Goal: Task Accomplishment & Management: Manage account settings

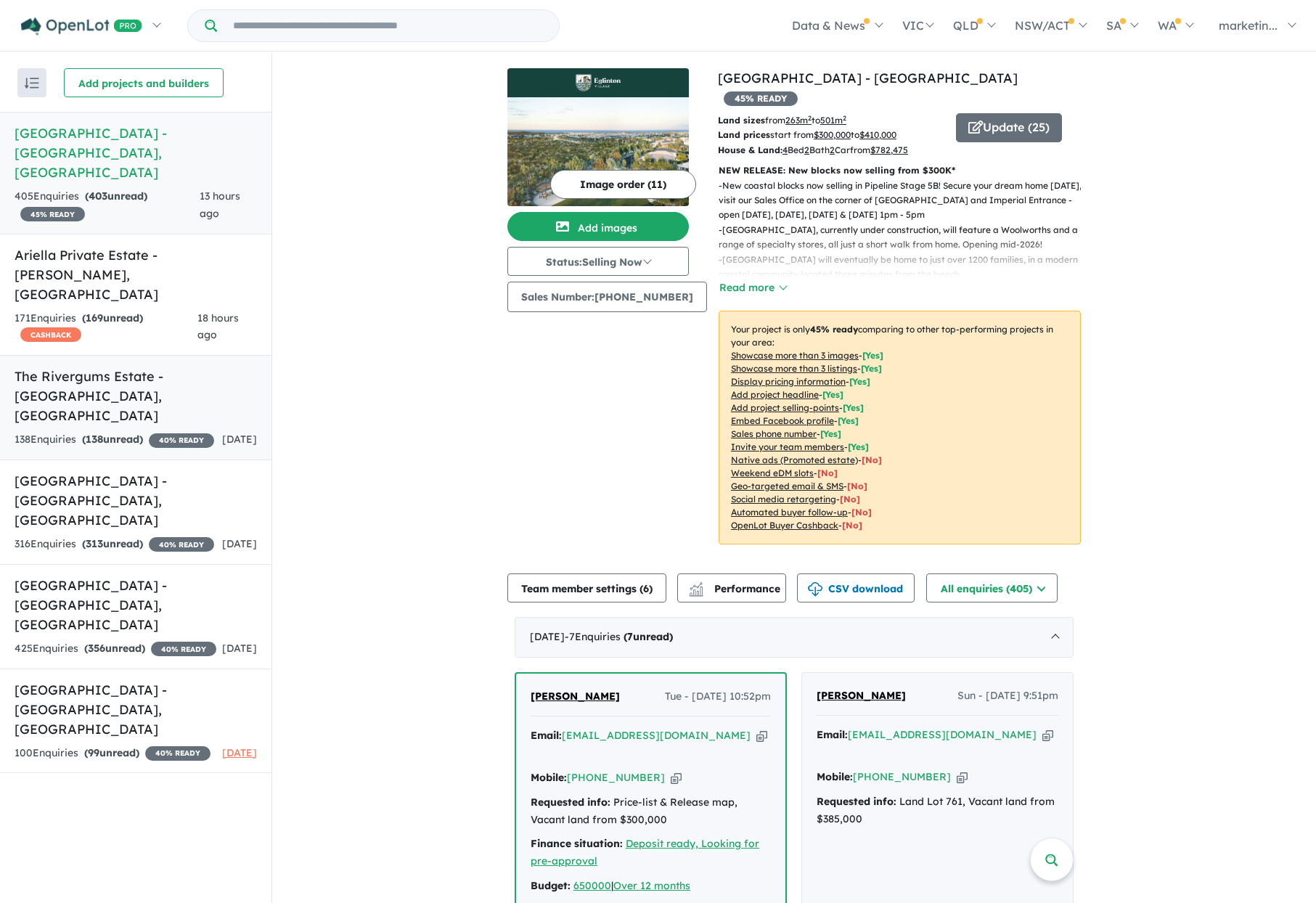
click at [137, 367] on h5 "The Rivergums Estate - [GEOGRAPHIC_DATA] , [GEOGRAPHIC_DATA]" at bounding box center [136, 396] width 242 height 59
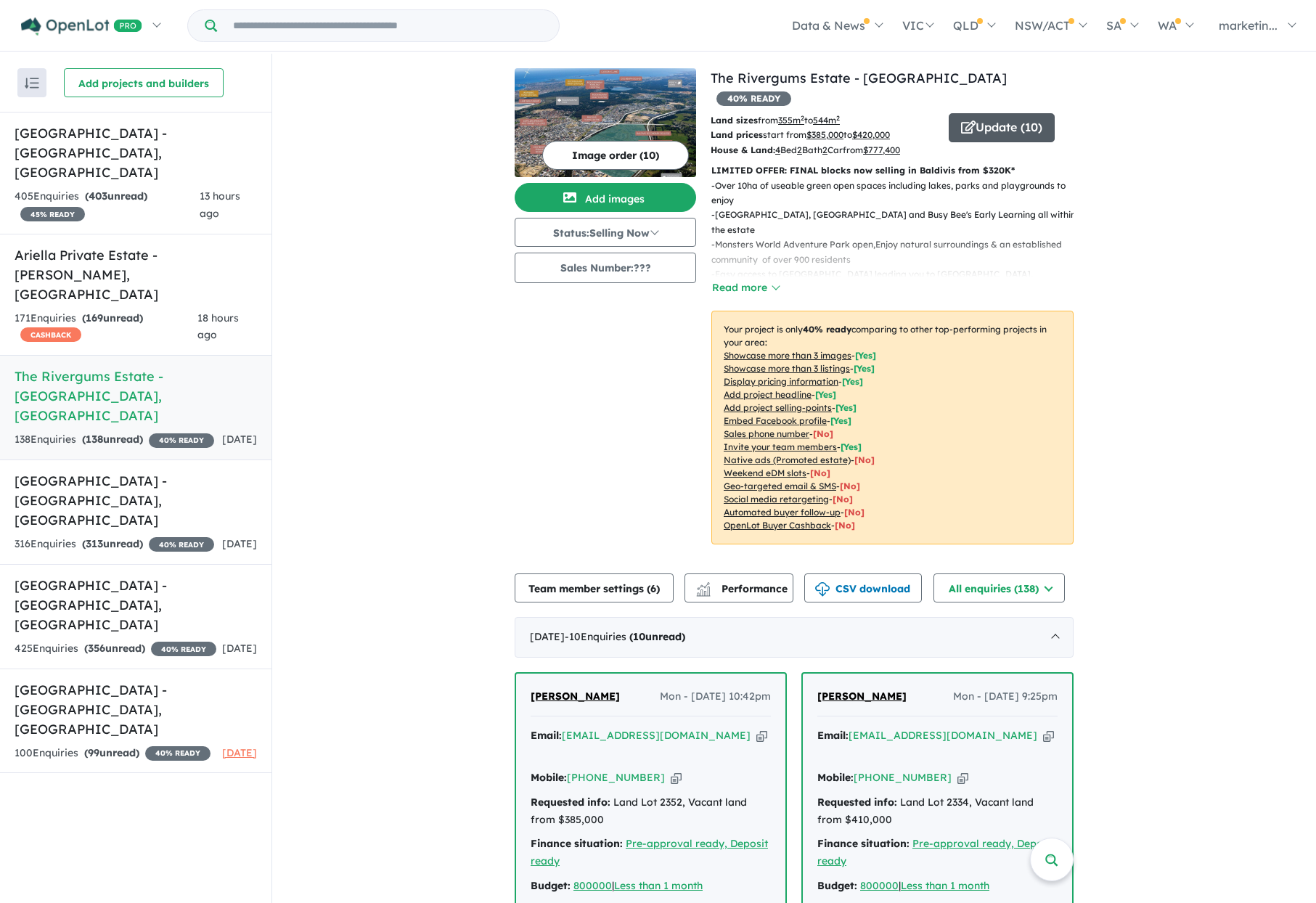
click at [999, 113] on button "Update ( 10 )" at bounding box center [1001, 127] width 106 height 29
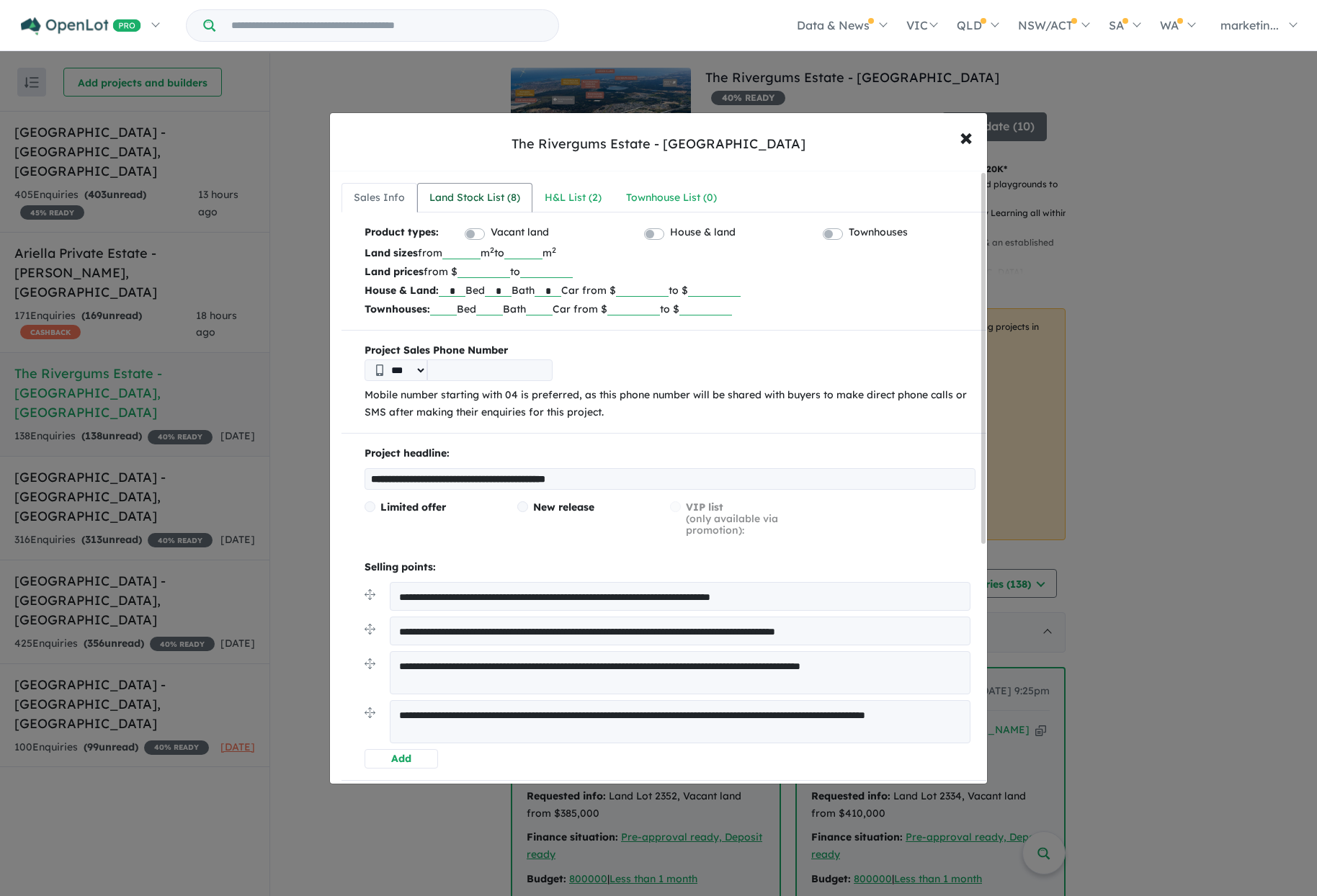
click at [474, 197] on div "Land Stock List ( 8 )" at bounding box center [475, 198] width 91 height 18
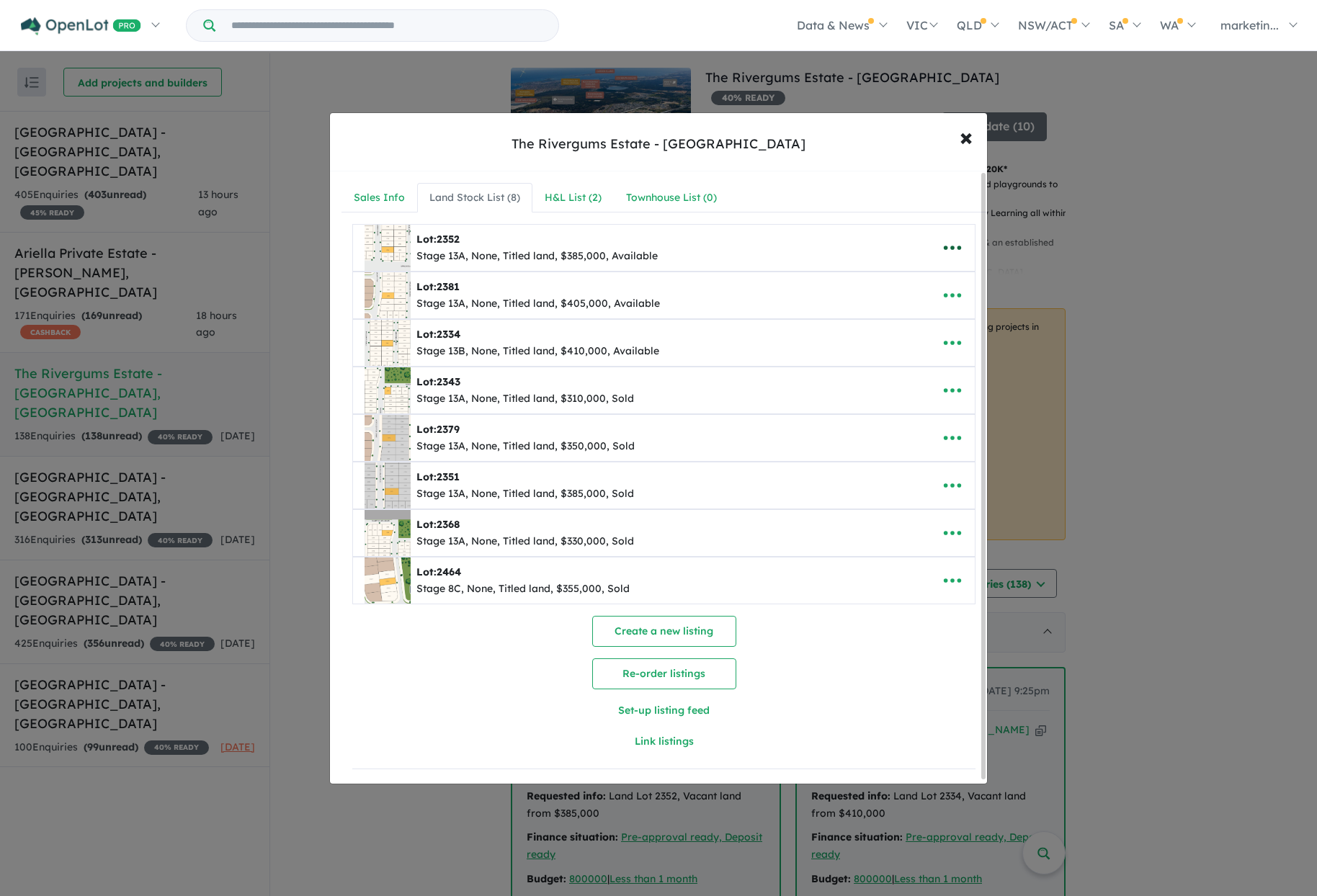
click at [944, 242] on icon "button" at bounding box center [952, 247] width 21 height 21
drag, startPoint x: 808, startPoint y: 190, endPoint x: 716, endPoint y: 194, distance: 92.1
click at [808, 190] on nav "Sales Info Land Stock List ( 8 ) H&L List ( 2 ) Townhouse List ( 0 )" at bounding box center [664, 198] width 645 height 30
click at [593, 191] on div "H&L List ( 2 )" at bounding box center [573, 198] width 57 height 18
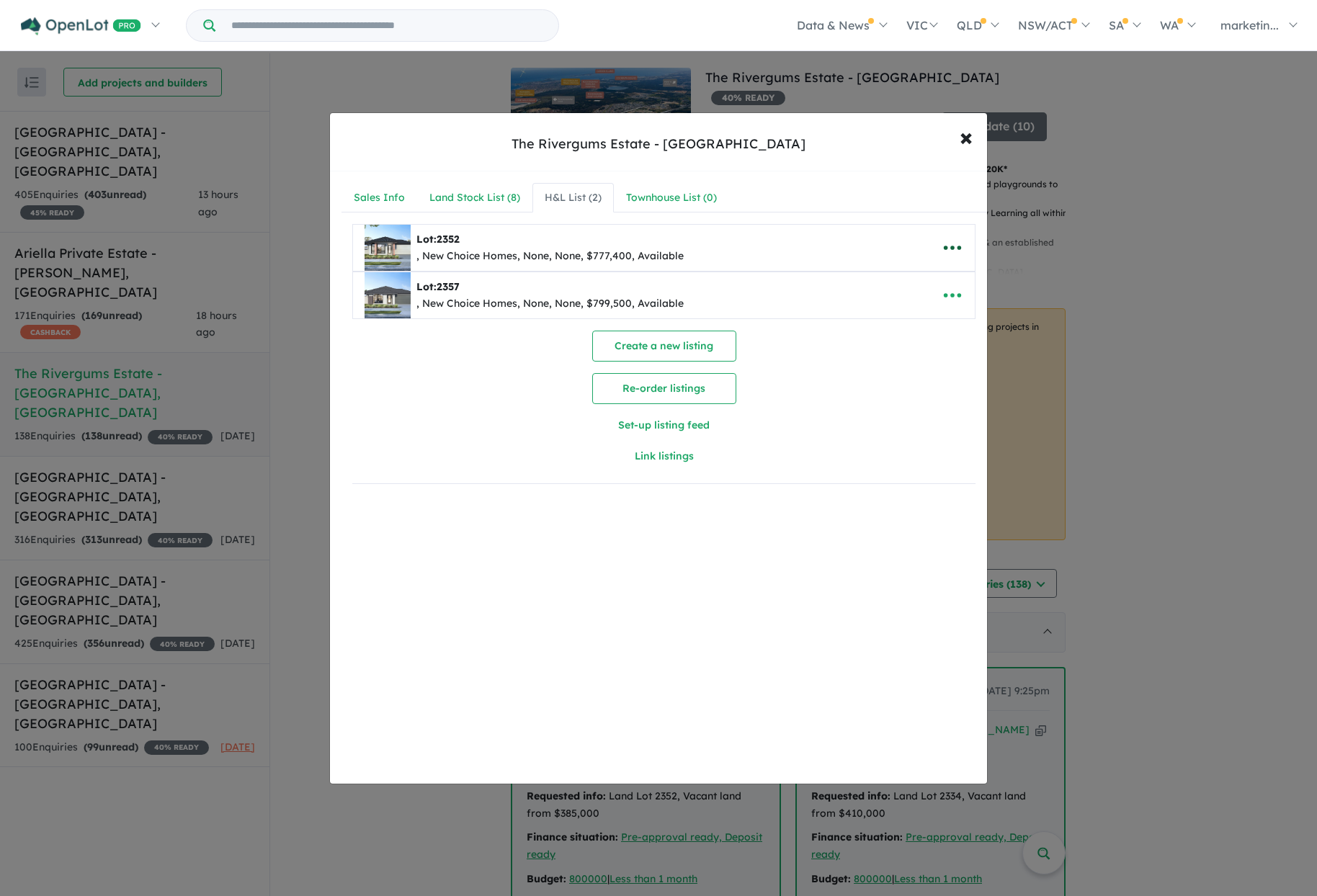
click at [932, 248] on button "button" at bounding box center [952, 247] width 45 height 33
click at [912, 314] on link "Remove" at bounding box center [920, 316] width 106 height 33
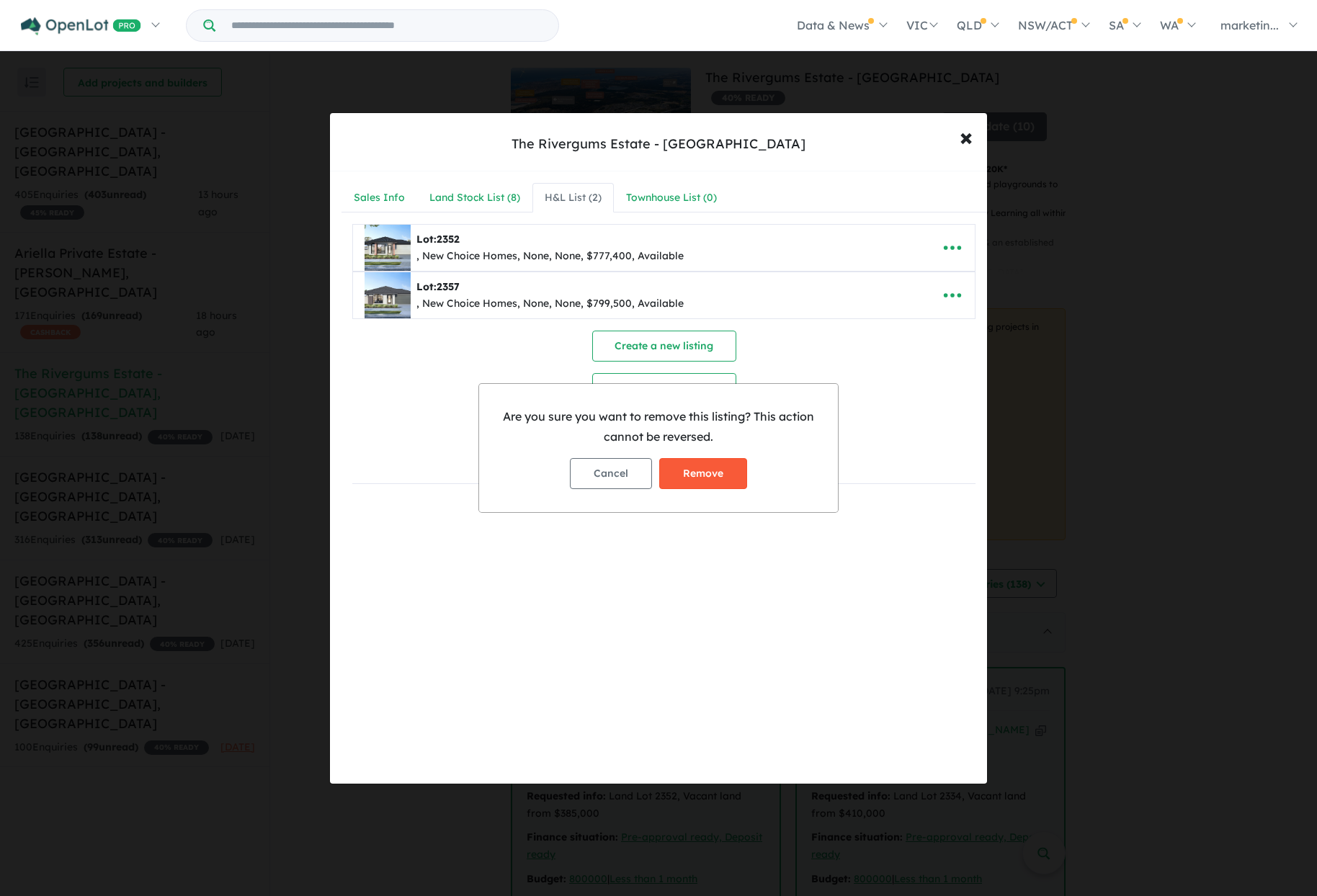
drag, startPoint x: 730, startPoint y: 471, endPoint x: 771, endPoint y: 401, distance: 81.1
click at [730, 471] on button "Remove" at bounding box center [703, 474] width 88 height 31
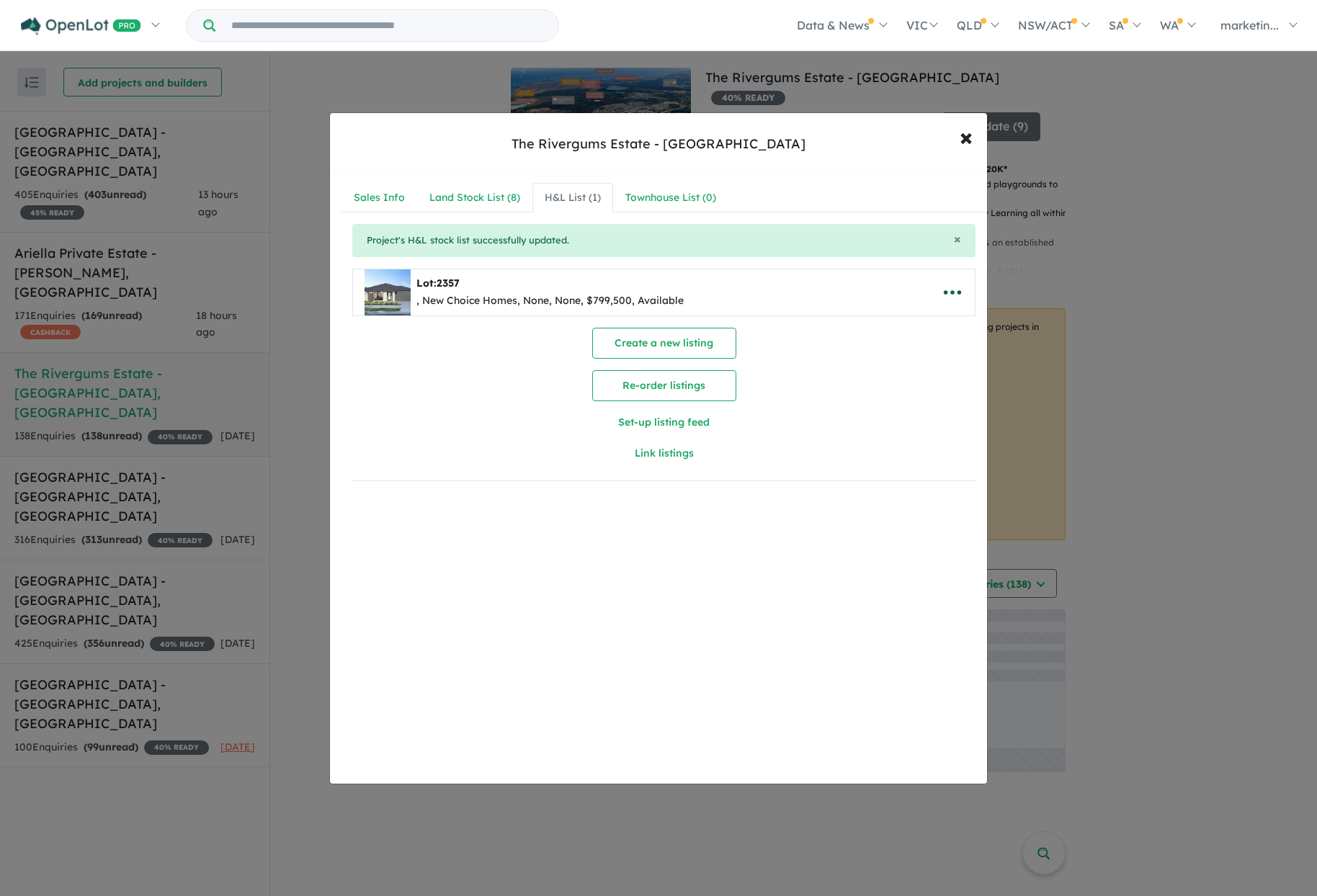
click at [953, 293] on icon "button" at bounding box center [953, 293] width 18 height 4
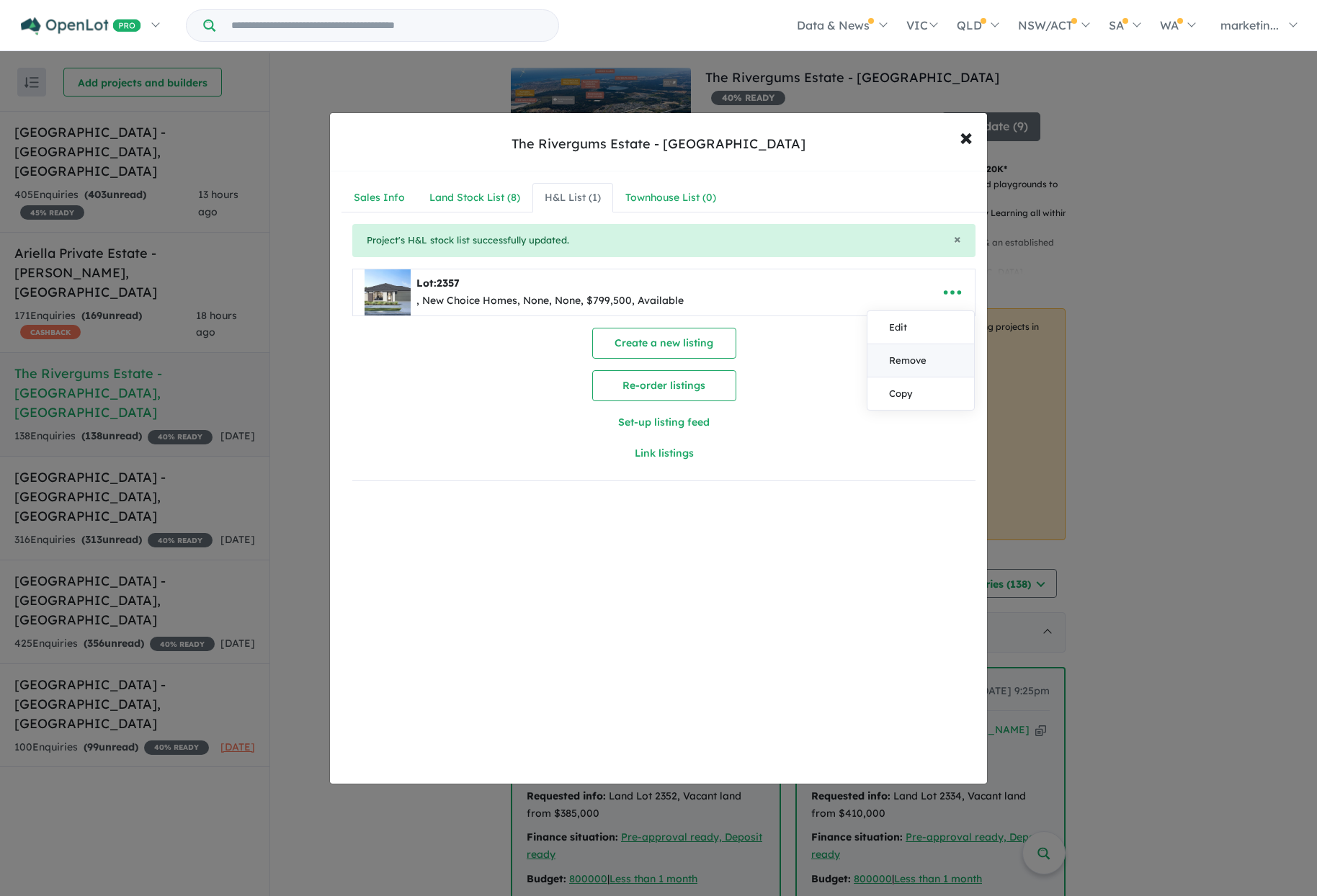
click at [902, 361] on link "Remove" at bounding box center [920, 361] width 106 height 33
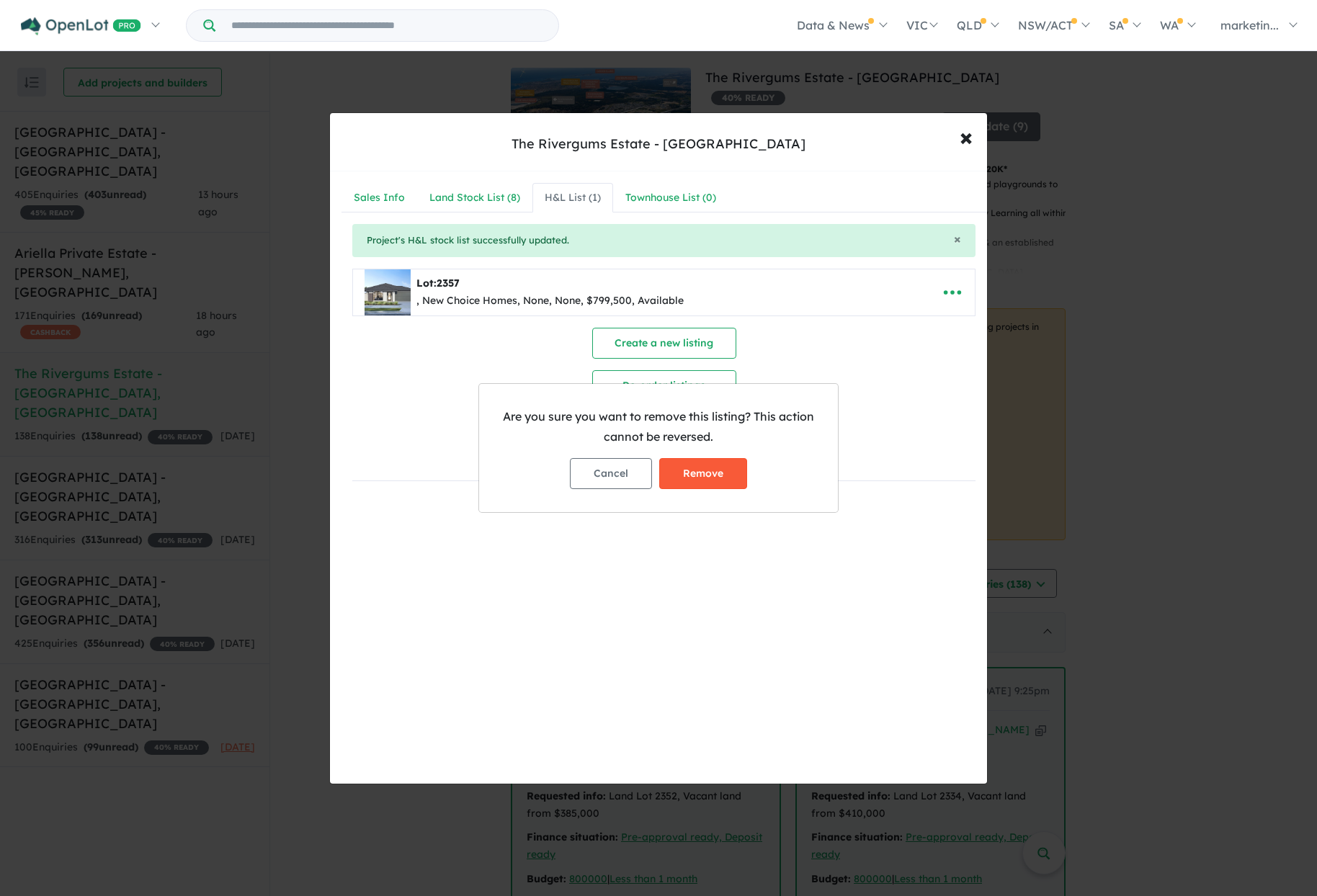
click at [730, 474] on button "Remove" at bounding box center [703, 474] width 88 height 31
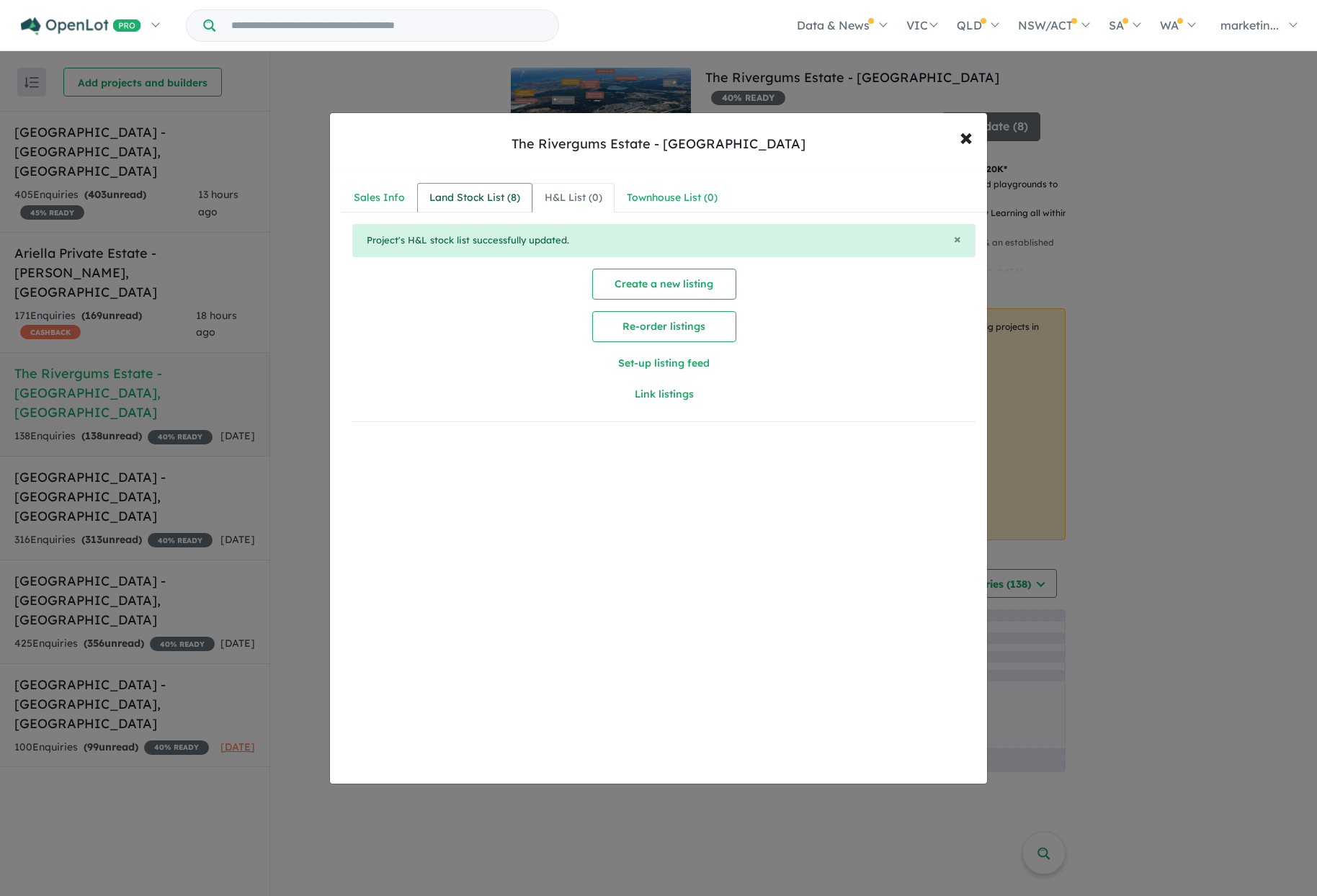
click at [477, 203] on div "Land Stock List ( 8 )" at bounding box center [475, 198] width 91 height 18
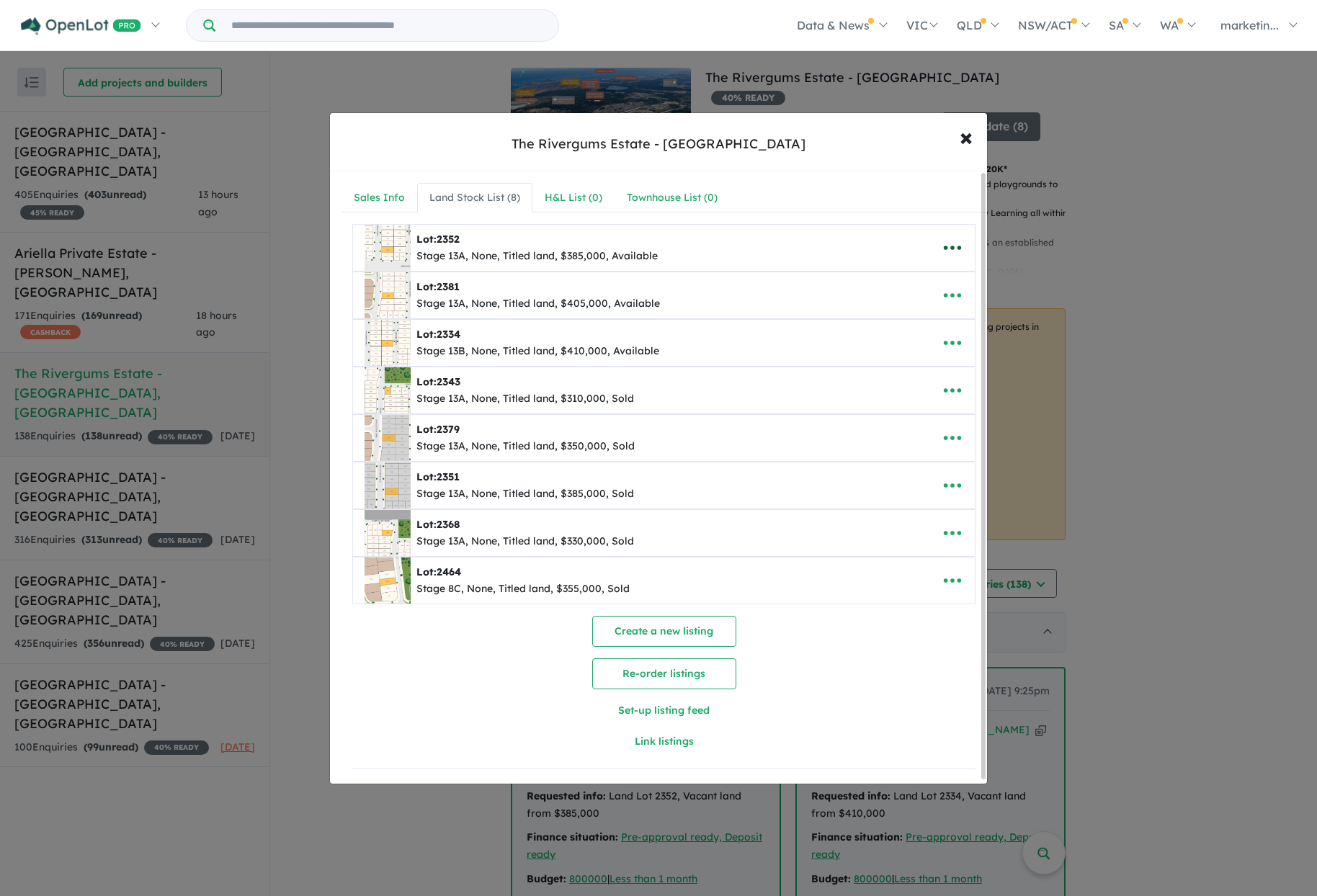
click at [942, 244] on icon "button" at bounding box center [952, 247] width 21 height 21
click at [933, 309] on link "Remove" at bounding box center [920, 316] width 106 height 33
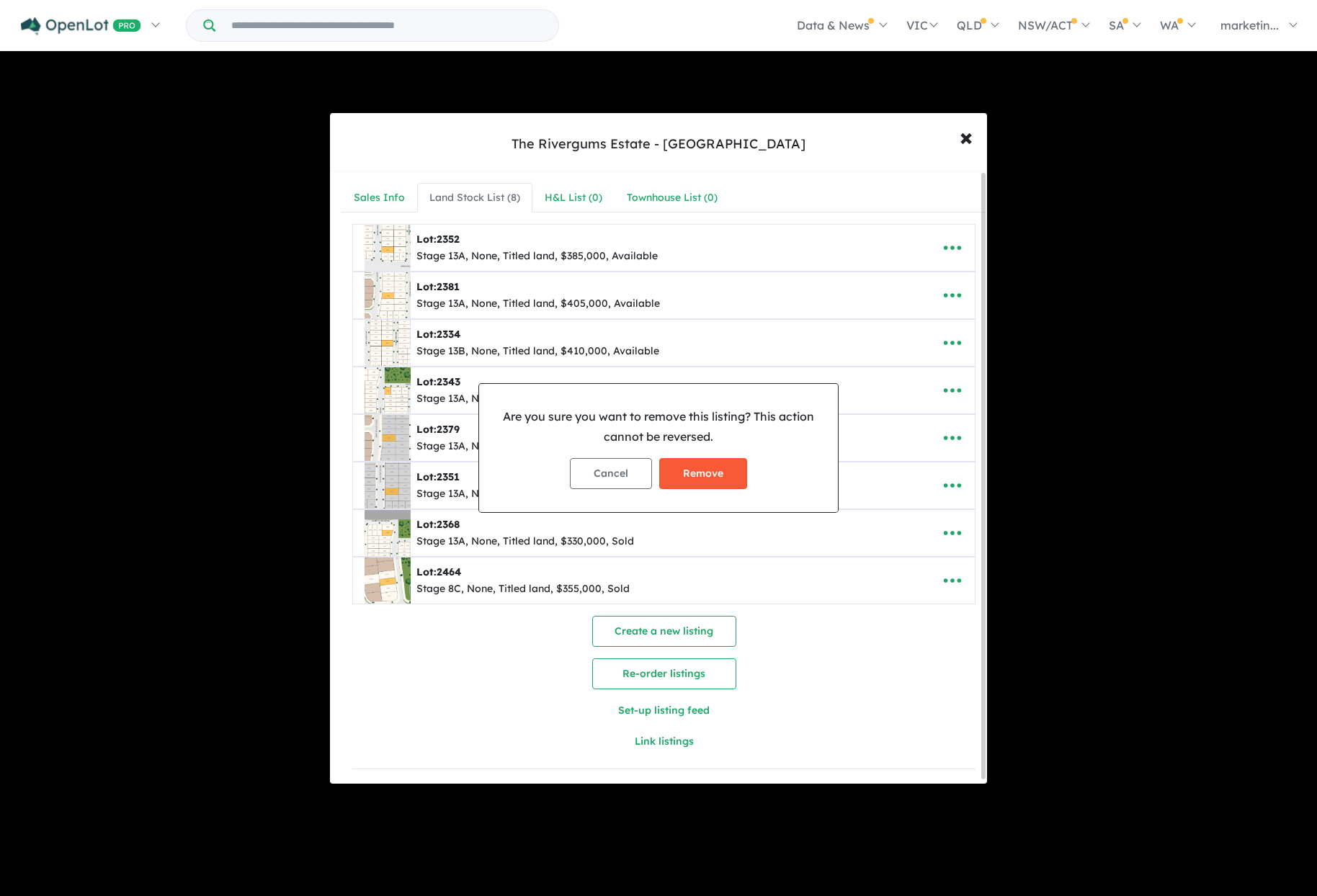
click at [720, 469] on button "Remove" at bounding box center [703, 474] width 88 height 31
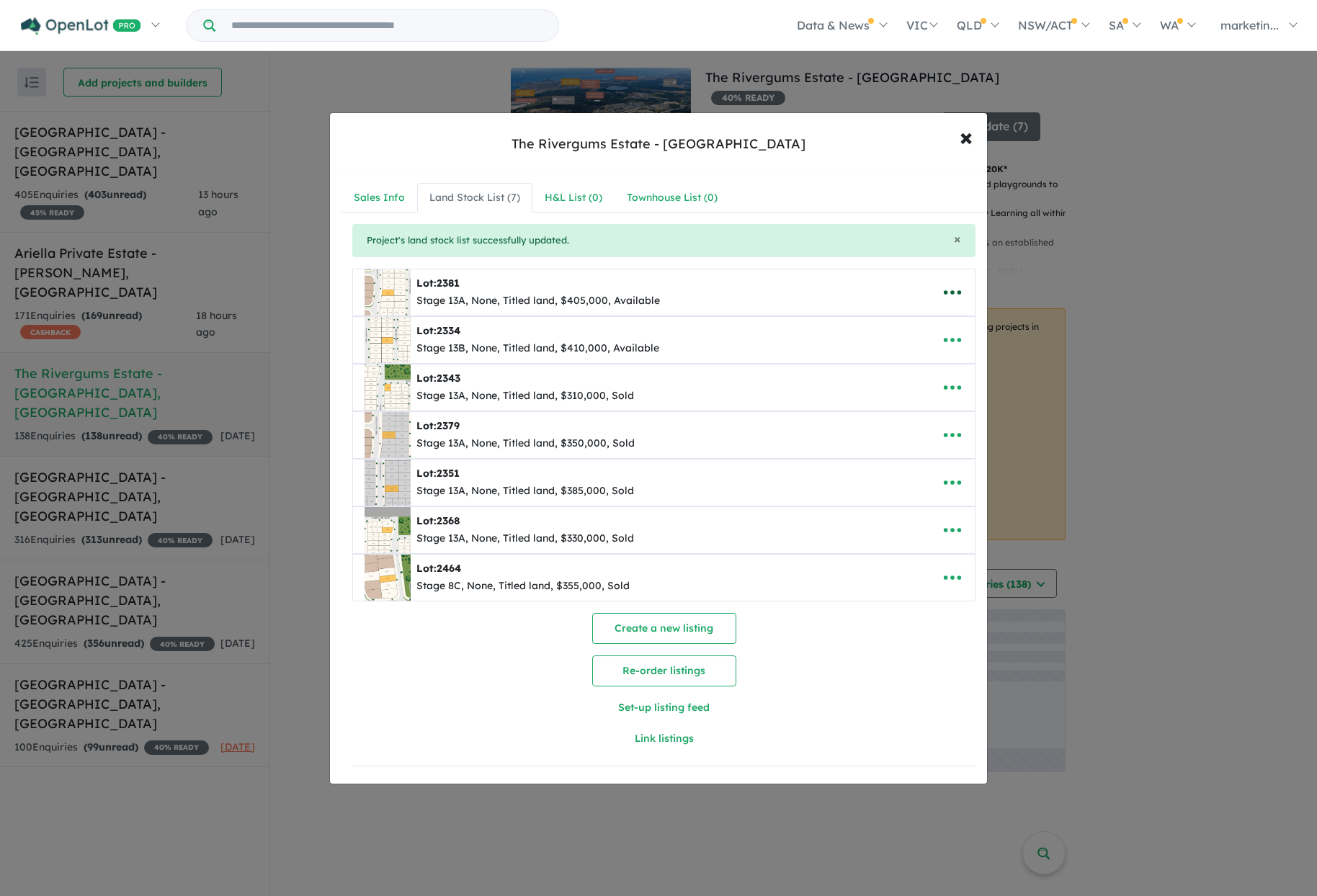
click at [947, 292] on icon "button" at bounding box center [953, 293] width 18 height 4
click at [889, 359] on link "Remove" at bounding box center [920, 361] width 106 height 33
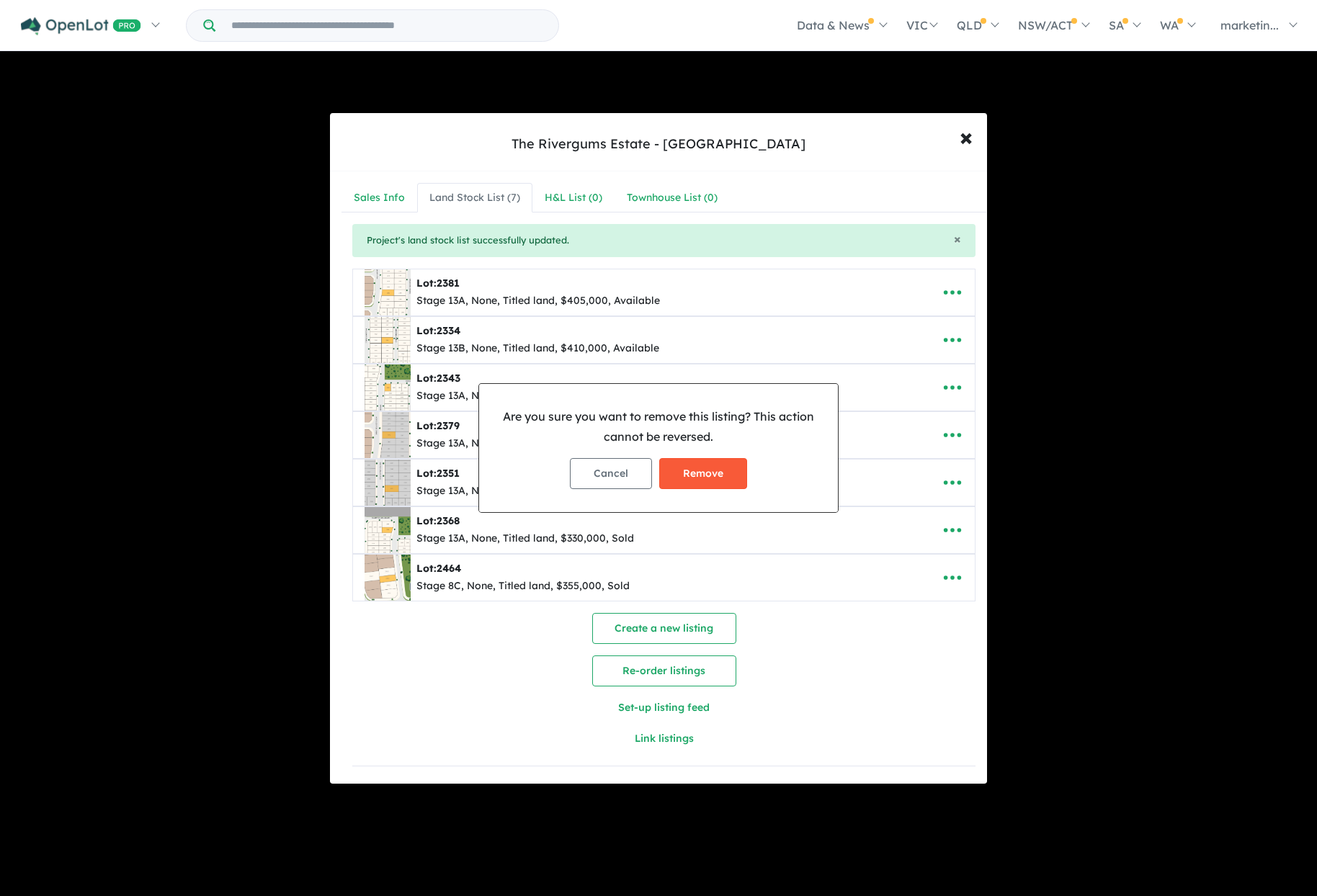
click at [726, 469] on button "Remove" at bounding box center [703, 474] width 88 height 31
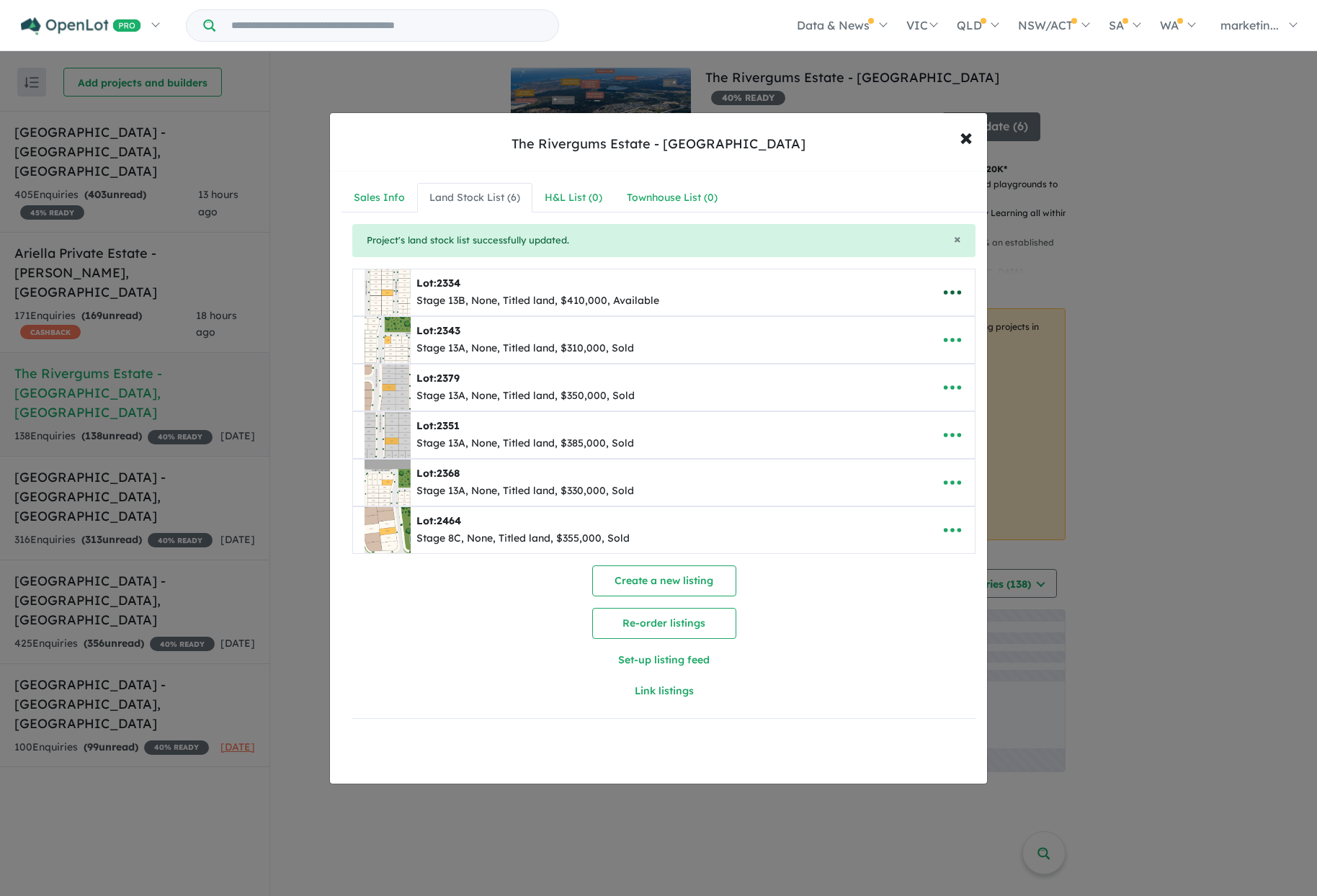
click at [947, 298] on icon "button" at bounding box center [952, 292] width 21 height 21
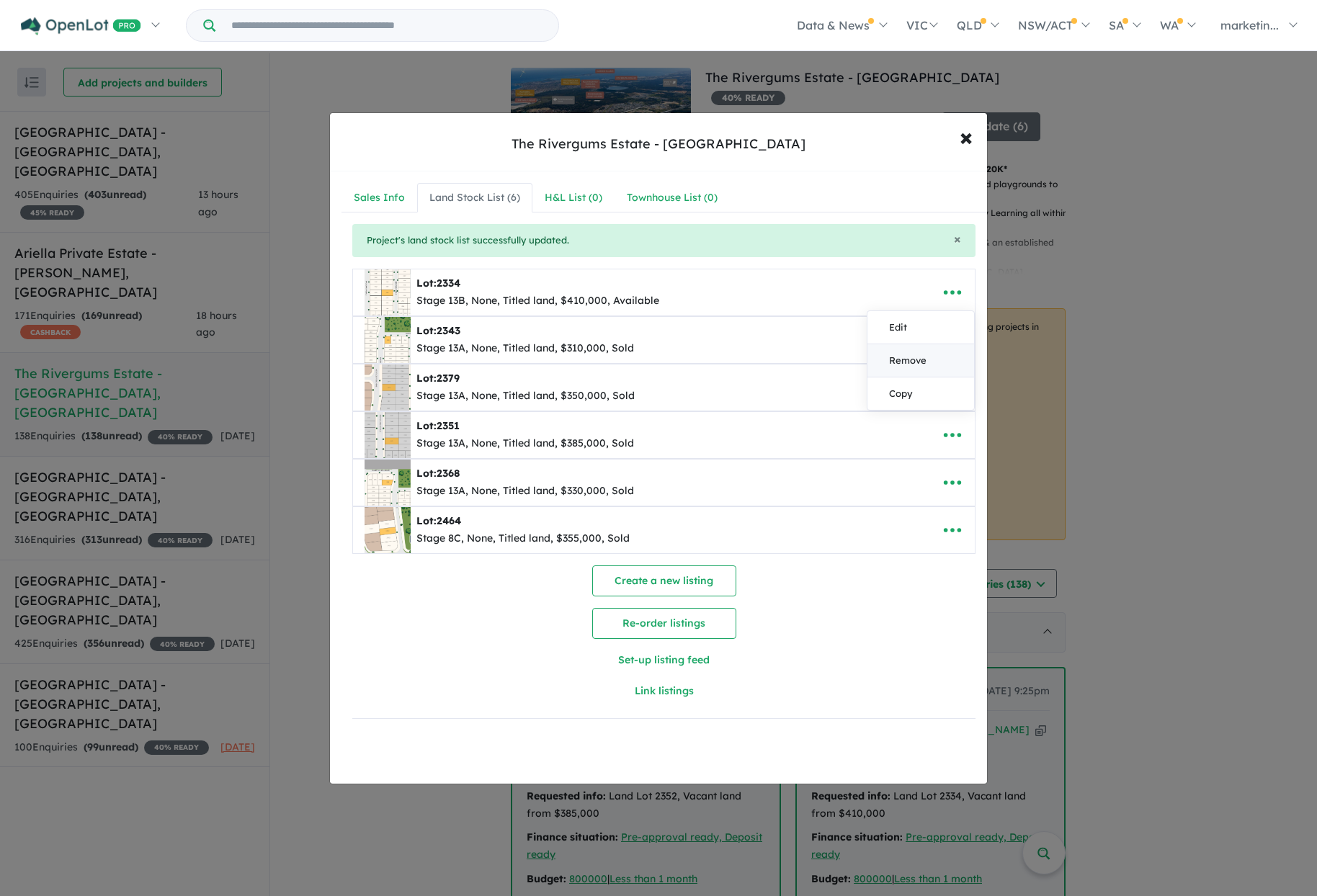
click at [911, 356] on link "Remove" at bounding box center [920, 361] width 106 height 33
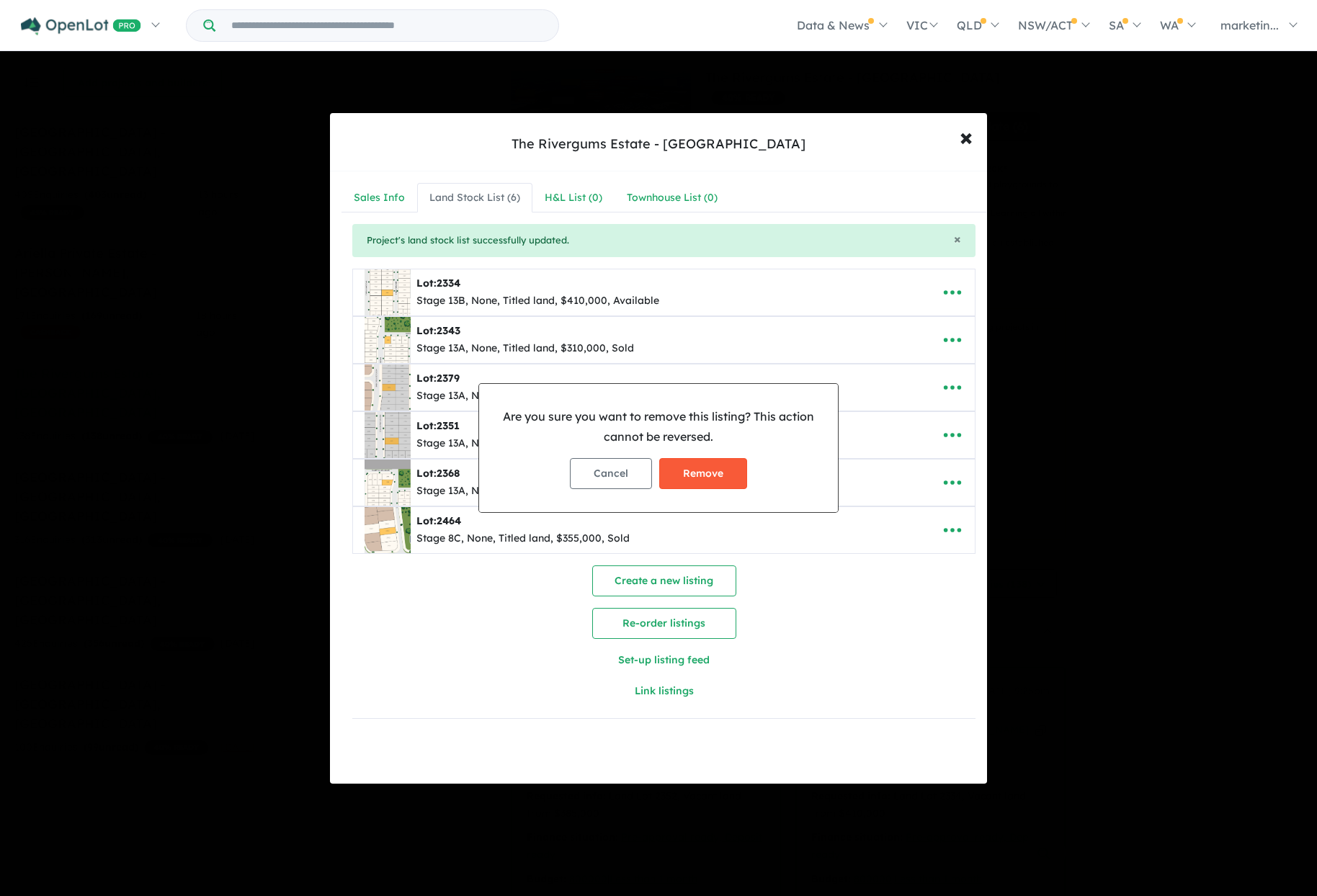
click at [729, 474] on button "Remove" at bounding box center [703, 474] width 88 height 31
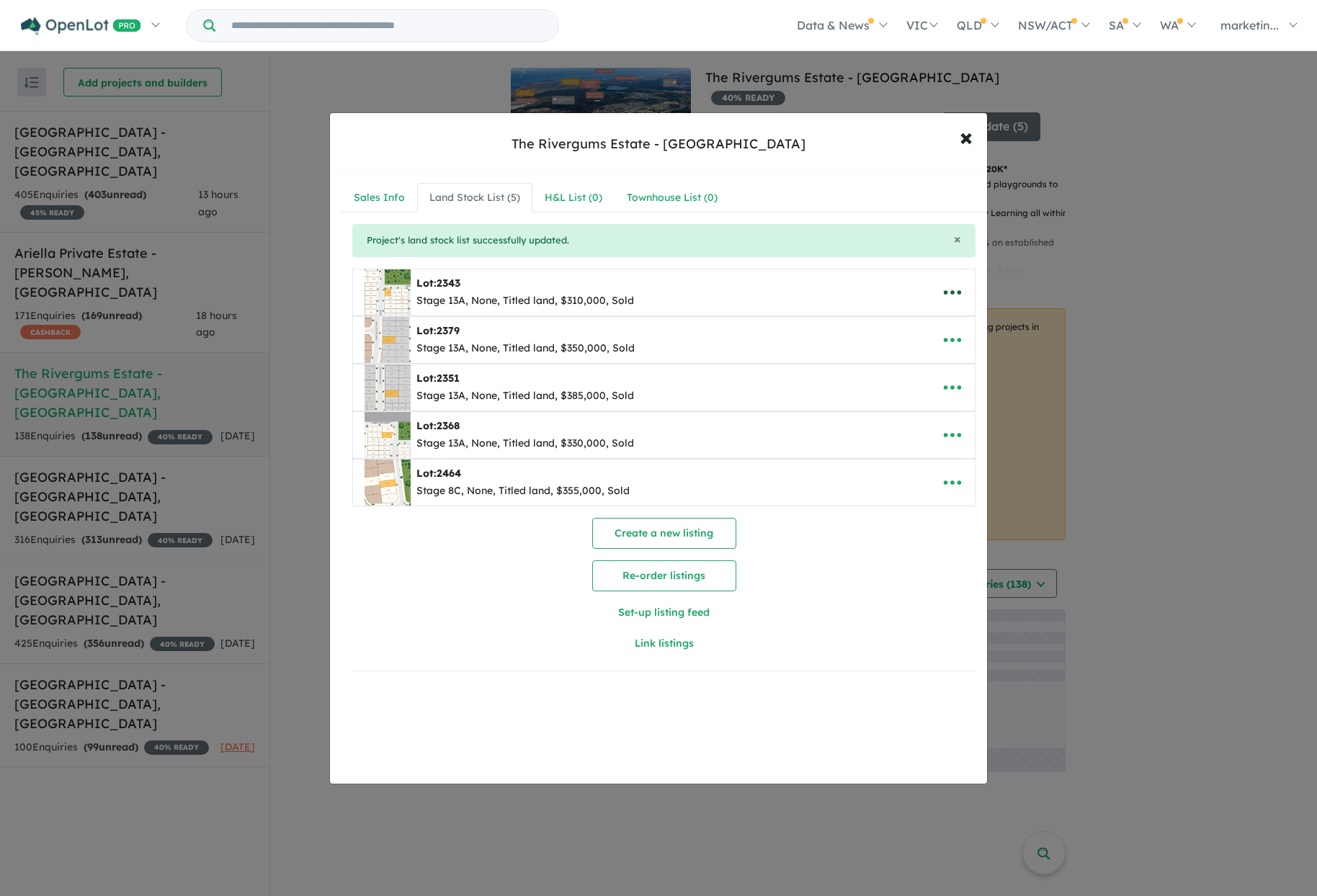
click at [955, 294] on icon "button" at bounding box center [953, 293] width 18 height 4
click at [930, 356] on link "Remove" at bounding box center [920, 361] width 106 height 33
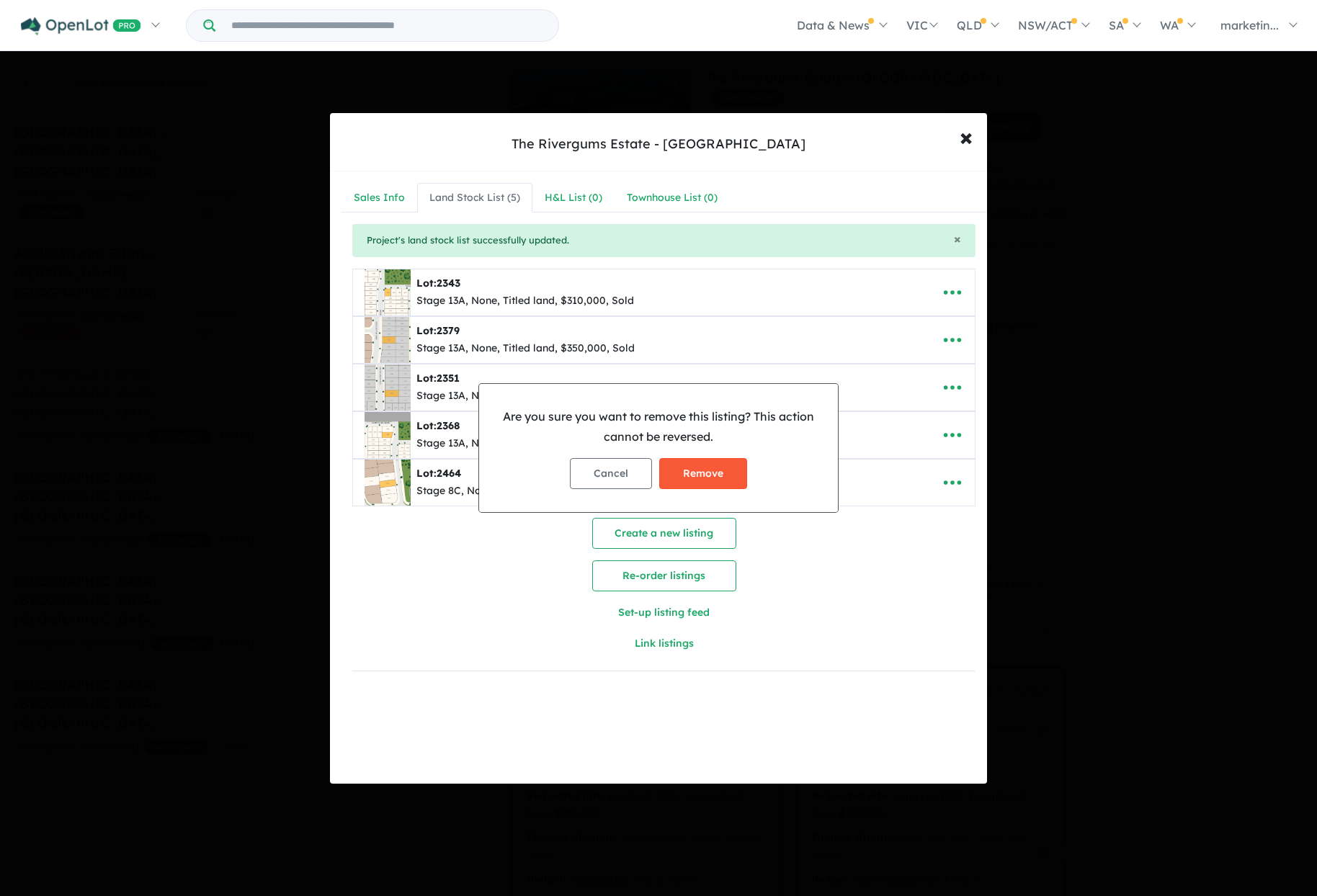
click at [731, 465] on button "Remove" at bounding box center [703, 474] width 88 height 31
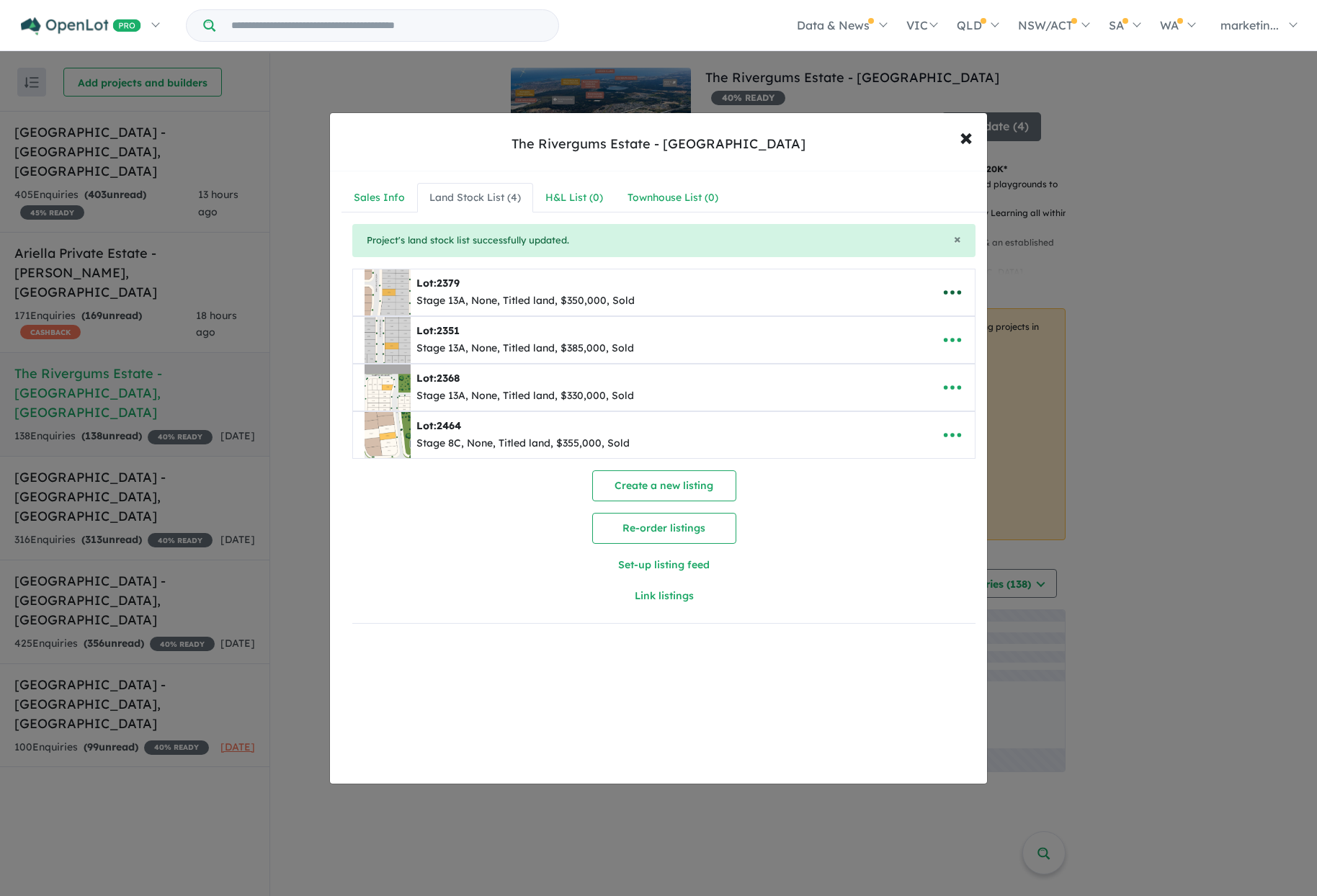
click at [957, 291] on icon "button" at bounding box center [952, 292] width 21 height 21
click at [914, 353] on link "Remove" at bounding box center [920, 361] width 106 height 33
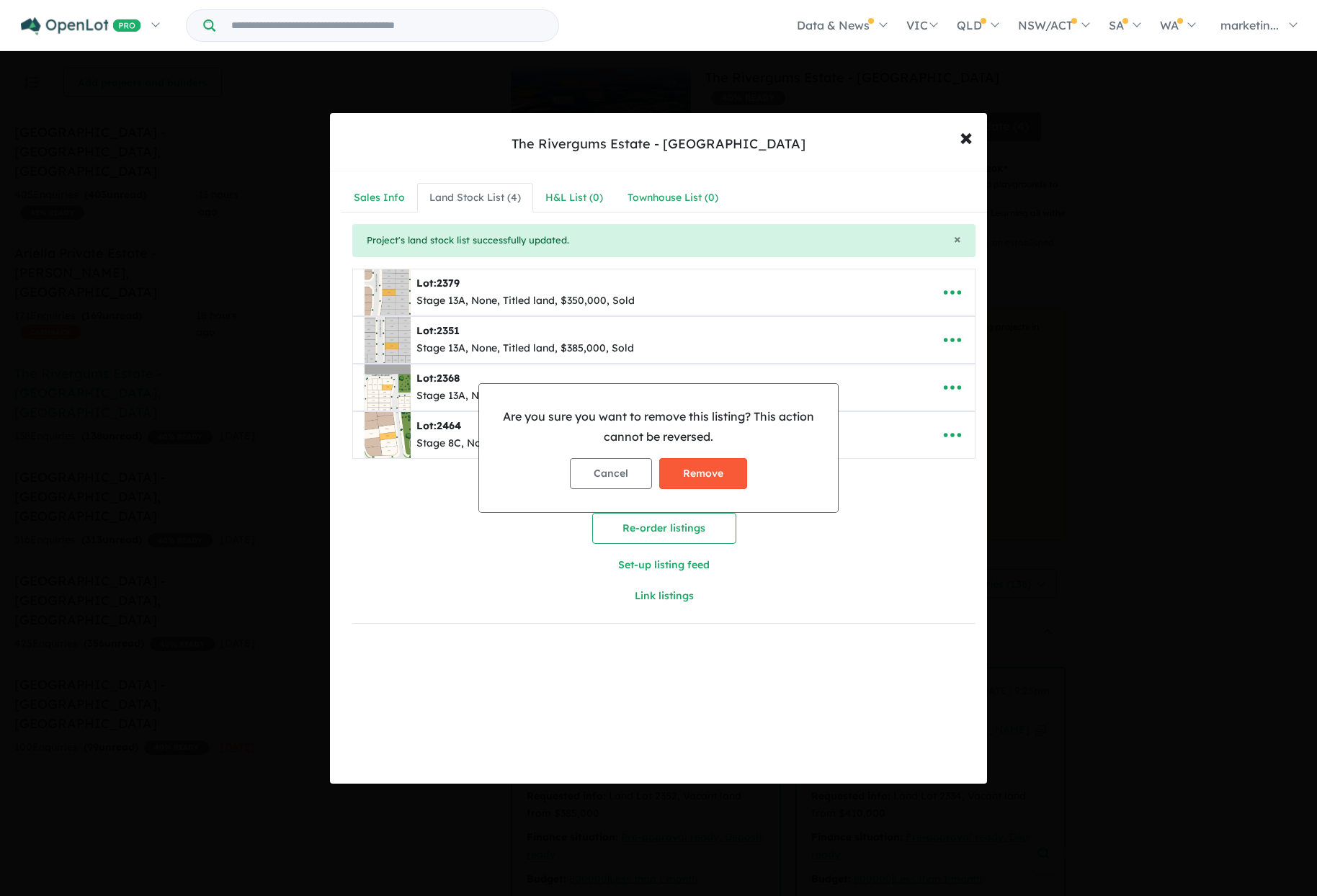
click at [702, 474] on button "Remove" at bounding box center [703, 474] width 88 height 31
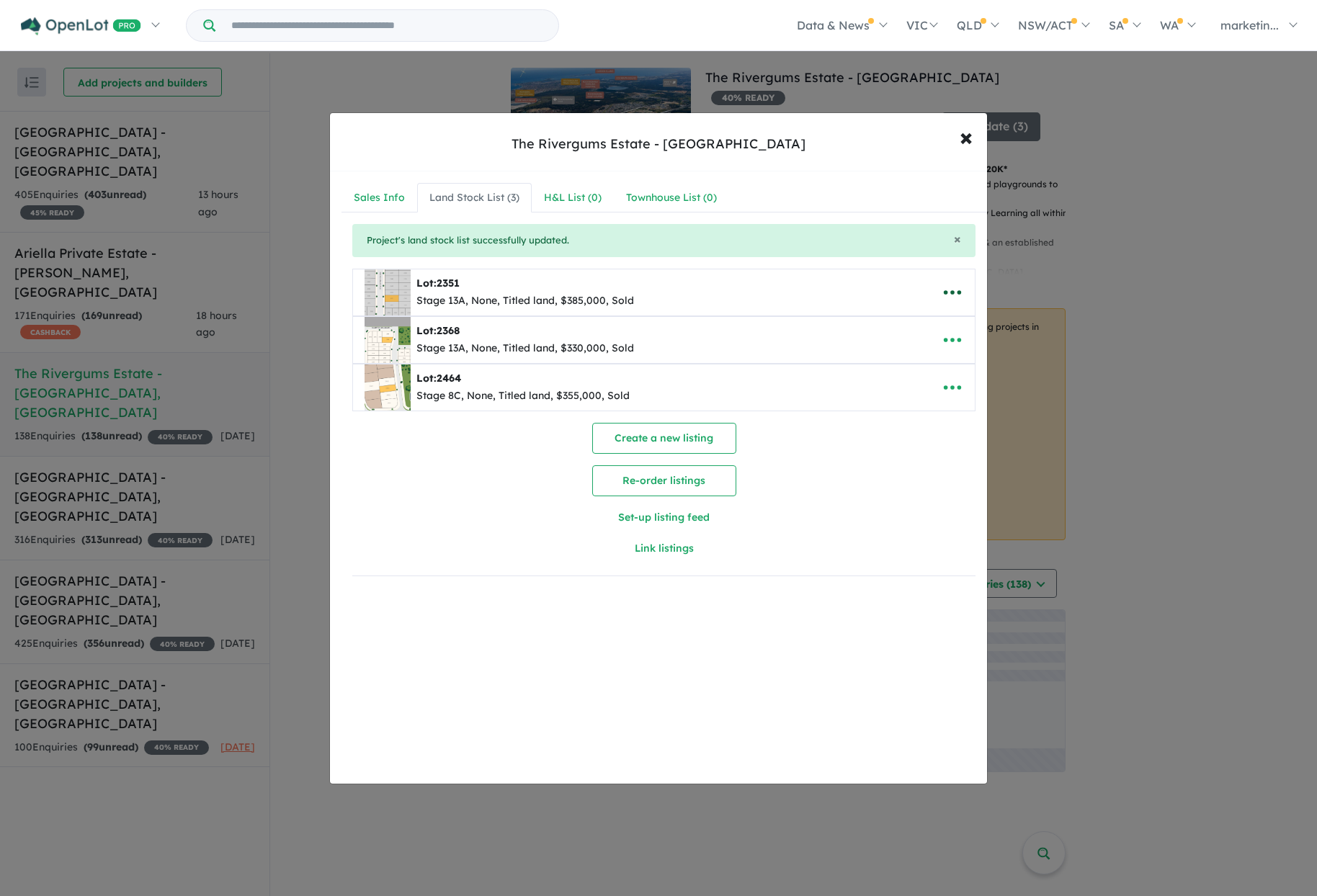
click at [953, 290] on icon "button" at bounding box center [952, 292] width 21 height 21
click at [921, 359] on link "Remove" at bounding box center [920, 361] width 106 height 33
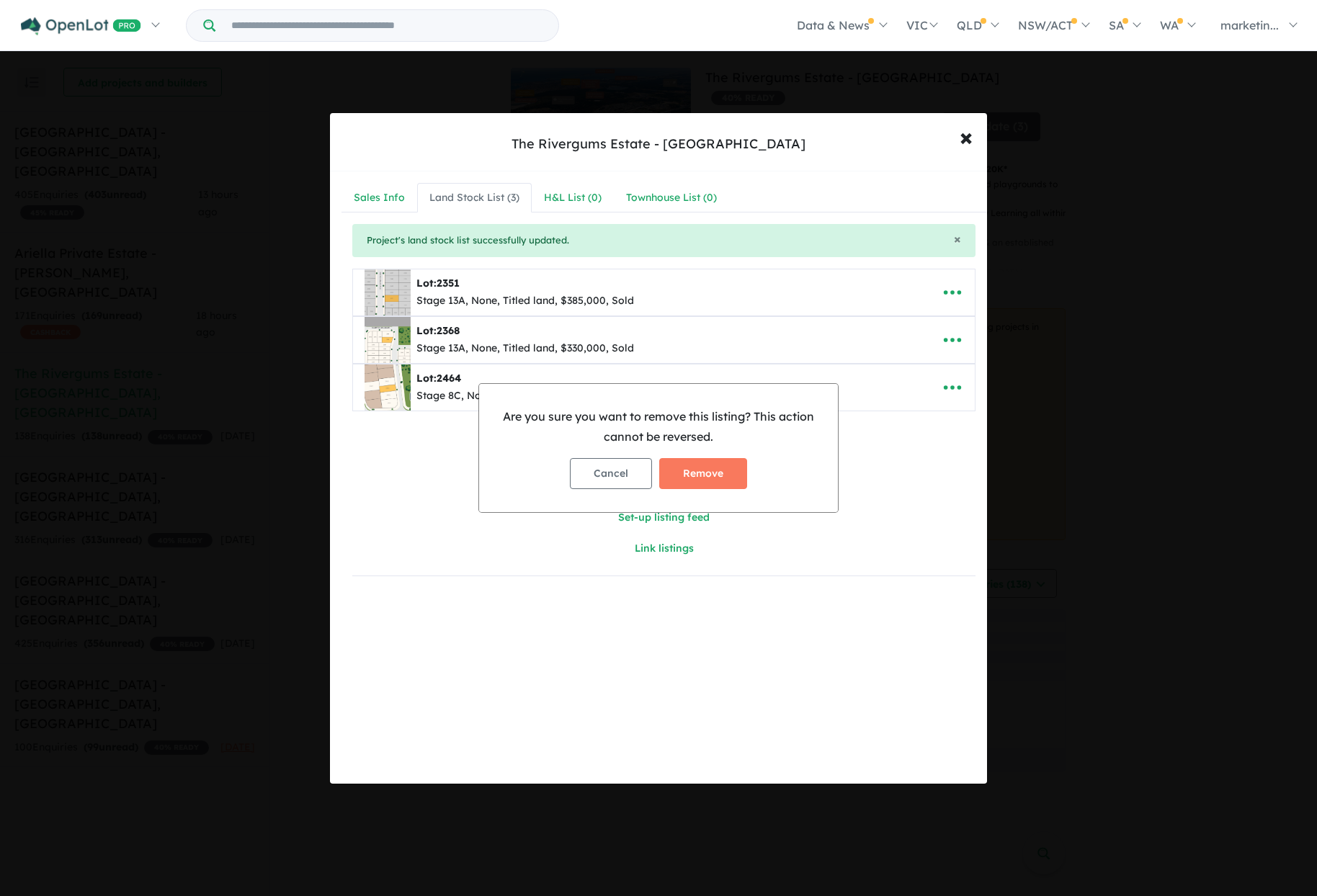
click at [738, 472] on button "Remove" at bounding box center [703, 474] width 88 height 31
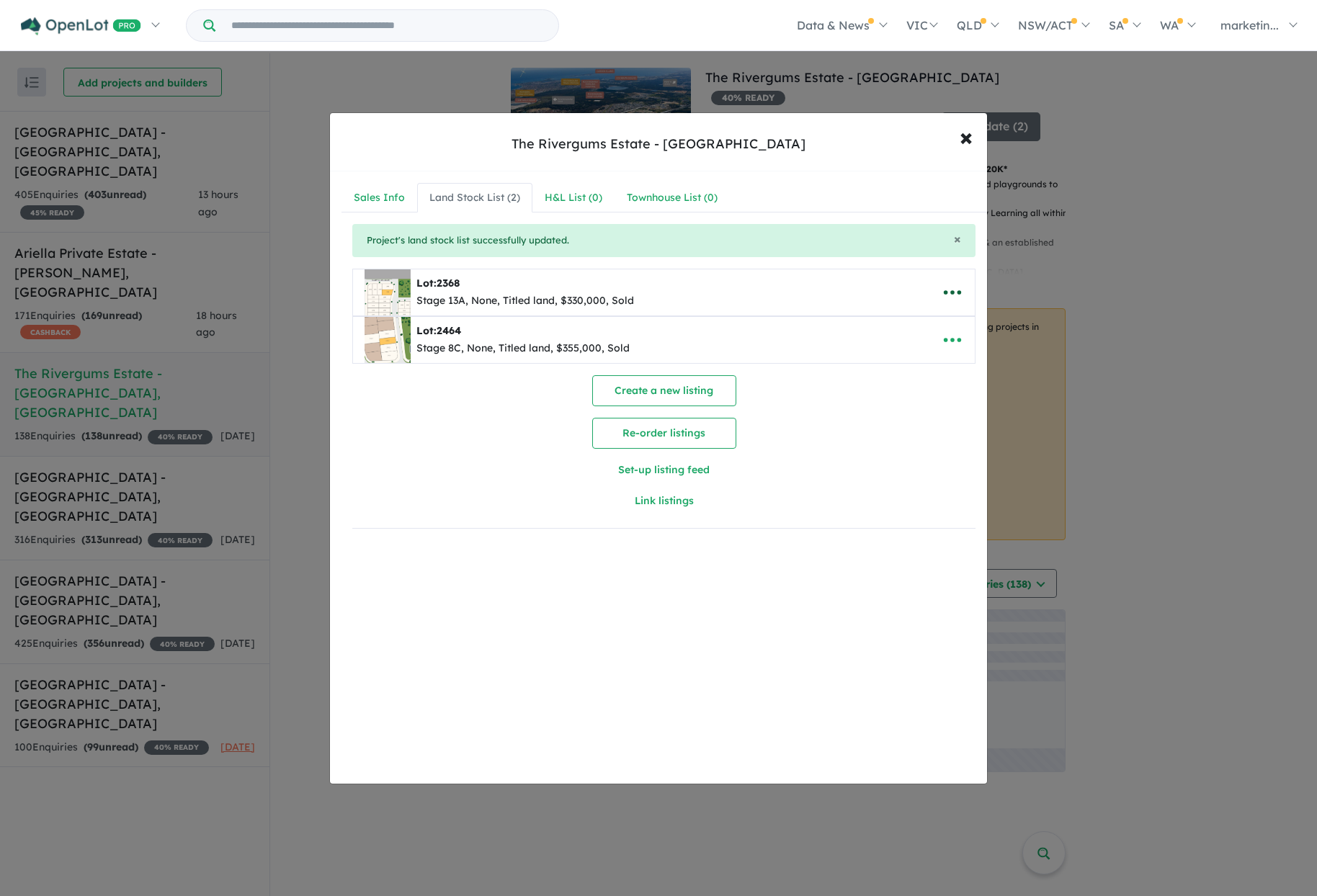
click at [953, 298] on icon "button" at bounding box center [952, 292] width 21 height 21
click at [920, 370] on link "Remove" at bounding box center [920, 361] width 106 height 33
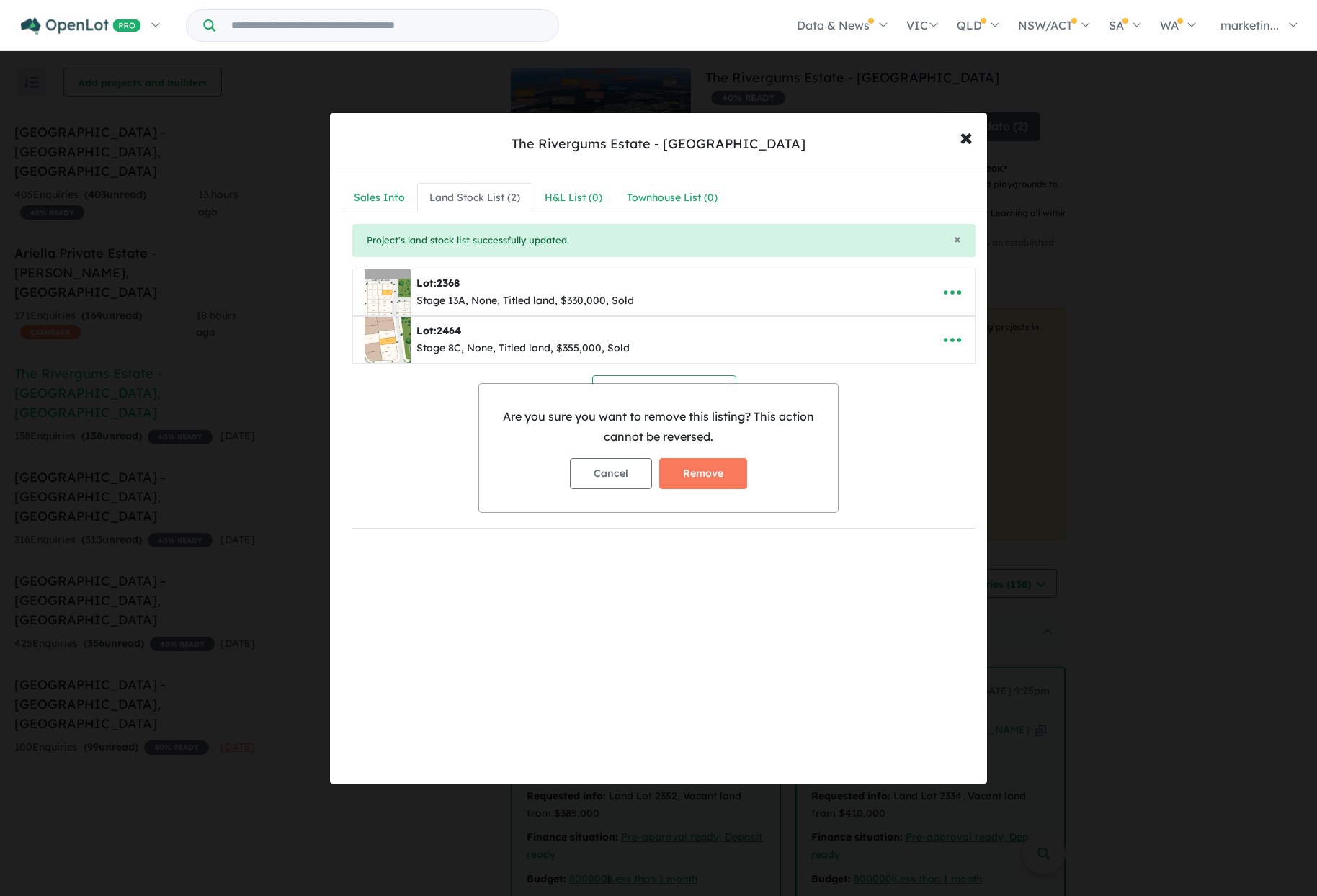
click at [709, 479] on button "Remove" at bounding box center [703, 474] width 88 height 31
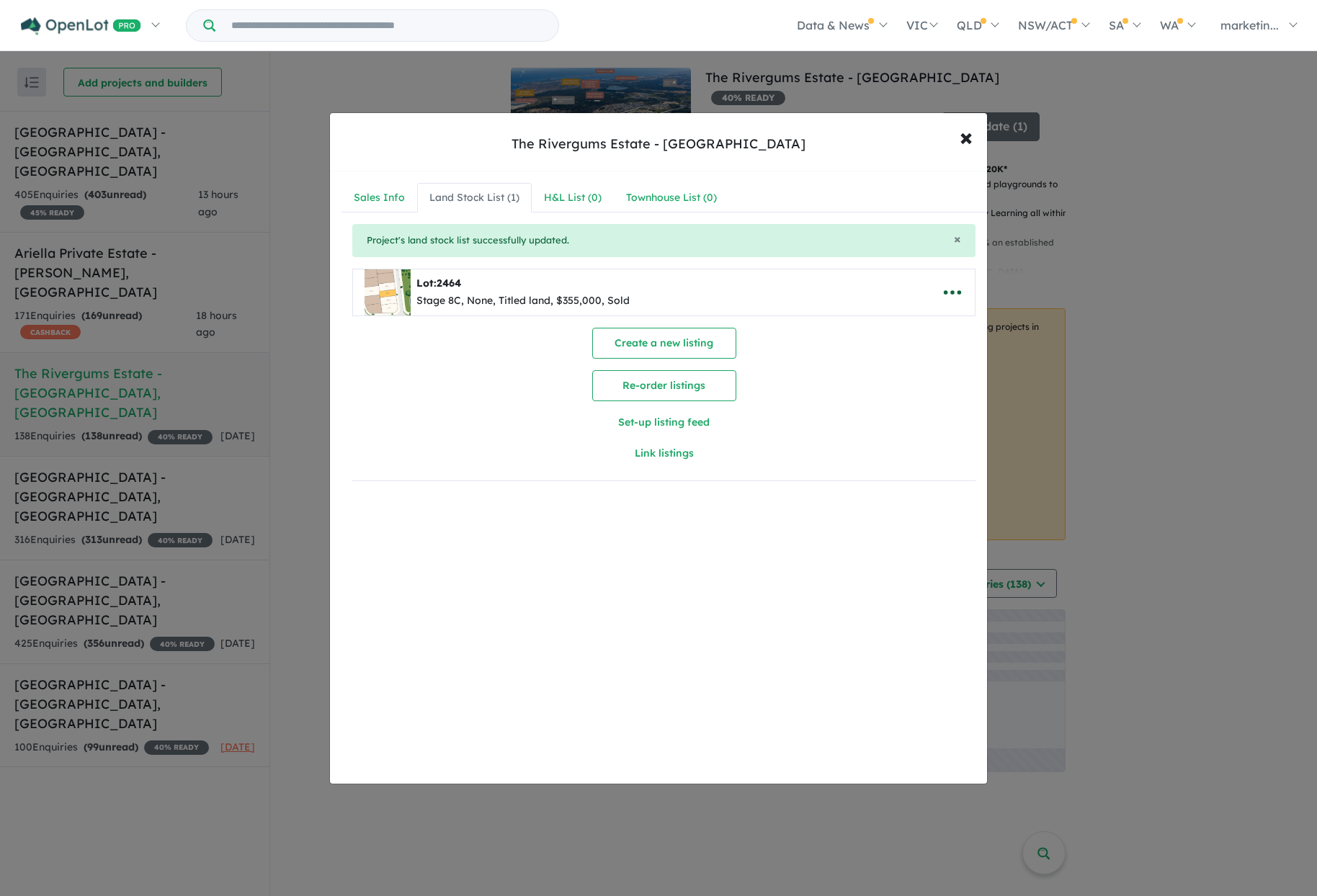
click at [953, 292] on icon "button" at bounding box center [953, 293] width 18 height 4
click at [913, 364] on link "Remove" at bounding box center [920, 361] width 106 height 33
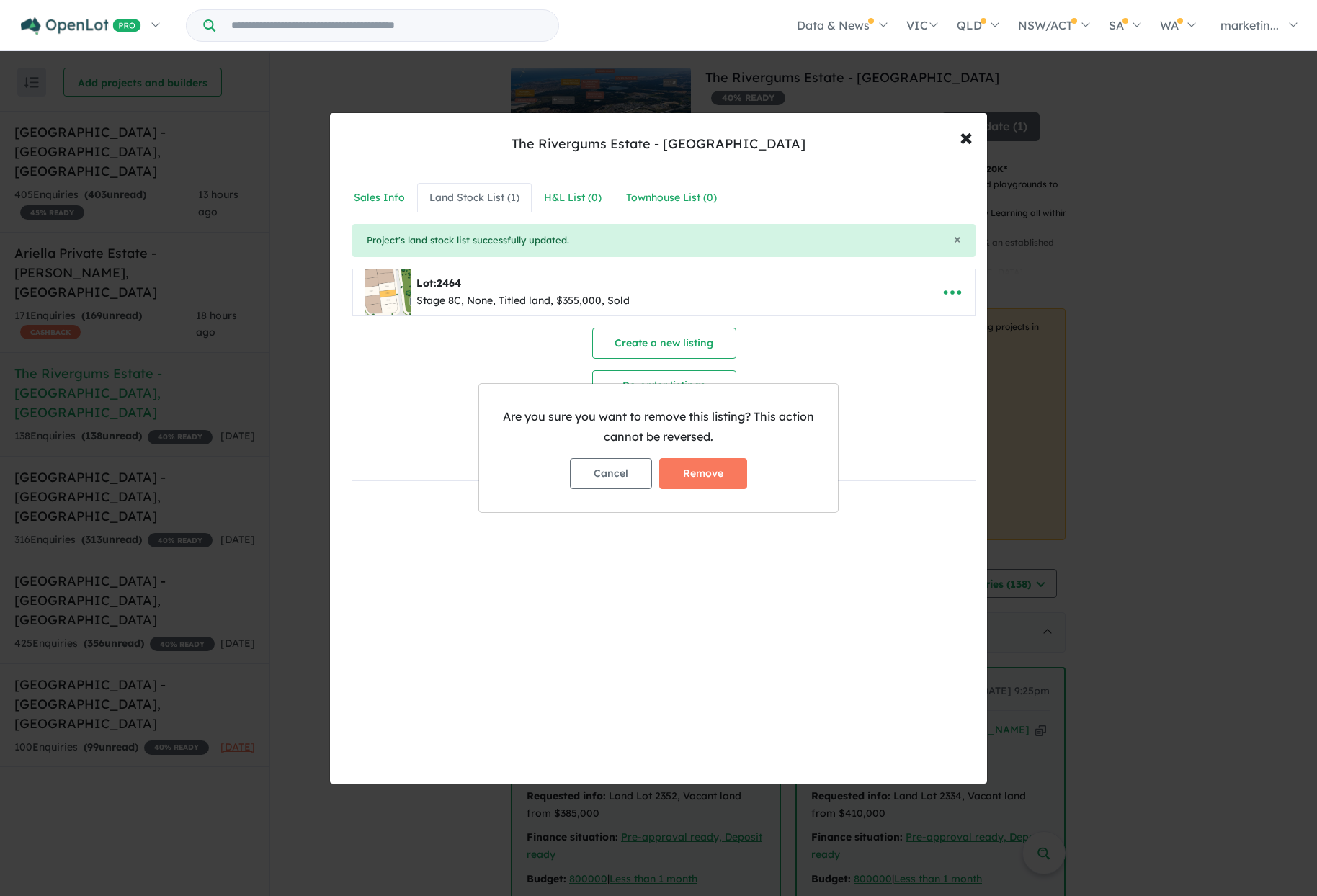
click at [702, 462] on button "Remove" at bounding box center [703, 474] width 88 height 31
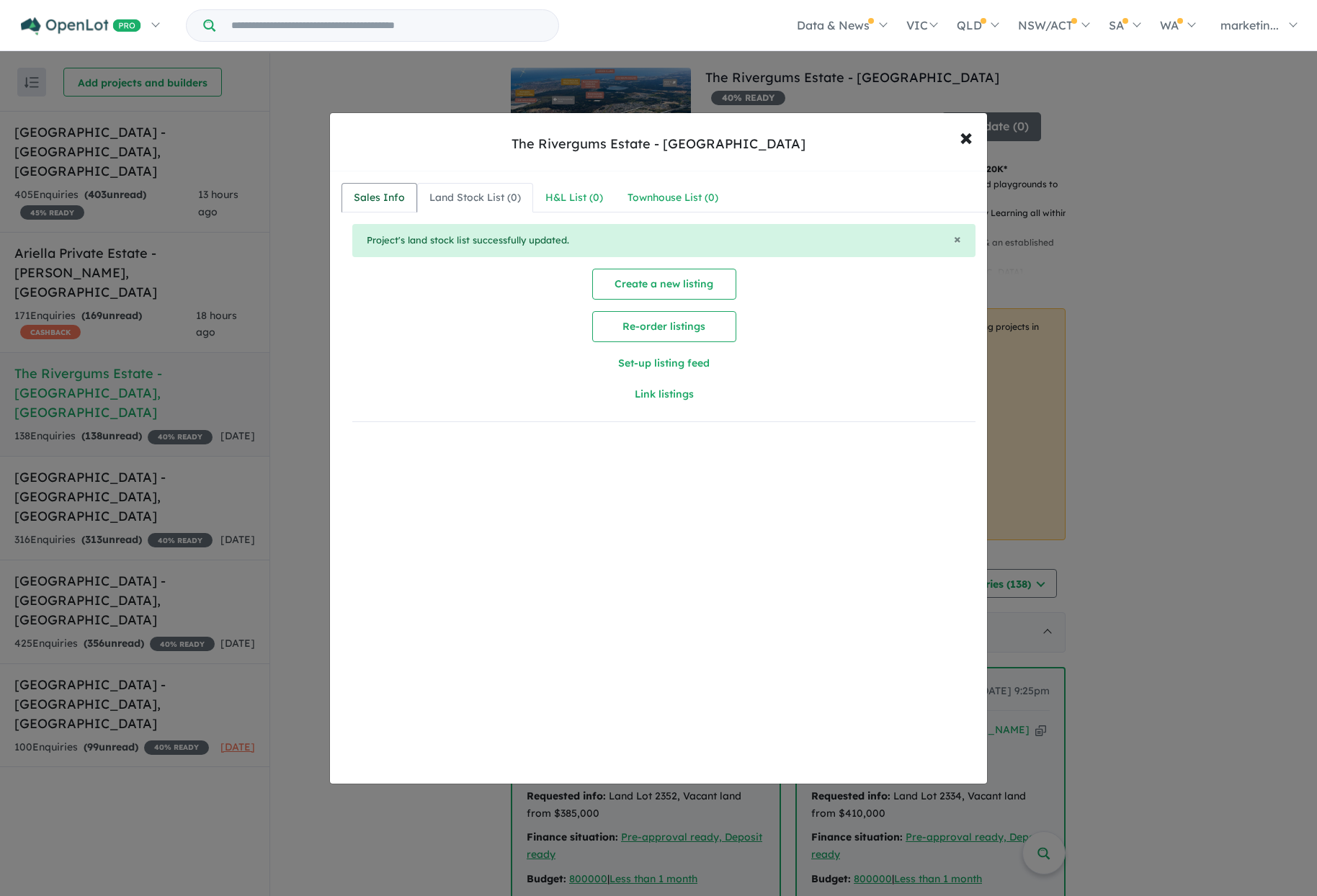
click at [376, 197] on div "Sales Info" at bounding box center [379, 198] width 51 height 18
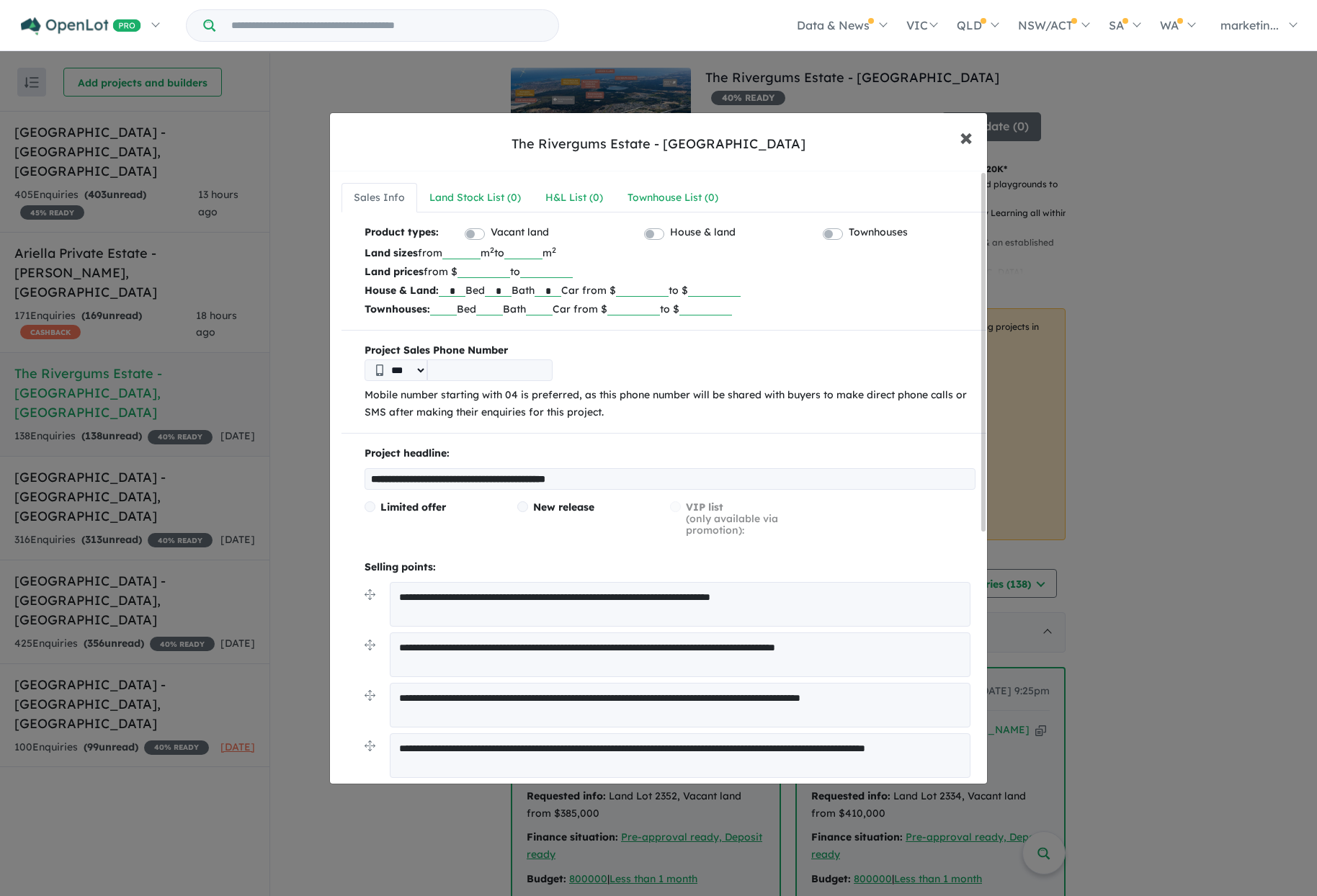
click at [968, 138] on span "×" at bounding box center [966, 136] width 13 height 31
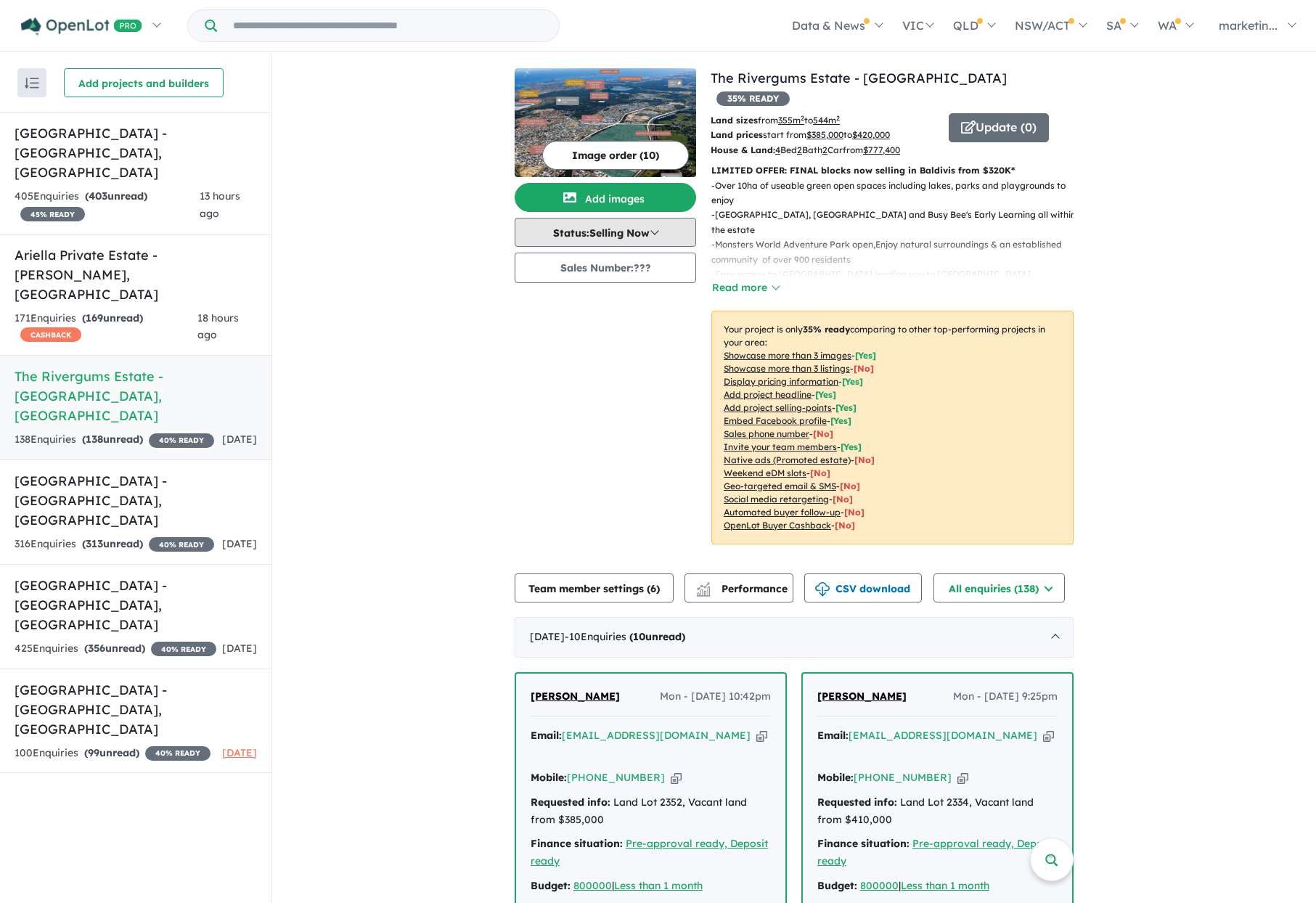
click at [662, 239] on button "Status: Selling Now" at bounding box center [606, 232] width 182 height 29
click at [573, 364] on button "Sold Out" at bounding box center [569, 366] width 107 height 33
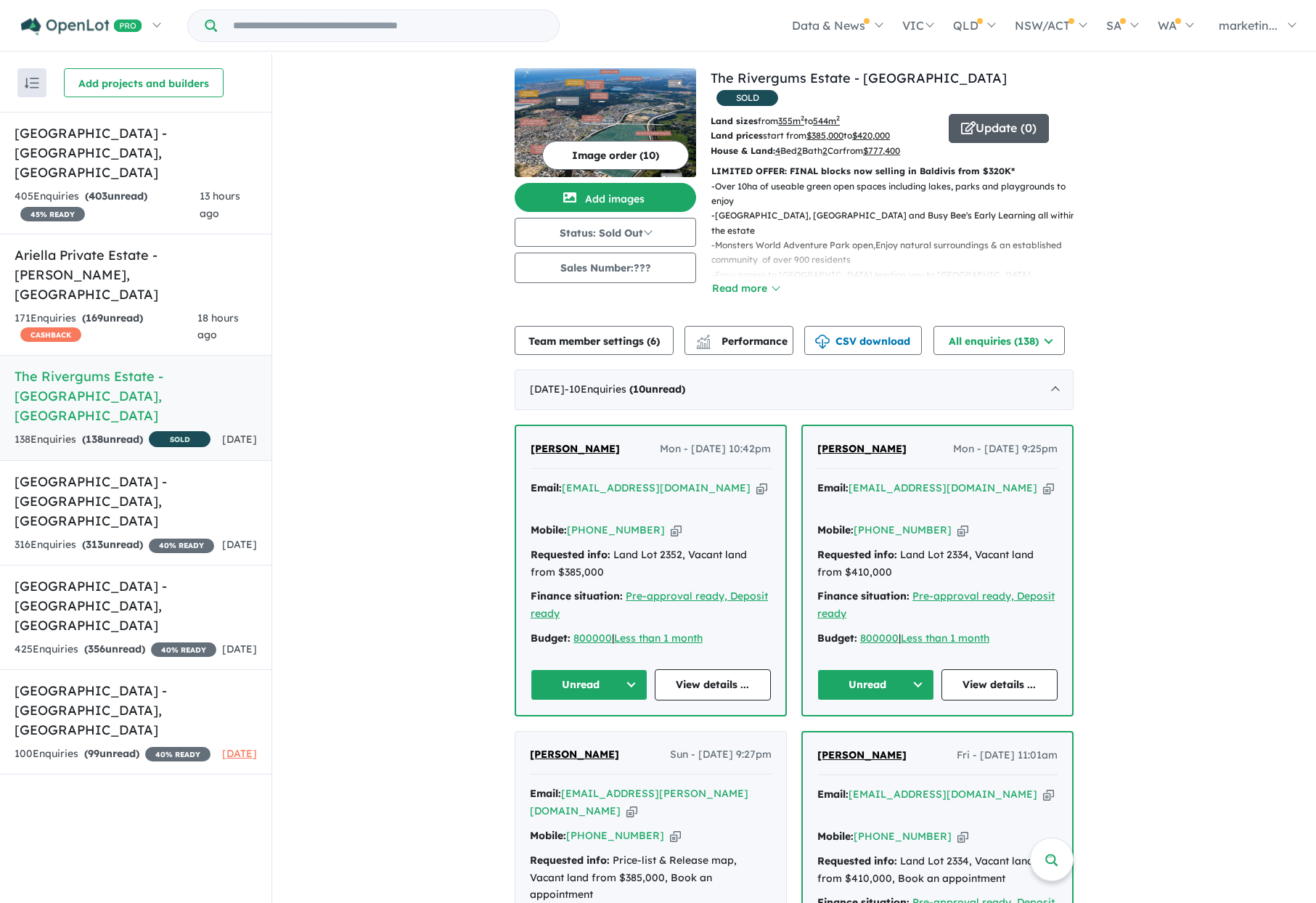
click at [995, 114] on button "Update ( 0 )" at bounding box center [999, 128] width 100 height 29
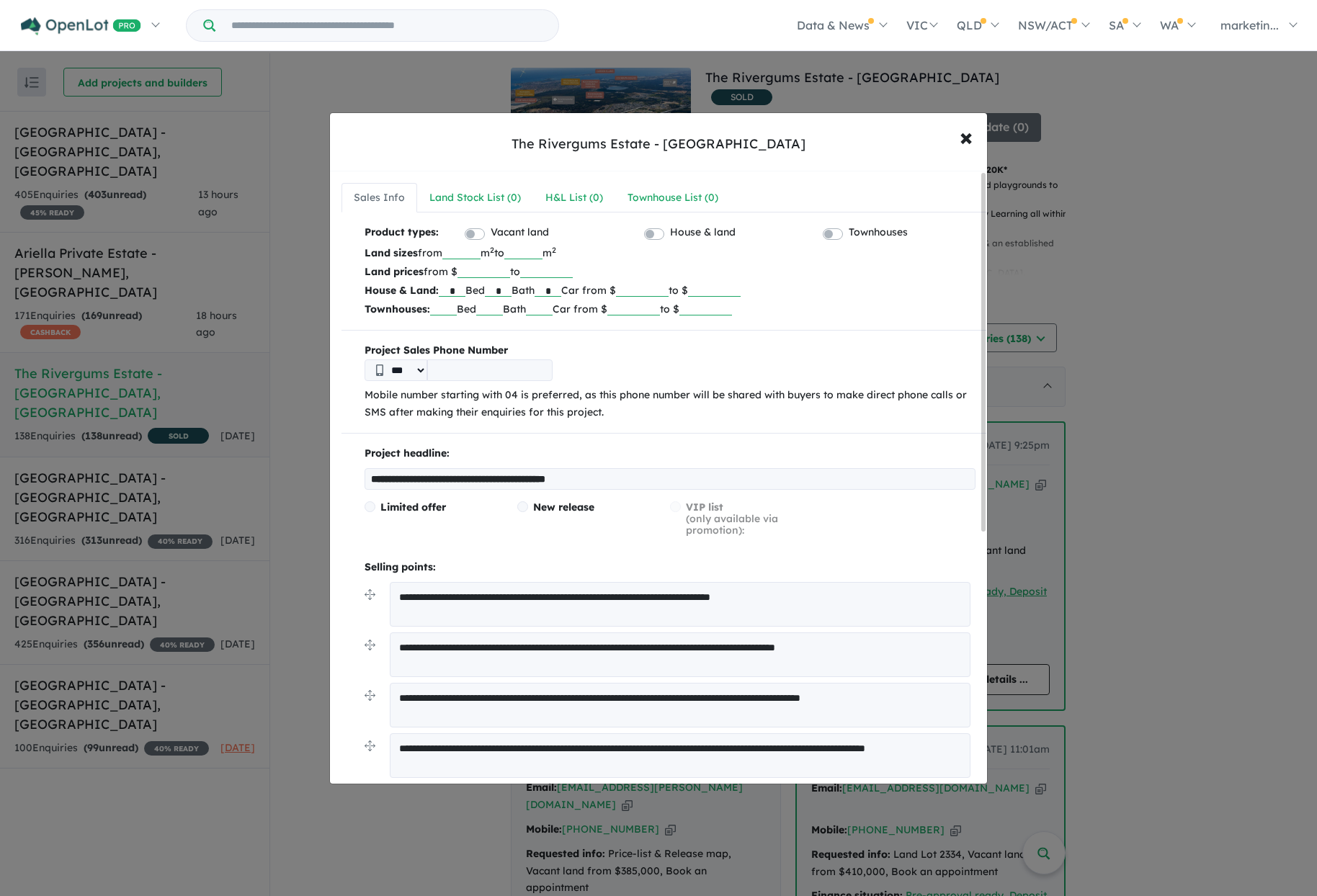
click at [625, 472] on input "**********" at bounding box center [669, 479] width 611 height 21
drag, startPoint x: 654, startPoint y: 476, endPoint x: 591, endPoint y: 448, distance: 68.9
click at [592, 446] on div "**********" at bounding box center [669, 467] width 611 height 45
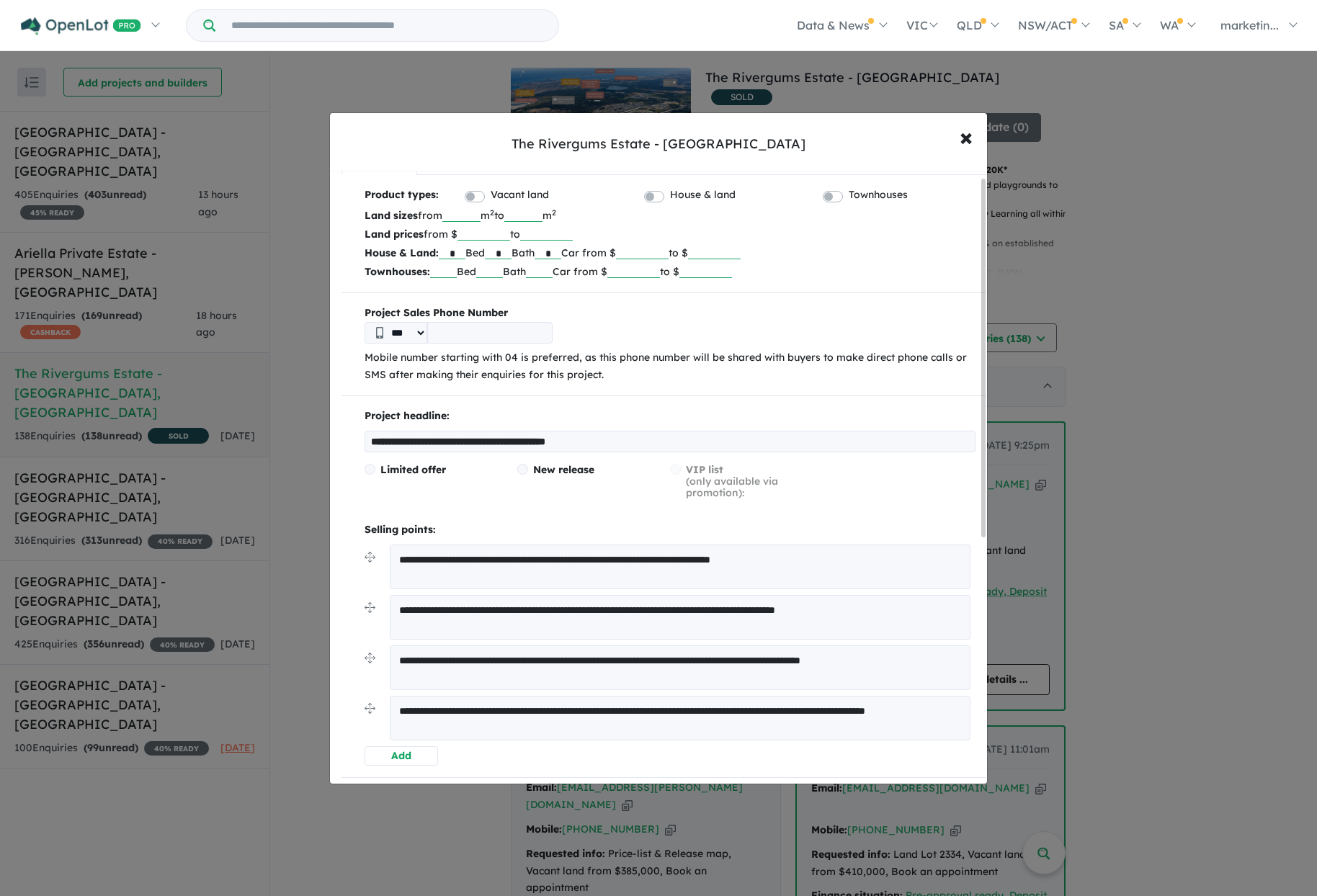
scroll to position [72, 0]
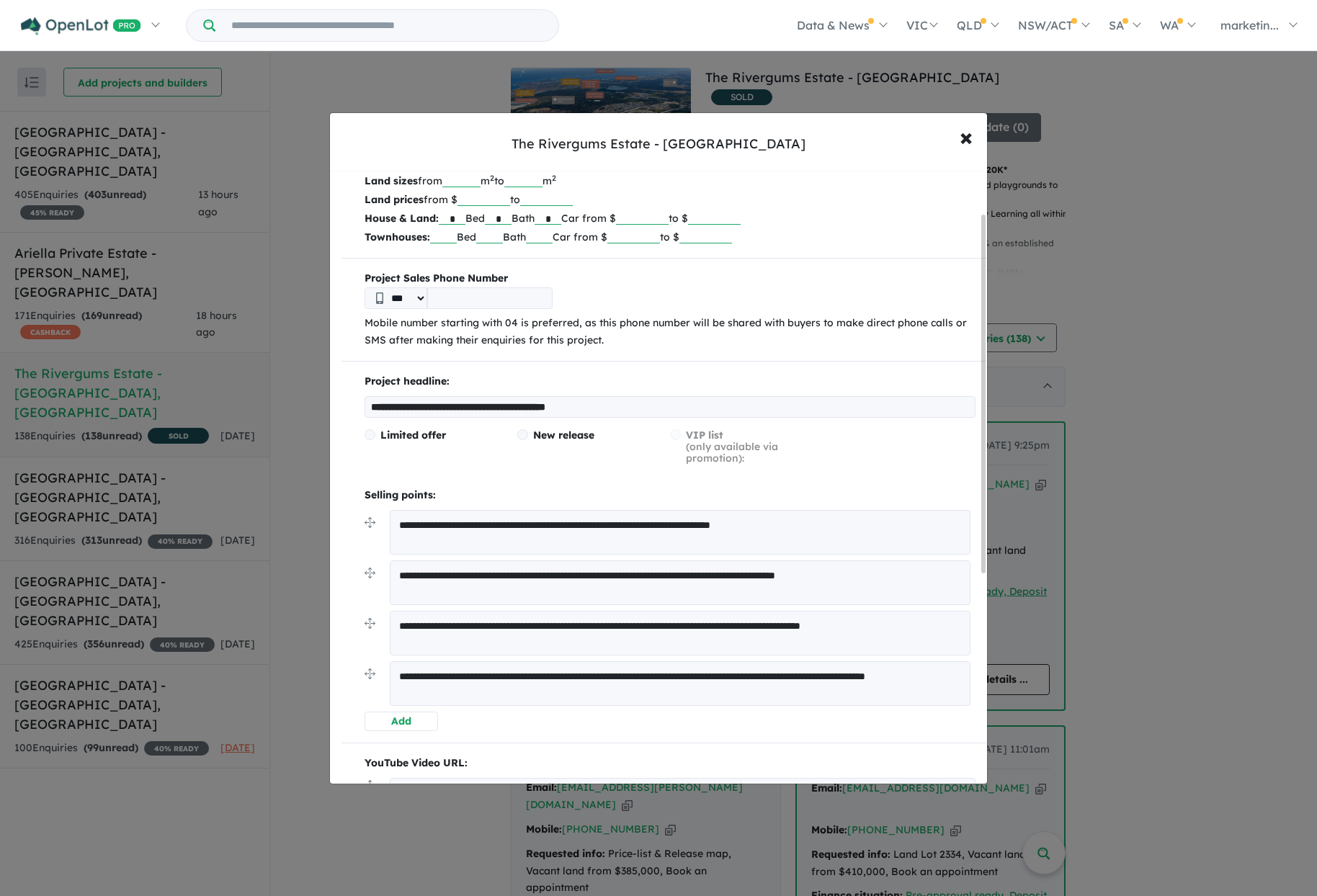
click at [556, 389] on p "Project headline:" at bounding box center [669, 382] width 611 height 18
drag, startPoint x: 619, startPoint y: 408, endPoint x: 380, endPoint y: 407, distance: 239.0
click at [370, 408] on input "**********" at bounding box center [669, 406] width 611 height 21
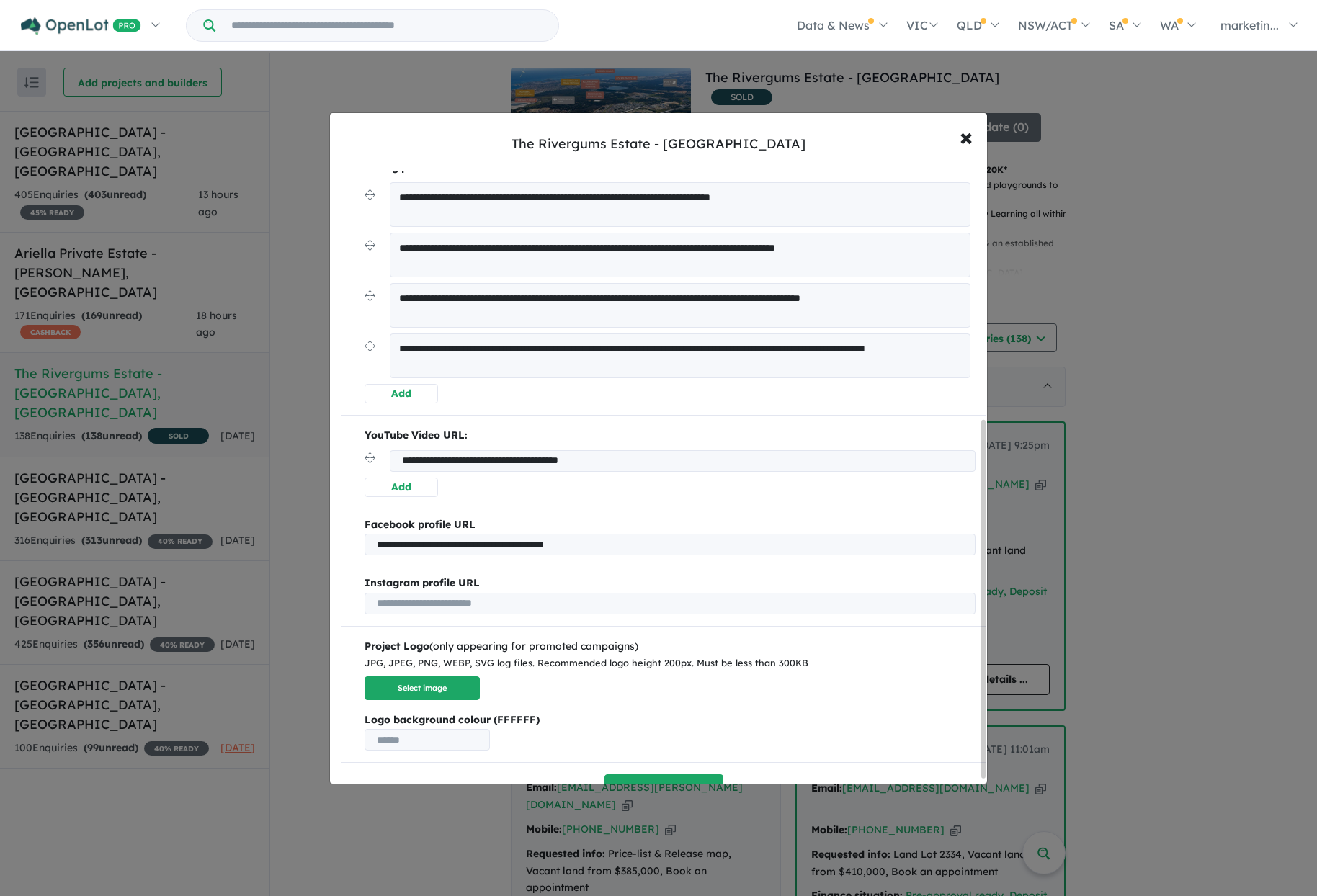
scroll to position [432, 0]
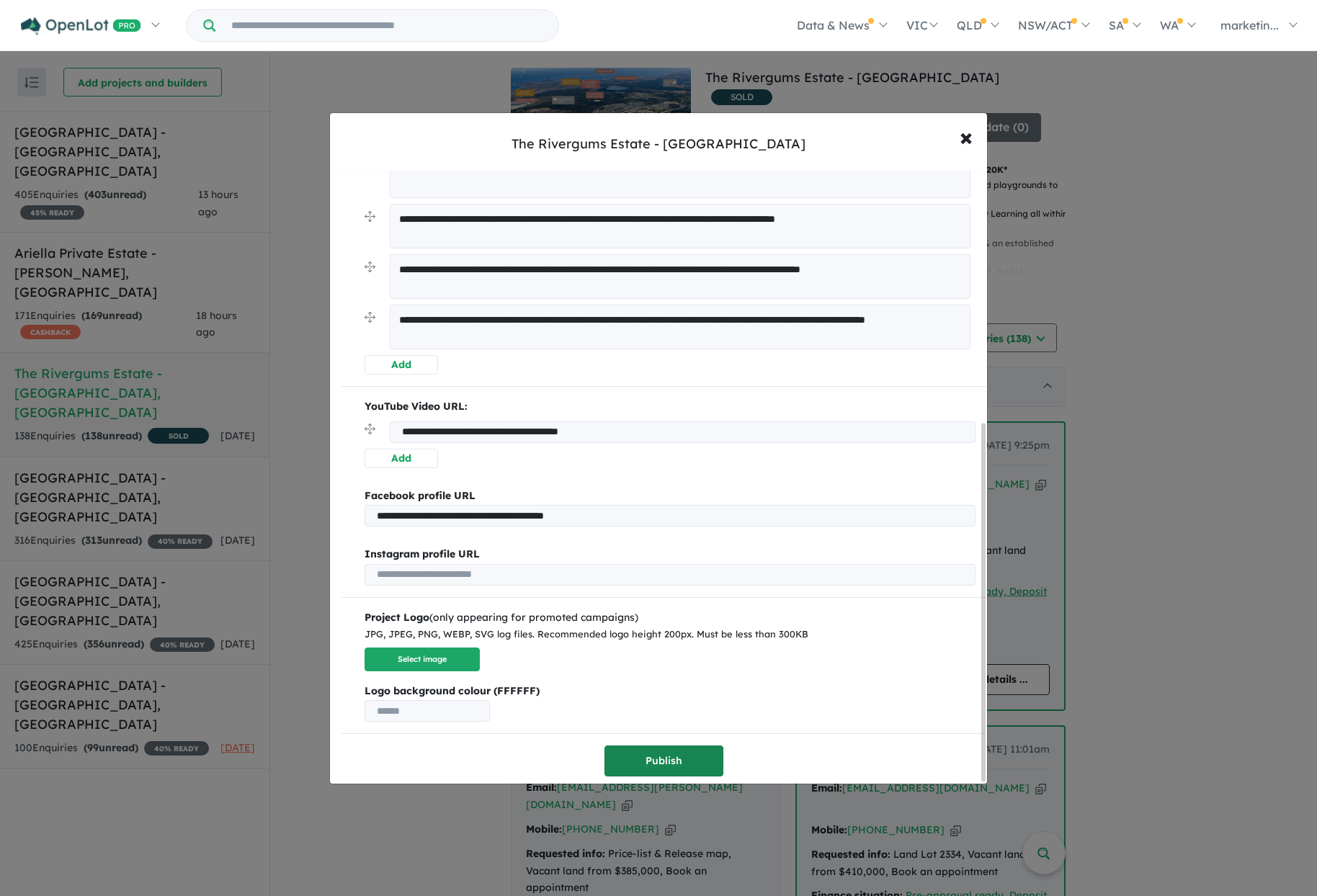
type input "**********"
click at [661, 757] on button "Publish" at bounding box center [664, 761] width 119 height 31
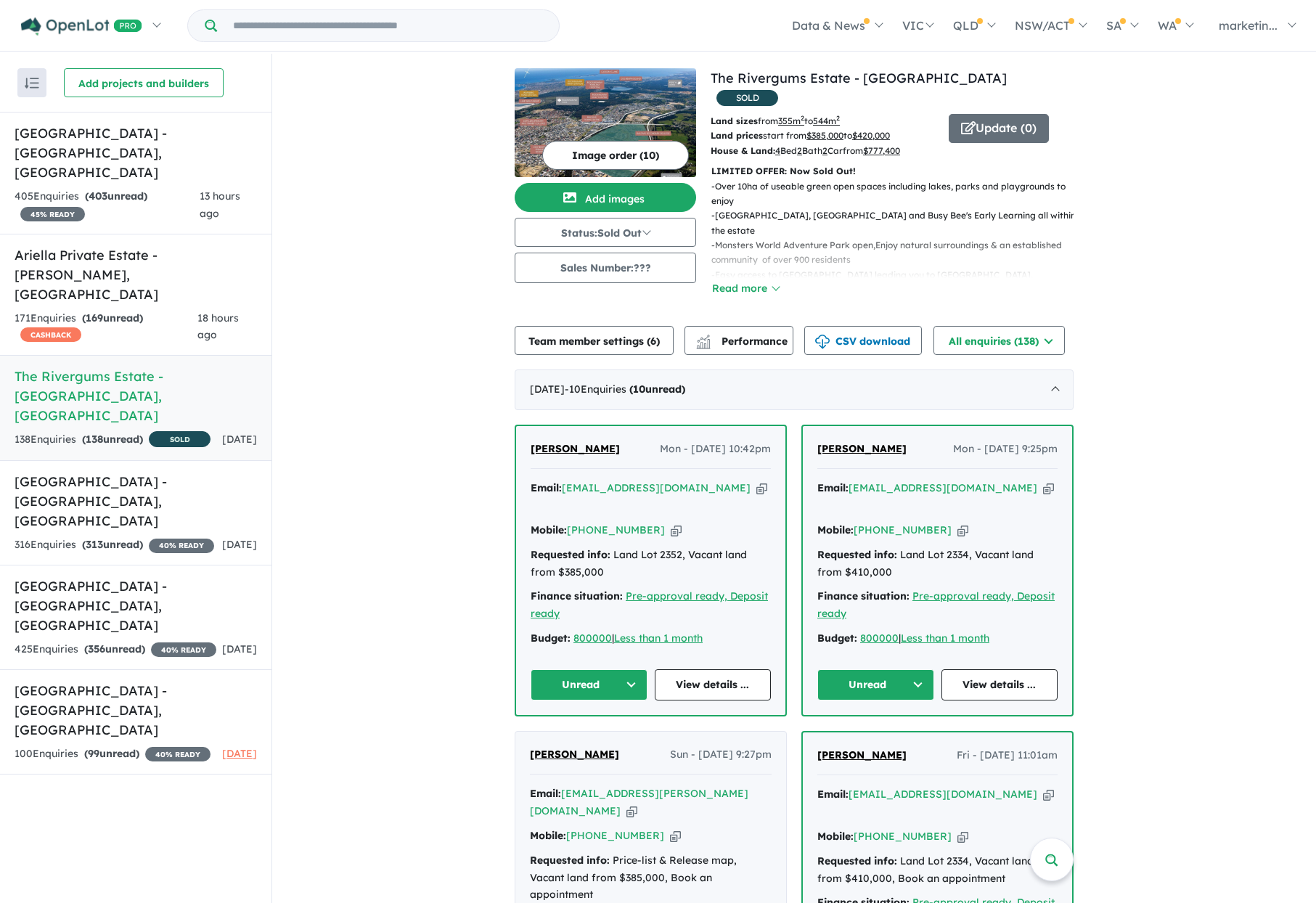
click at [999, 89] on div "View 6 projects in your account The Rivergums Estate - Baldivis SOLD Land sizes…" at bounding box center [892, 191] width 363 height 246
click at [1007, 114] on button "Update ( 0 )" at bounding box center [999, 128] width 100 height 29
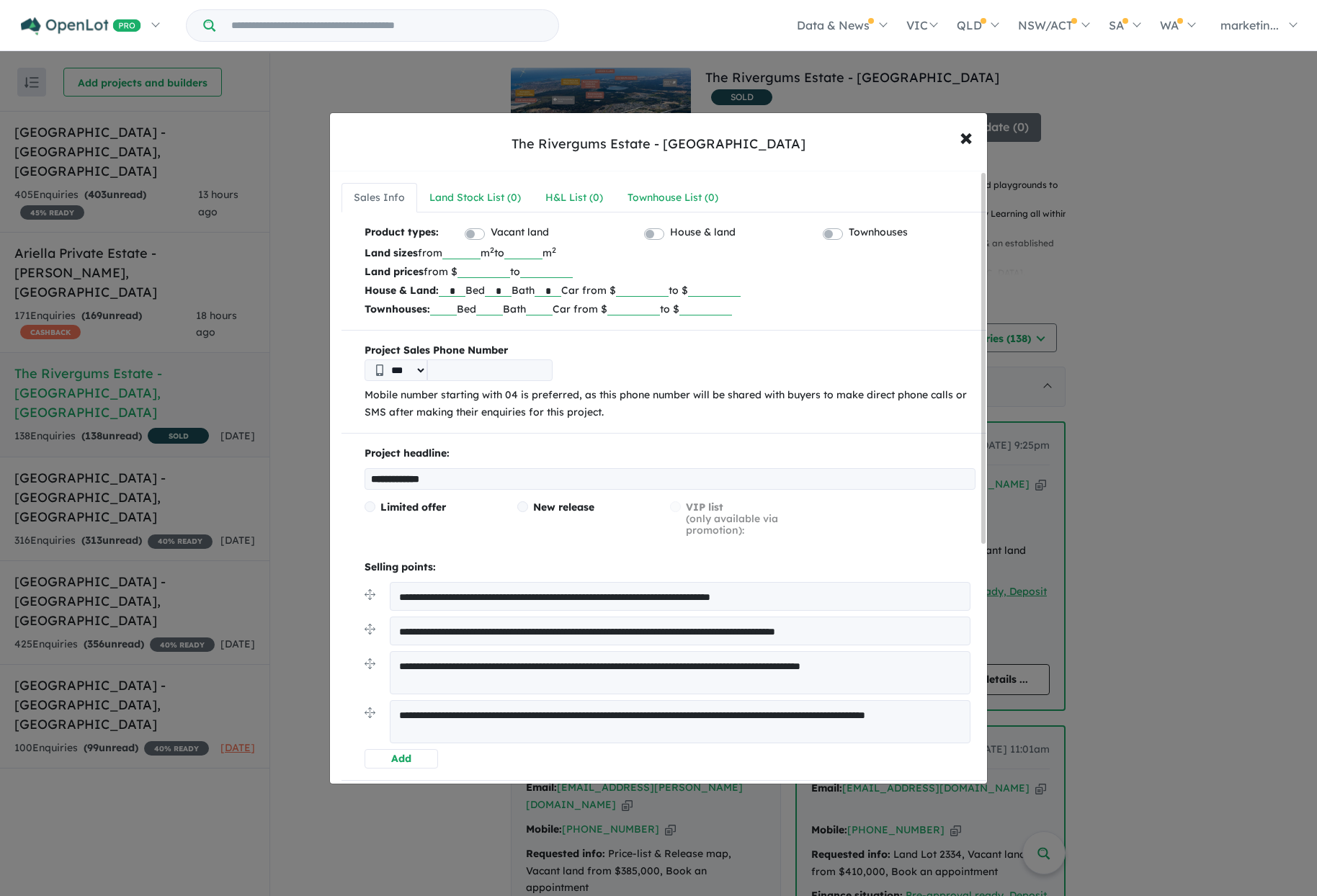
click at [477, 253] on input "***" at bounding box center [461, 252] width 38 height 15
drag, startPoint x: 463, startPoint y: 255, endPoint x: 513, endPoint y: 251, distance: 50.2
click at [513, 251] on p "Land sizes from *** m 2 to *** m 2" at bounding box center [669, 253] width 611 height 19
drag, startPoint x: 536, startPoint y: 251, endPoint x: 576, endPoint y: 249, distance: 40.0
click at [574, 249] on p "Land sizes from m 2 to *** m 2" at bounding box center [669, 253] width 611 height 19
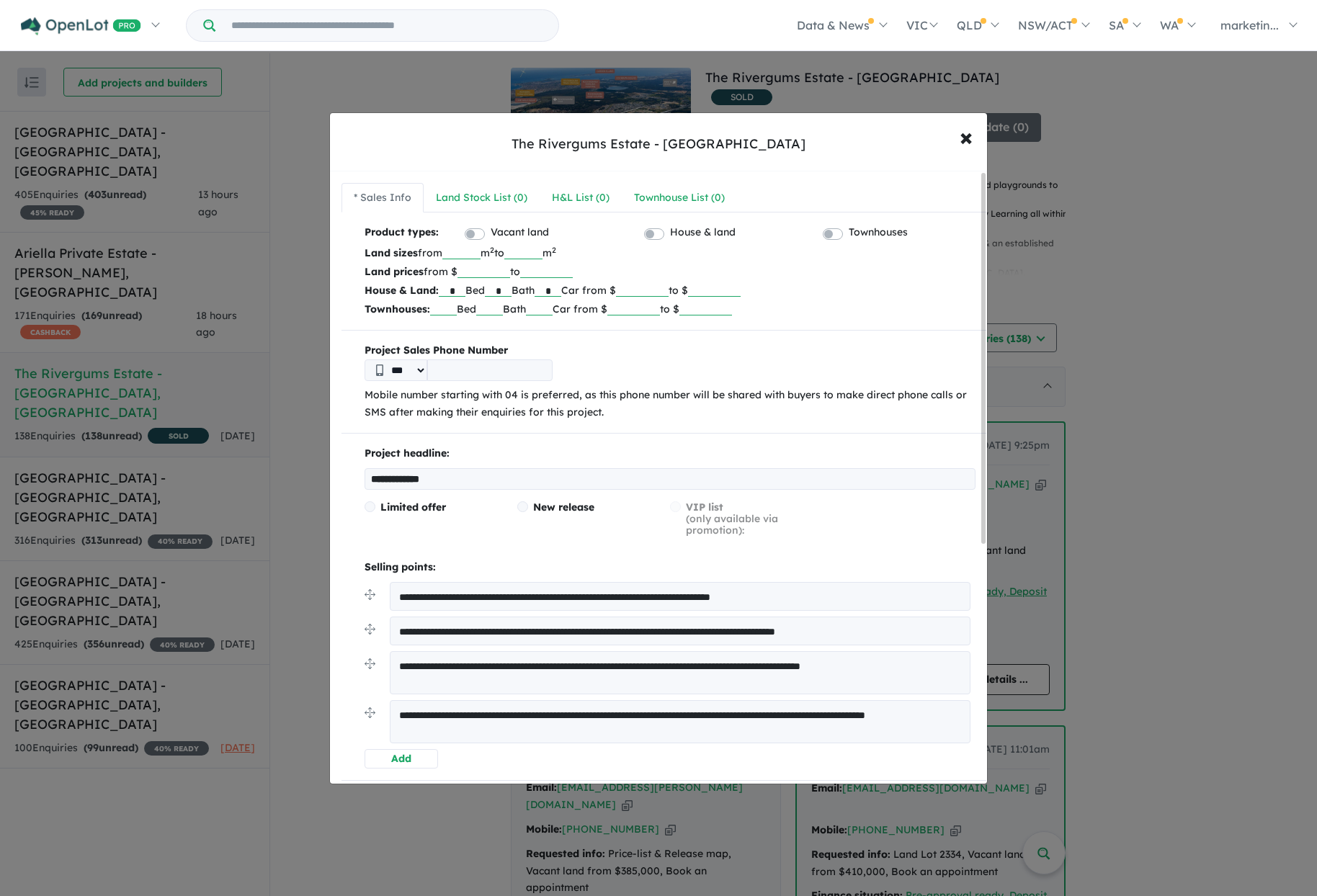
click at [686, 251] on p "Land sizes from m 2 to m 2" at bounding box center [669, 253] width 611 height 19
drag, startPoint x: 454, startPoint y: 289, endPoint x: 495, endPoint y: 287, distance: 41.0
click at [487, 286] on p "House & Land: * Bed * Bath * Car from $ ****** to $" at bounding box center [669, 290] width 611 height 19
drag, startPoint x: 507, startPoint y: 290, endPoint x: 527, endPoint y: 289, distance: 20.0
click at [525, 290] on p "House & Land: Bed * Bath * Car from $ ****** to $" at bounding box center [669, 290] width 611 height 19
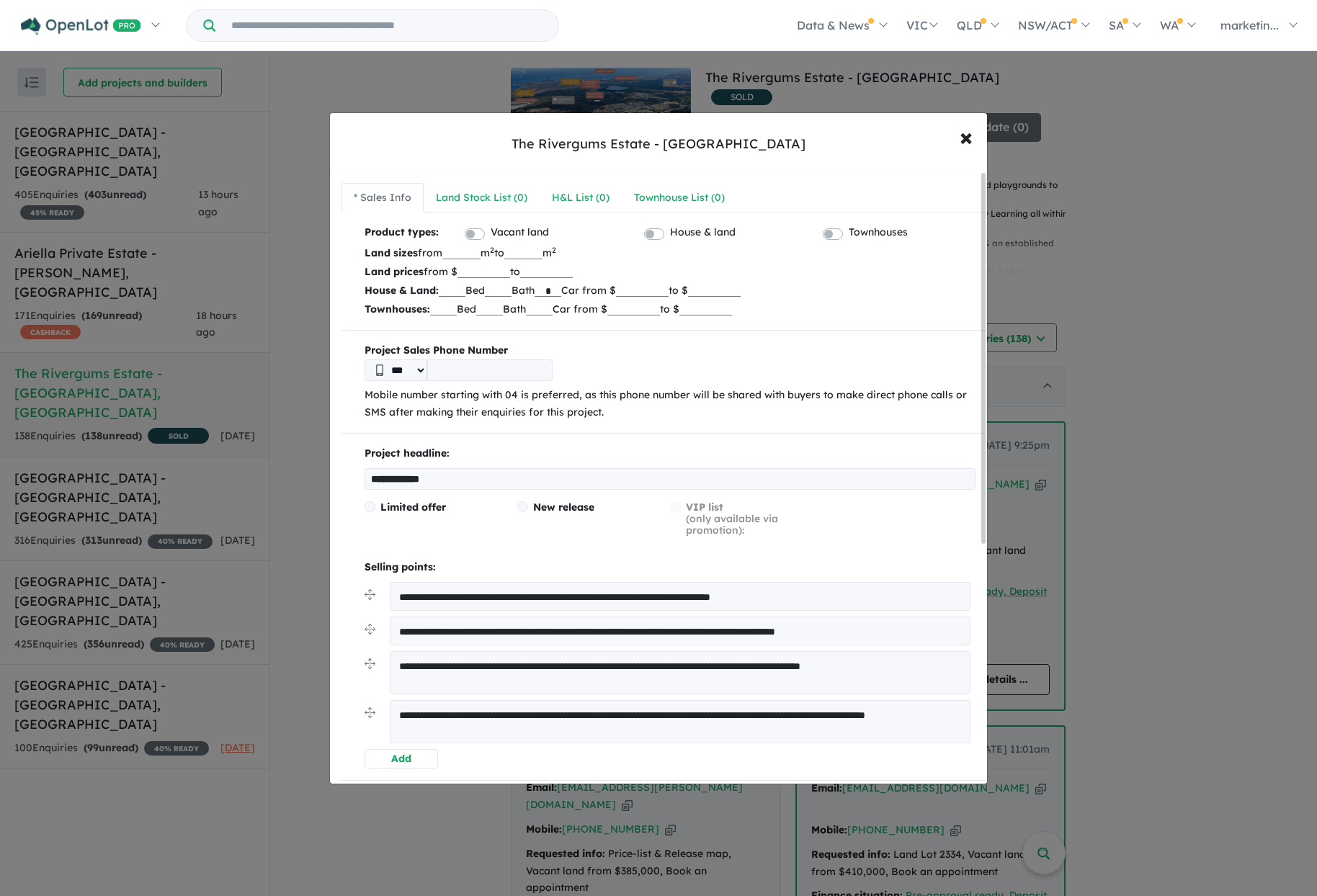
drag, startPoint x: 566, startPoint y: 290, endPoint x: 590, endPoint y: 286, distance: 24.3
click at [588, 286] on p "House & Land: Bed Bath * Car from $ ****** to $" at bounding box center [669, 290] width 611 height 19
drag, startPoint x: 632, startPoint y: 285, endPoint x: 704, endPoint y: 290, distance: 72.2
click at [707, 290] on p "House & Land: Bed Bath Car from $ ****** to $" at bounding box center [669, 290] width 611 height 19
drag, startPoint x: 658, startPoint y: 296, endPoint x: 651, endPoint y: 290, distance: 9.2
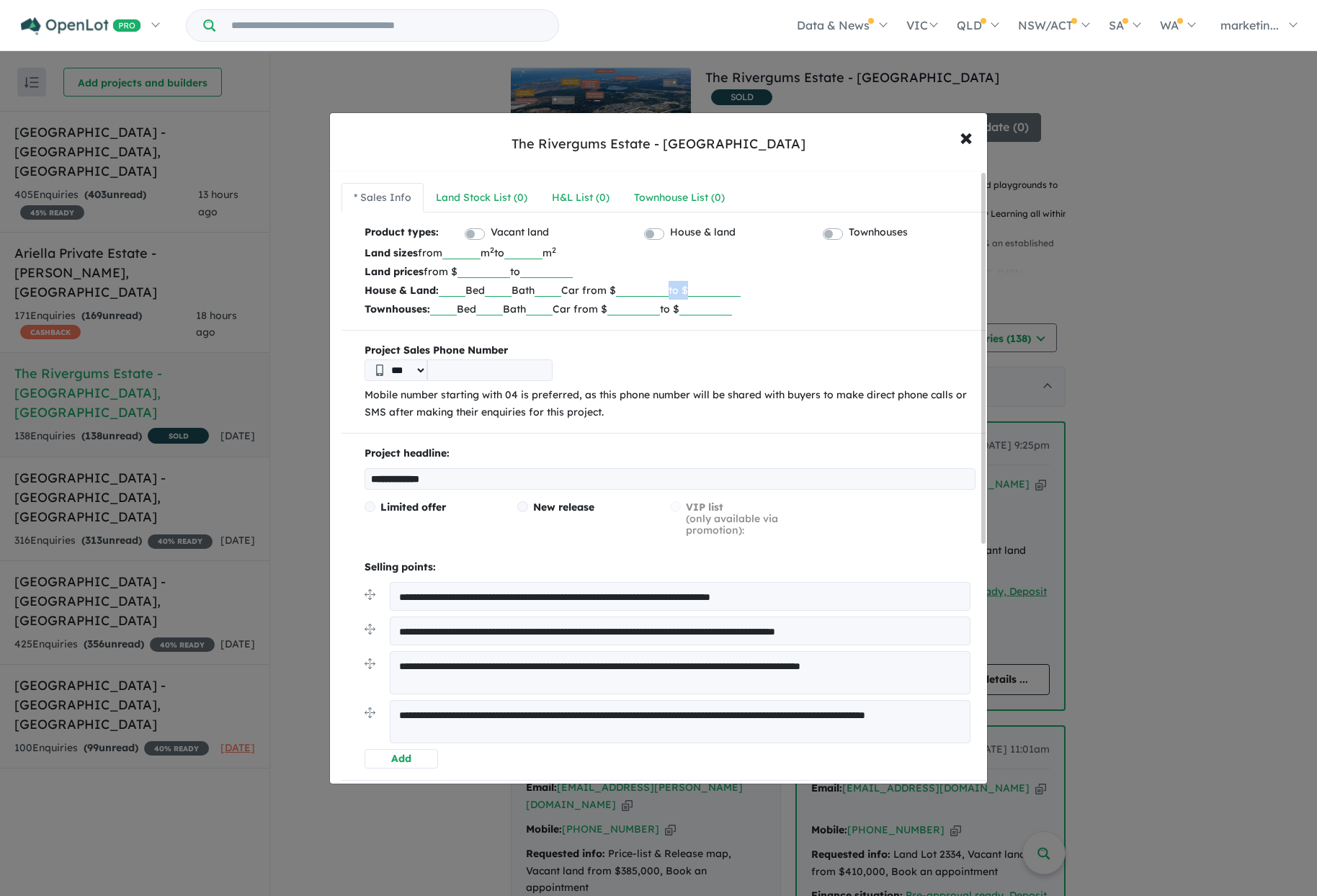
click at [658, 296] on p "House & Land: Bed Bath Car from $ ****** to $" at bounding box center [669, 290] width 611 height 19
click at [651, 290] on input "******" at bounding box center [642, 290] width 53 height 15
drag, startPoint x: 652, startPoint y: 290, endPoint x: 705, endPoint y: 282, distance: 53.6
click at [705, 282] on p "House & Land: Bed Bath Car from $ ****** to $" at bounding box center [669, 290] width 611 height 19
drag, startPoint x: 474, startPoint y: 265, endPoint x: 529, endPoint y: 274, distance: 55.7
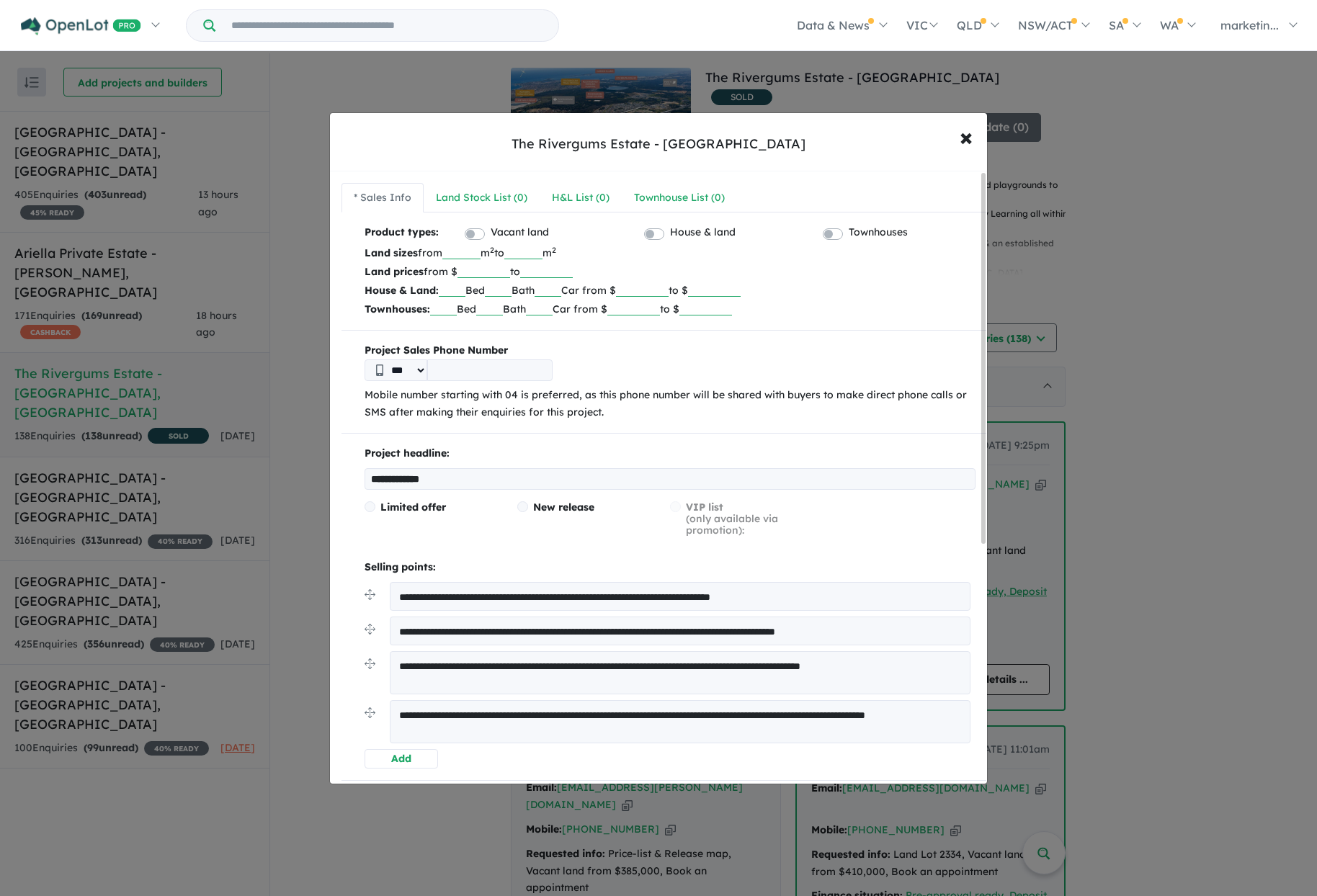
click at [529, 274] on p "Land prices from $ ****** to ******" at bounding box center [669, 272] width 611 height 19
drag, startPoint x: 538, startPoint y: 271, endPoint x: 616, endPoint y: 273, distance: 78.0
click at [615, 273] on p "Land prices from $ to ******" at bounding box center [669, 272] width 611 height 19
drag, startPoint x: 682, startPoint y: 260, endPoint x: 765, endPoint y: 257, distance: 83.1
click at [683, 260] on p "Land sizes from m 2 to m 2" at bounding box center [669, 253] width 611 height 19
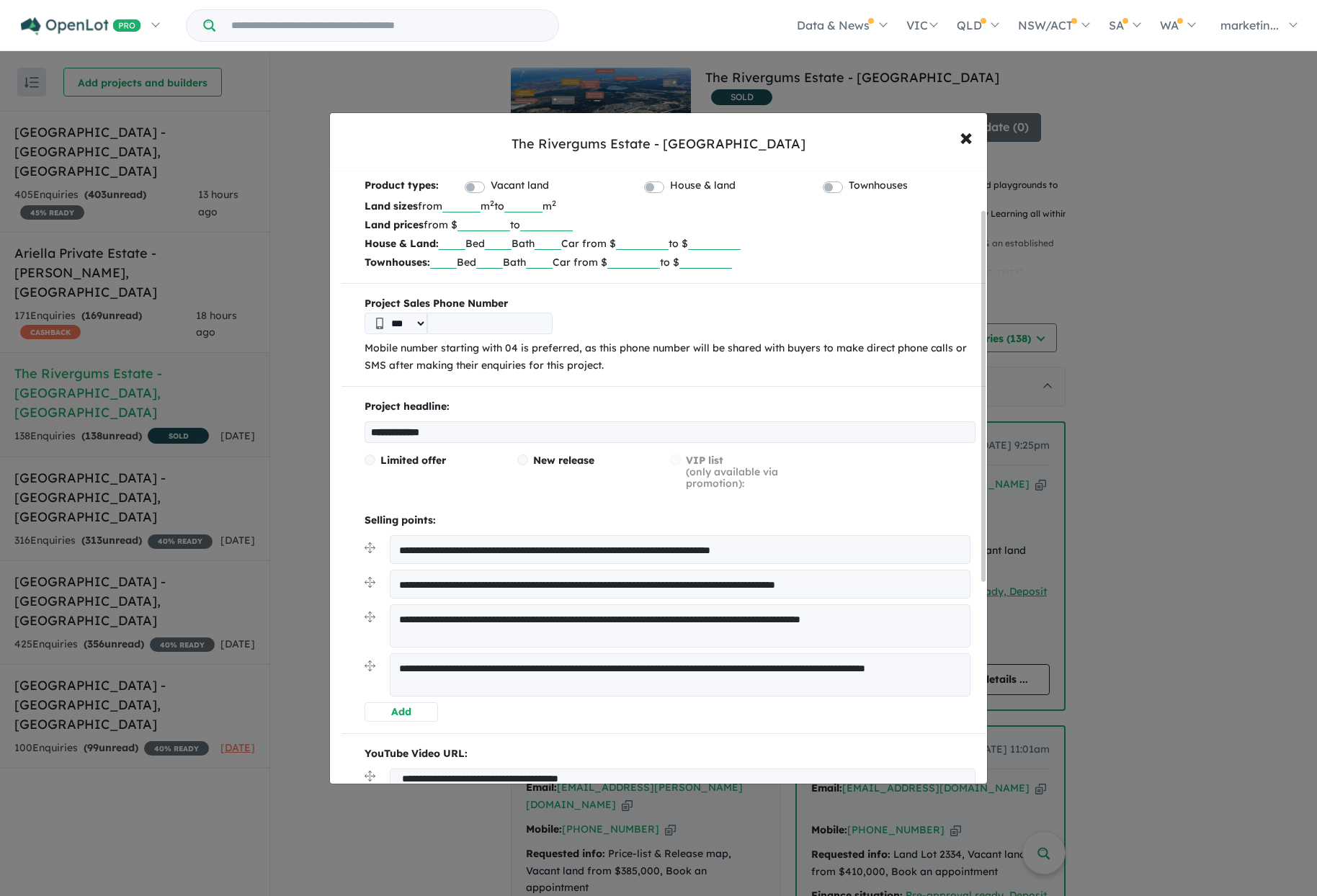
scroll to position [72, 0]
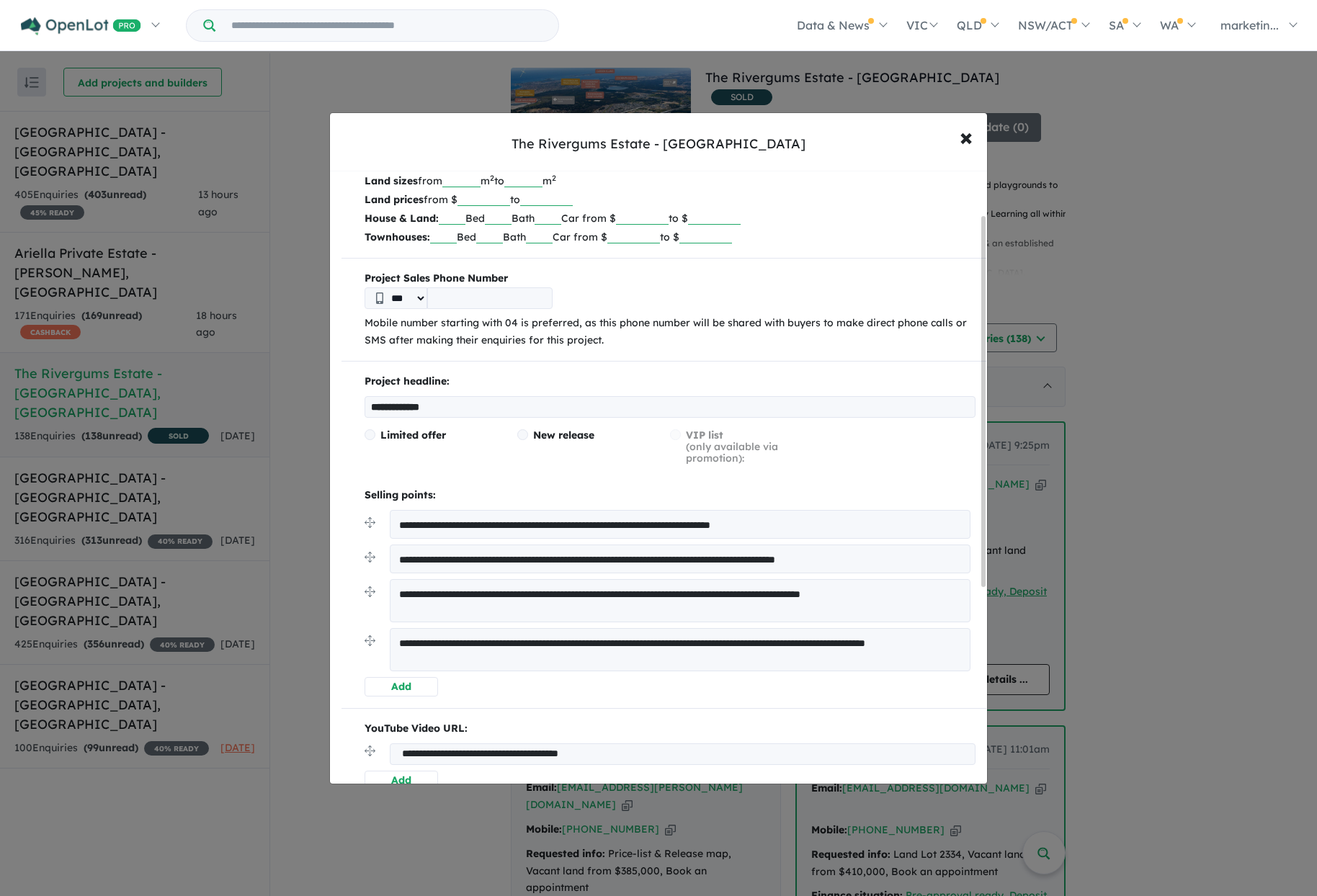
click at [370, 436] on span at bounding box center [370, 435] width 11 height 11
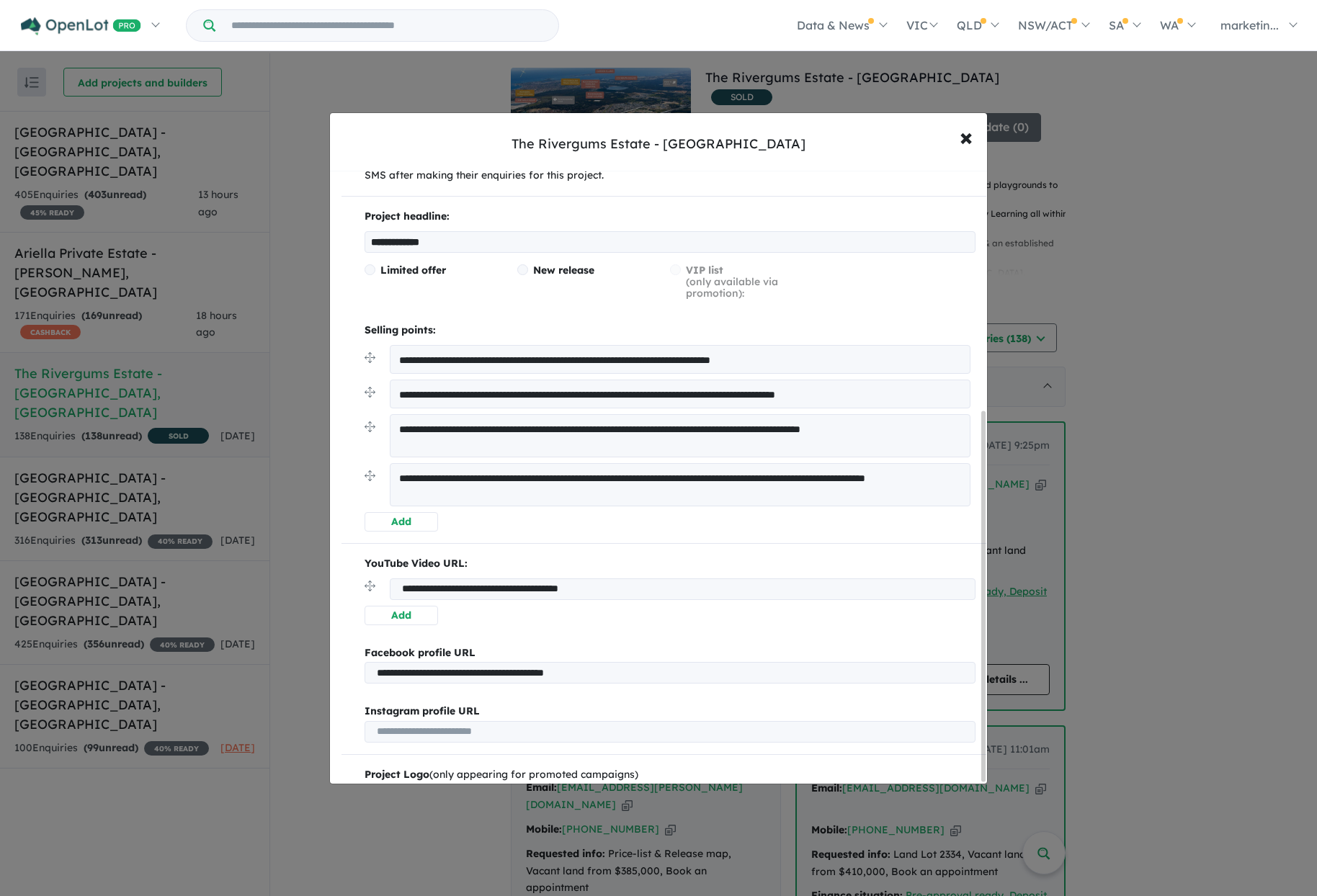
scroll to position [397, 0]
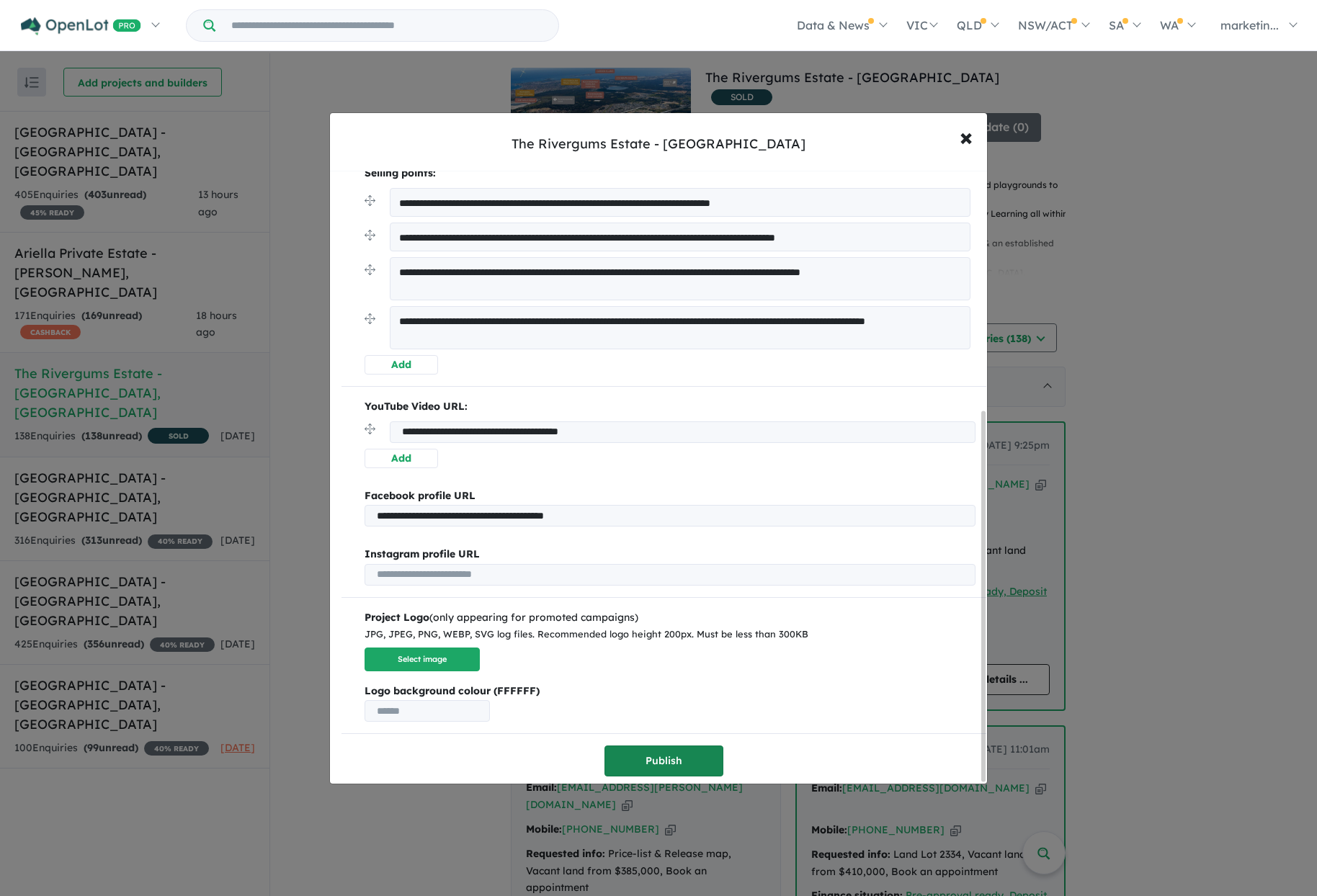
click at [689, 751] on button "Publish" at bounding box center [664, 761] width 119 height 31
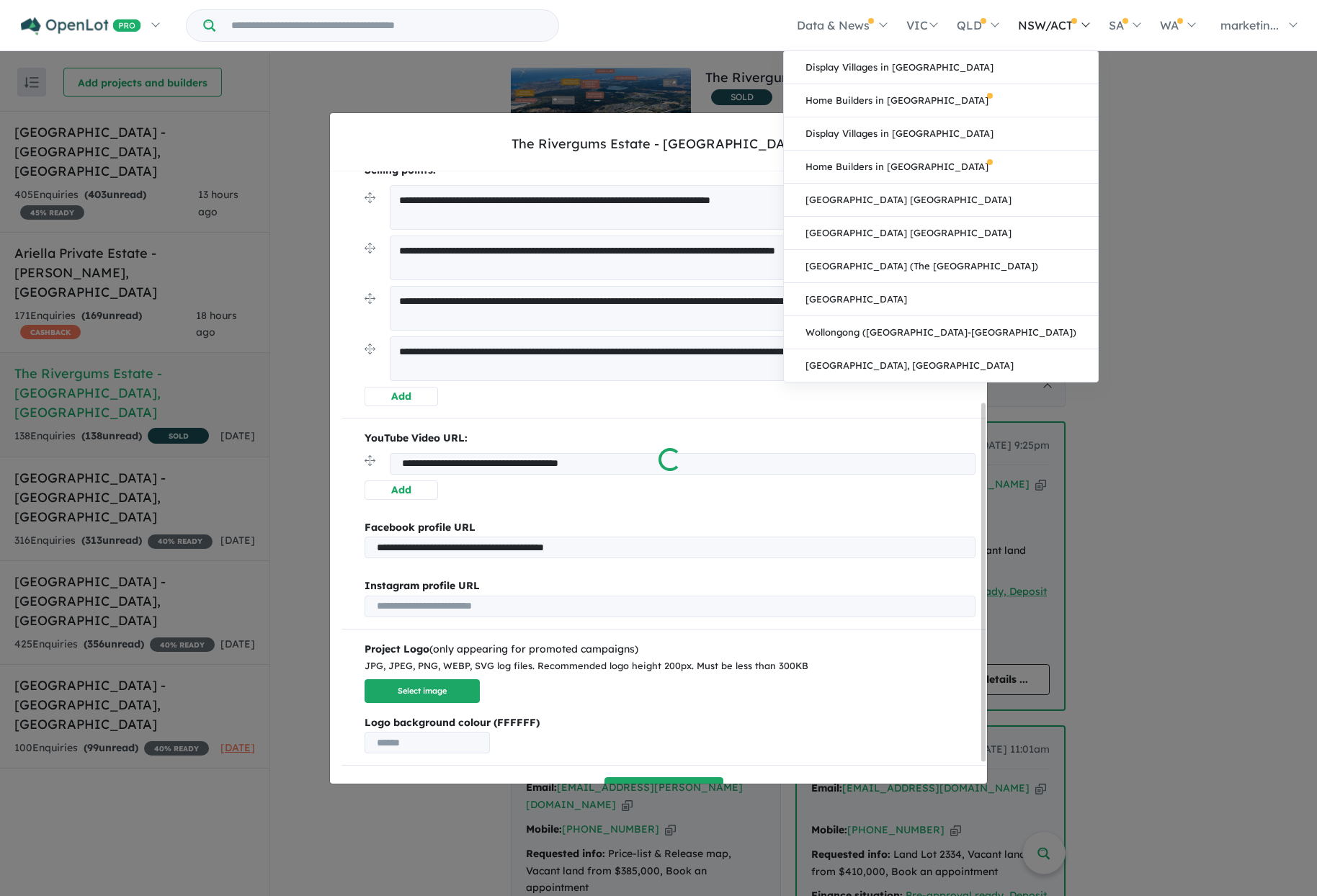
scroll to position [0, 0]
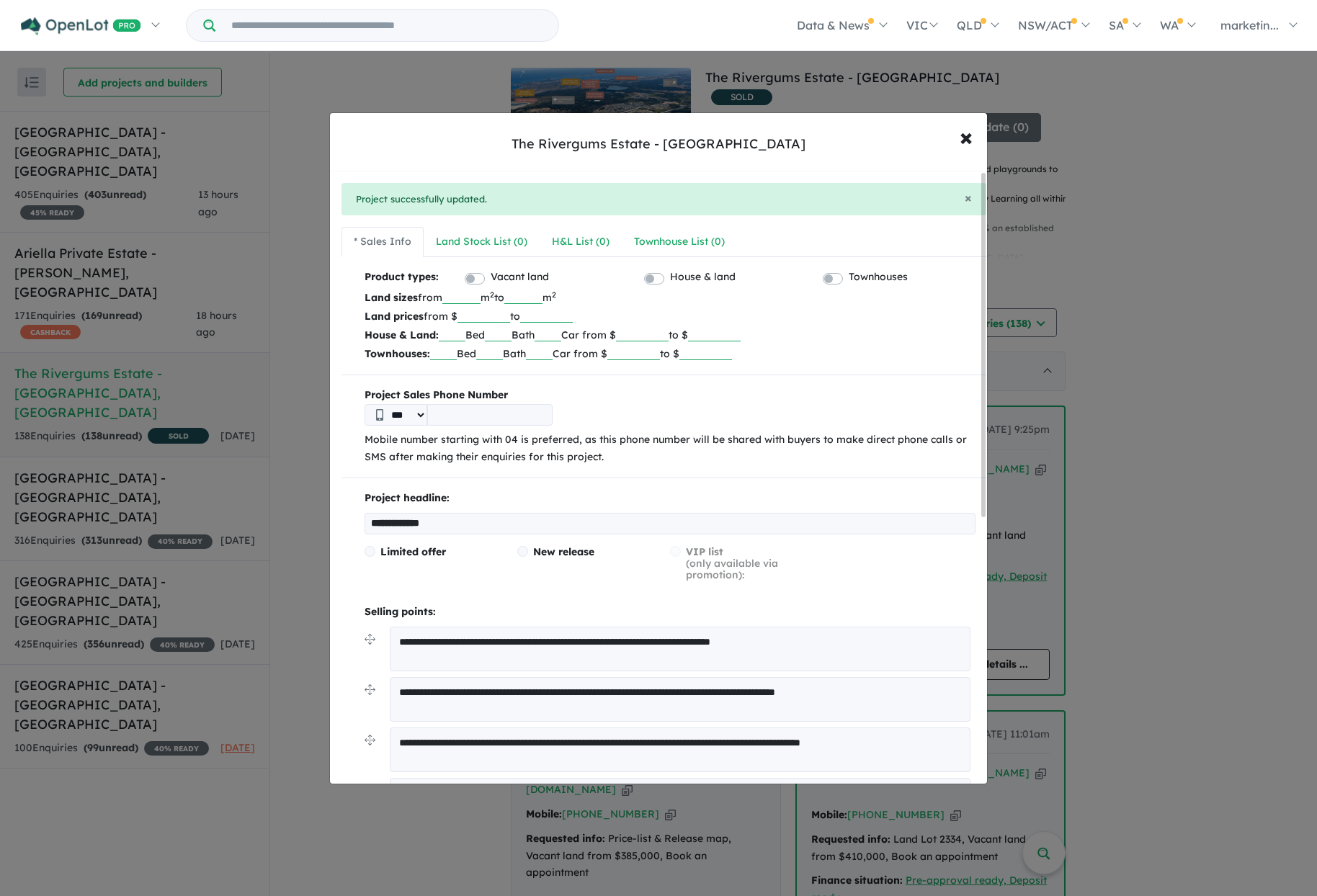
click at [491, 275] on label "Vacant land" at bounding box center [520, 277] width 59 height 18
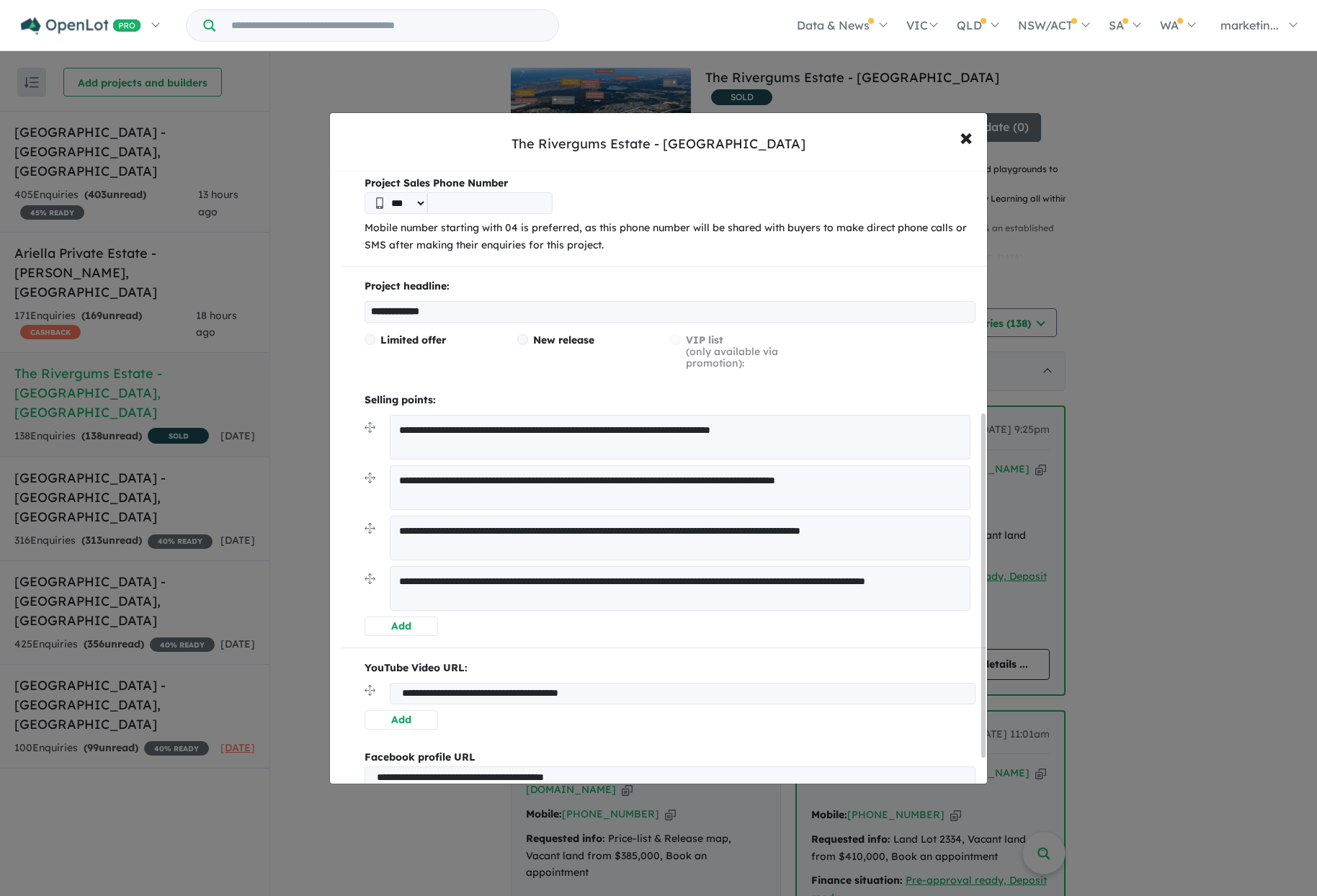
scroll to position [433, 0]
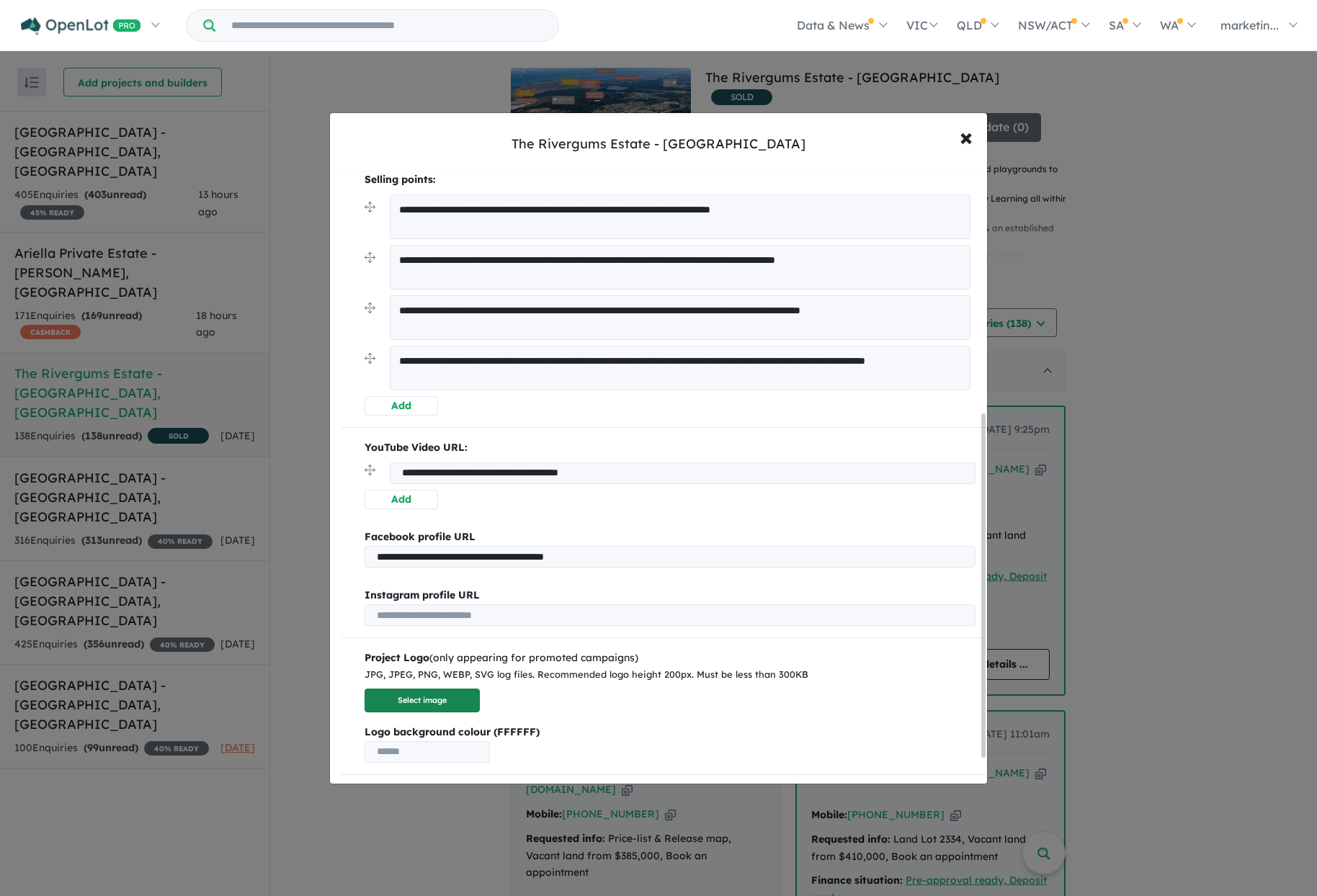
click at [451, 699] on button "Select image" at bounding box center [422, 700] width 115 height 23
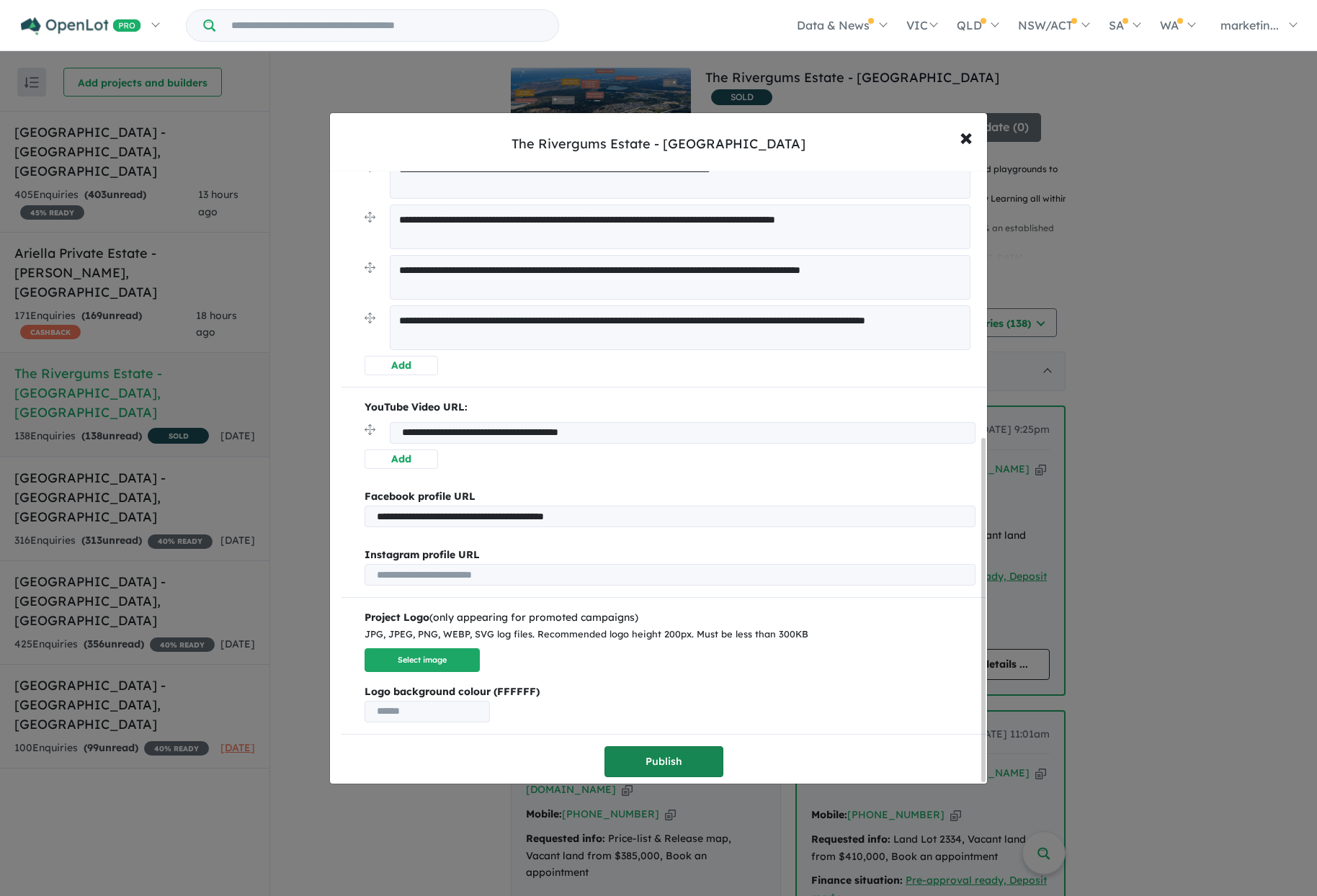
click at [699, 763] on button "Publish" at bounding box center [664, 762] width 119 height 31
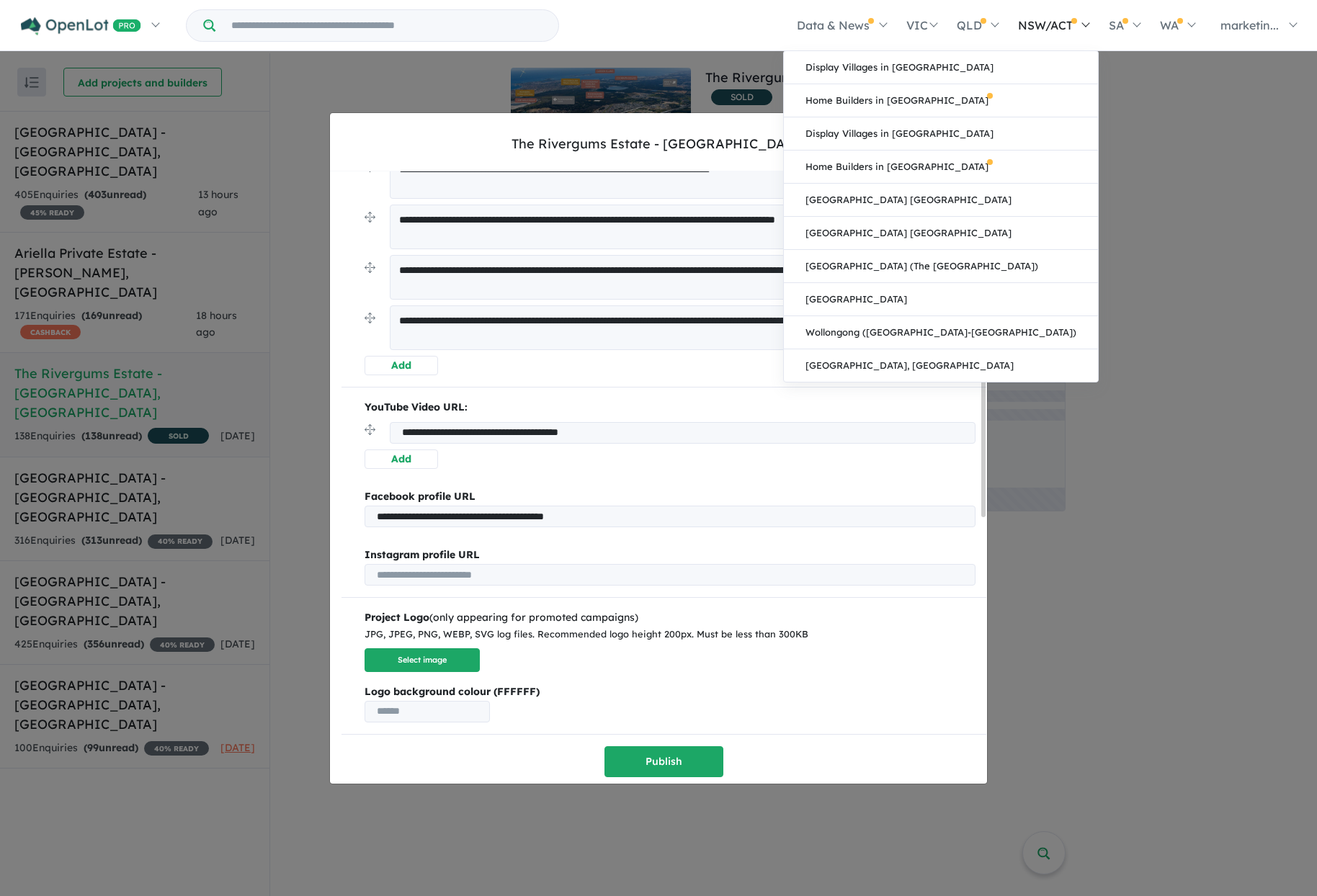
scroll to position [0, 0]
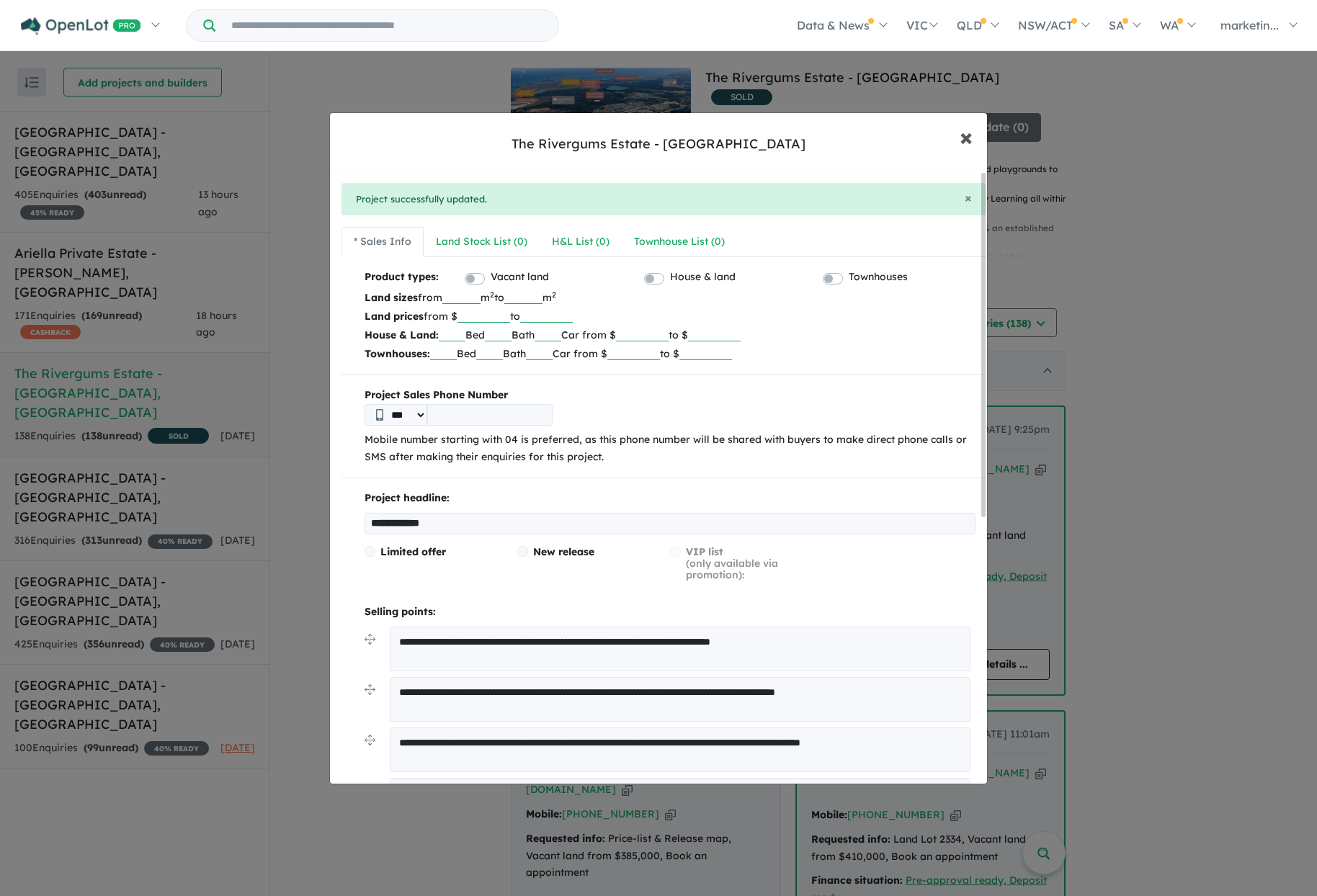
click at [972, 144] on button "× Close" at bounding box center [966, 136] width 42 height 39
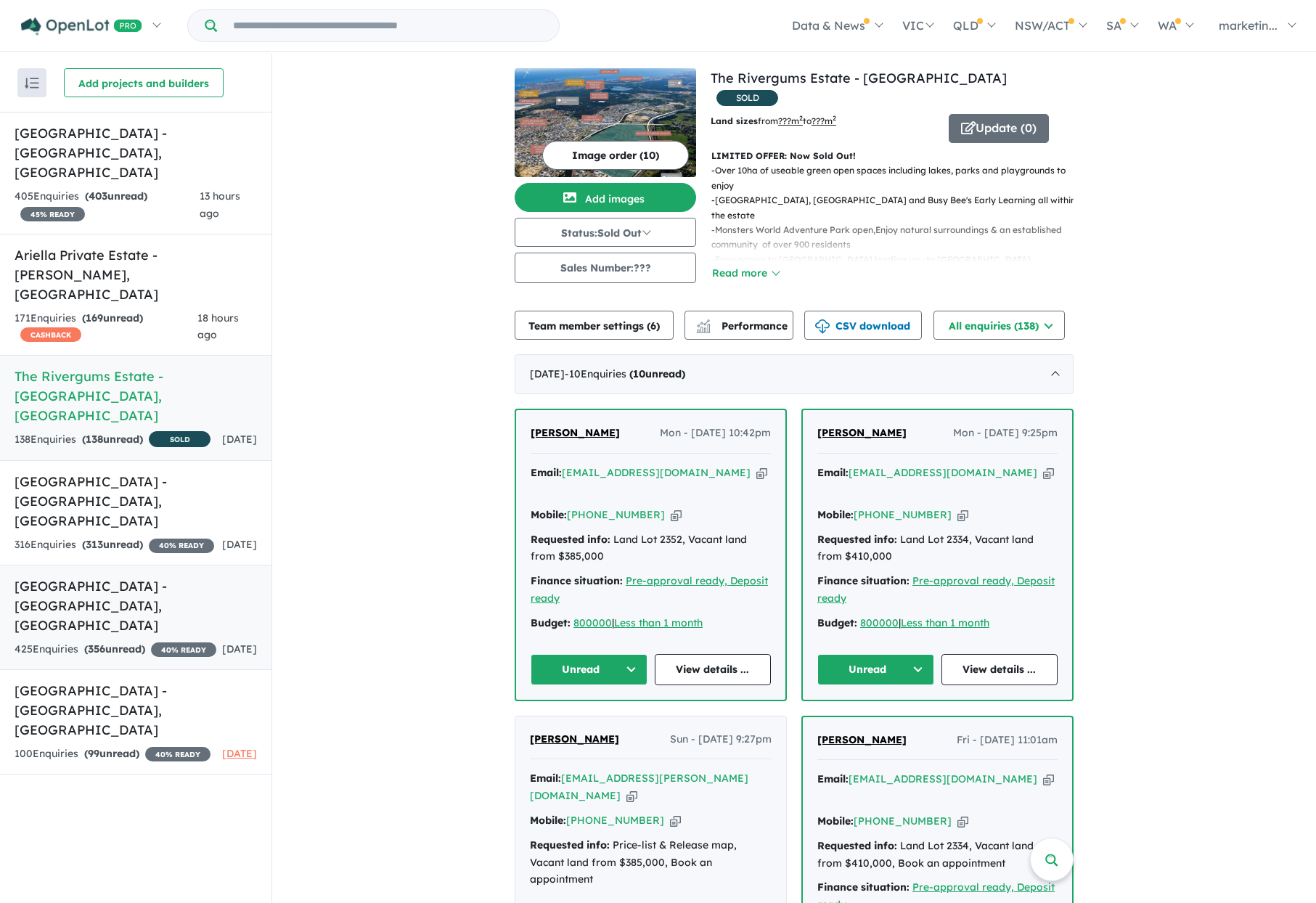
click at [116, 576] on h5 "[GEOGRAPHIC_DATA] - [GEOGRAPHIC_DATA] , [GEOGRAPHIC_DATA]" at bounding box center [136, 606] width 242 height 59
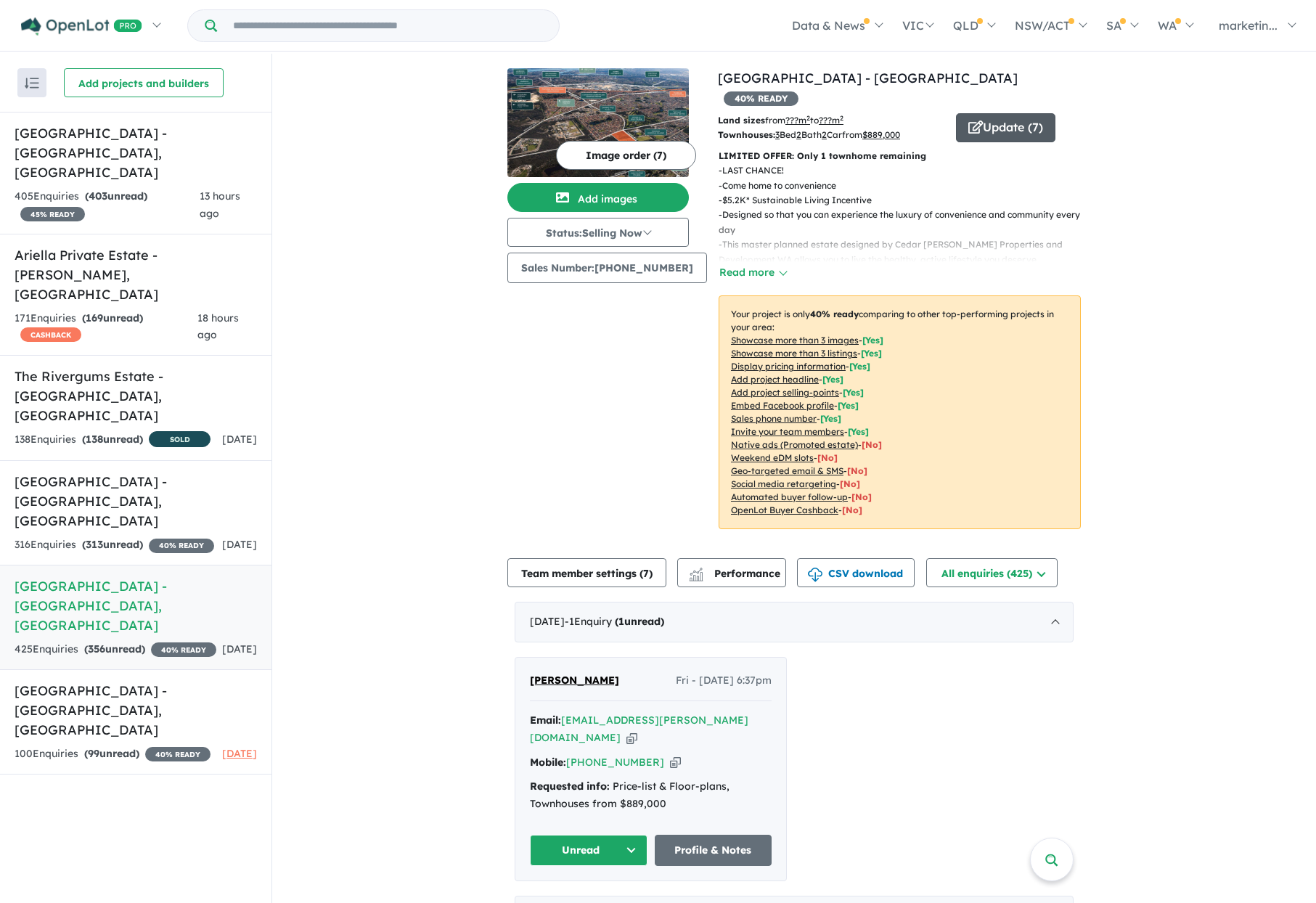
click at [998, 113] on button "Update ( 7 )" at bounding box center [1006, 127] width 100 height 29
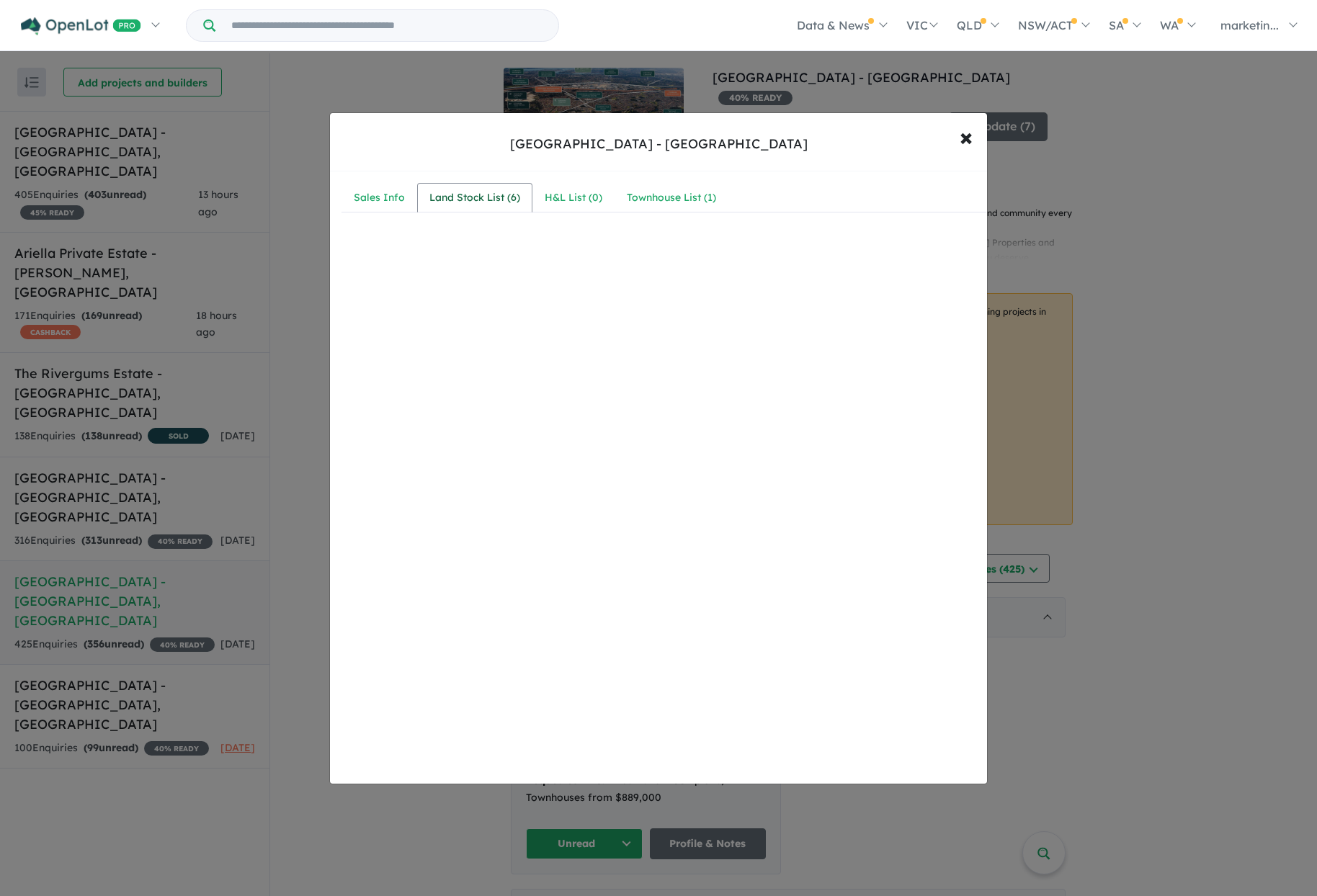
click at [487, 199] on div "Land Stock List ( 6 )" at bounding box center [475, 198] width 91 height 18
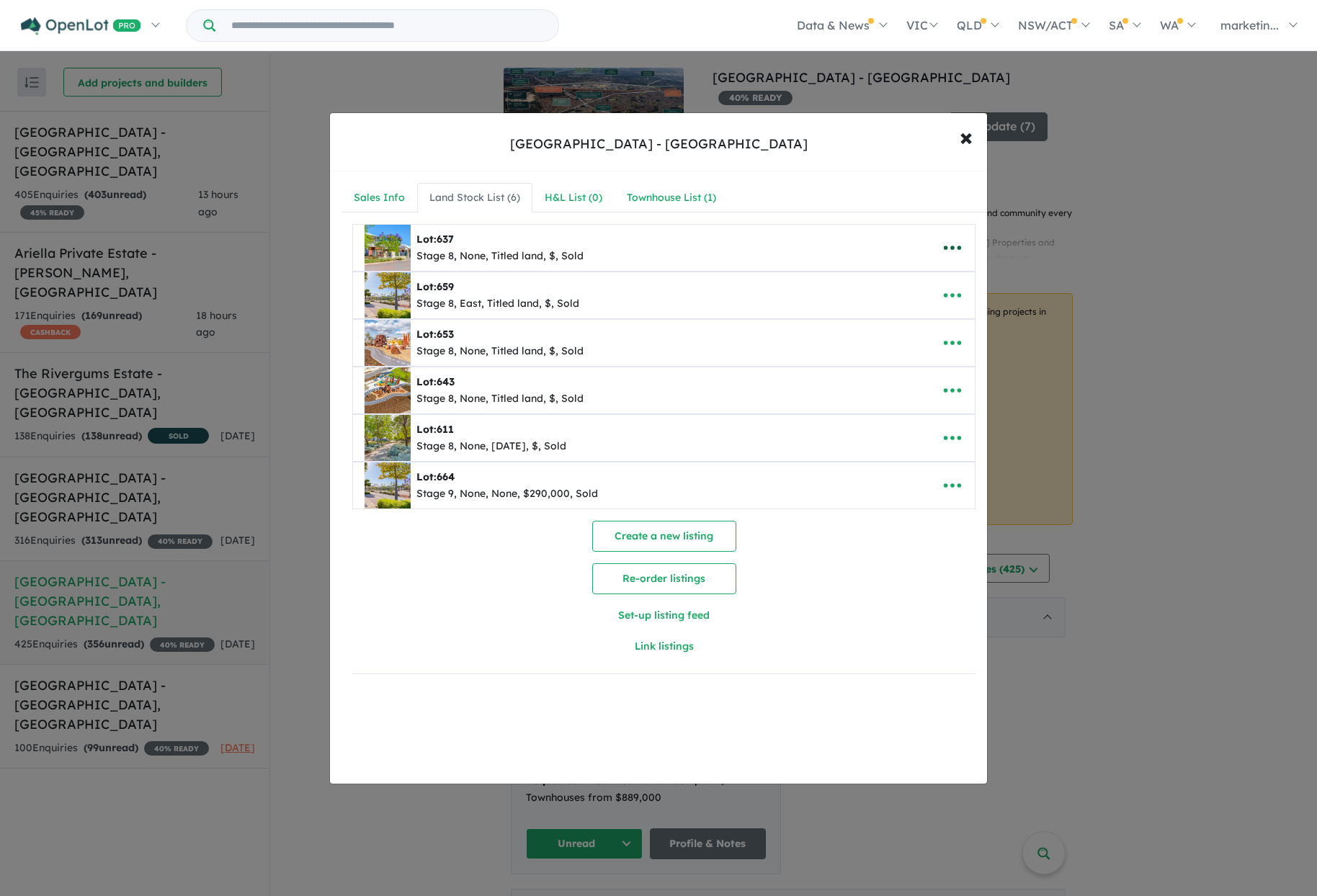
click at [944, 247] on icon "button" at bounding box center [953, 248] width 18 height 4
click at [902, 309] on link "Remove" at bounding box center [920, 316] width 106 height 33
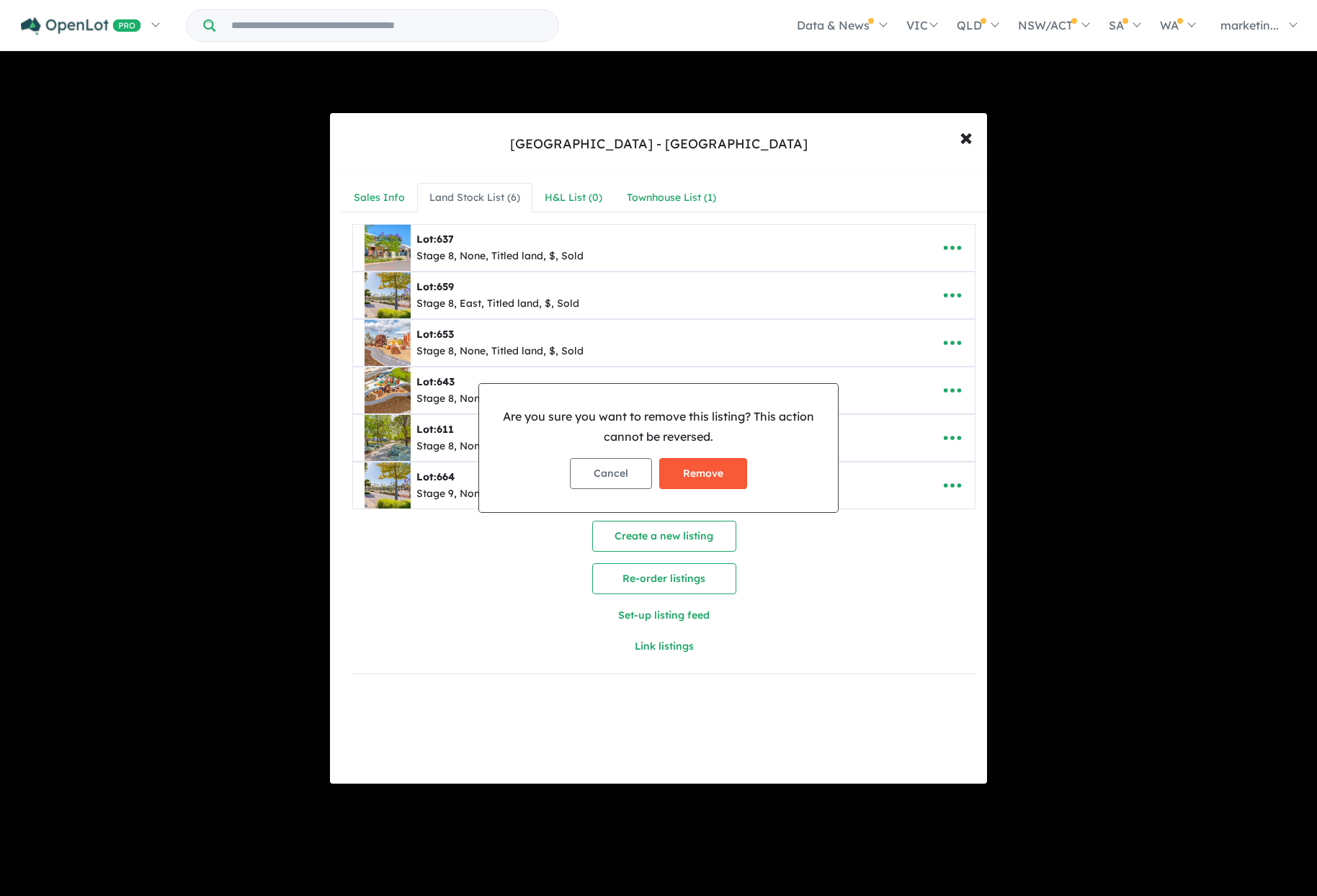
click at [705, 471] on button "Remove" at bounding box center [703, 474] width 88 height 31
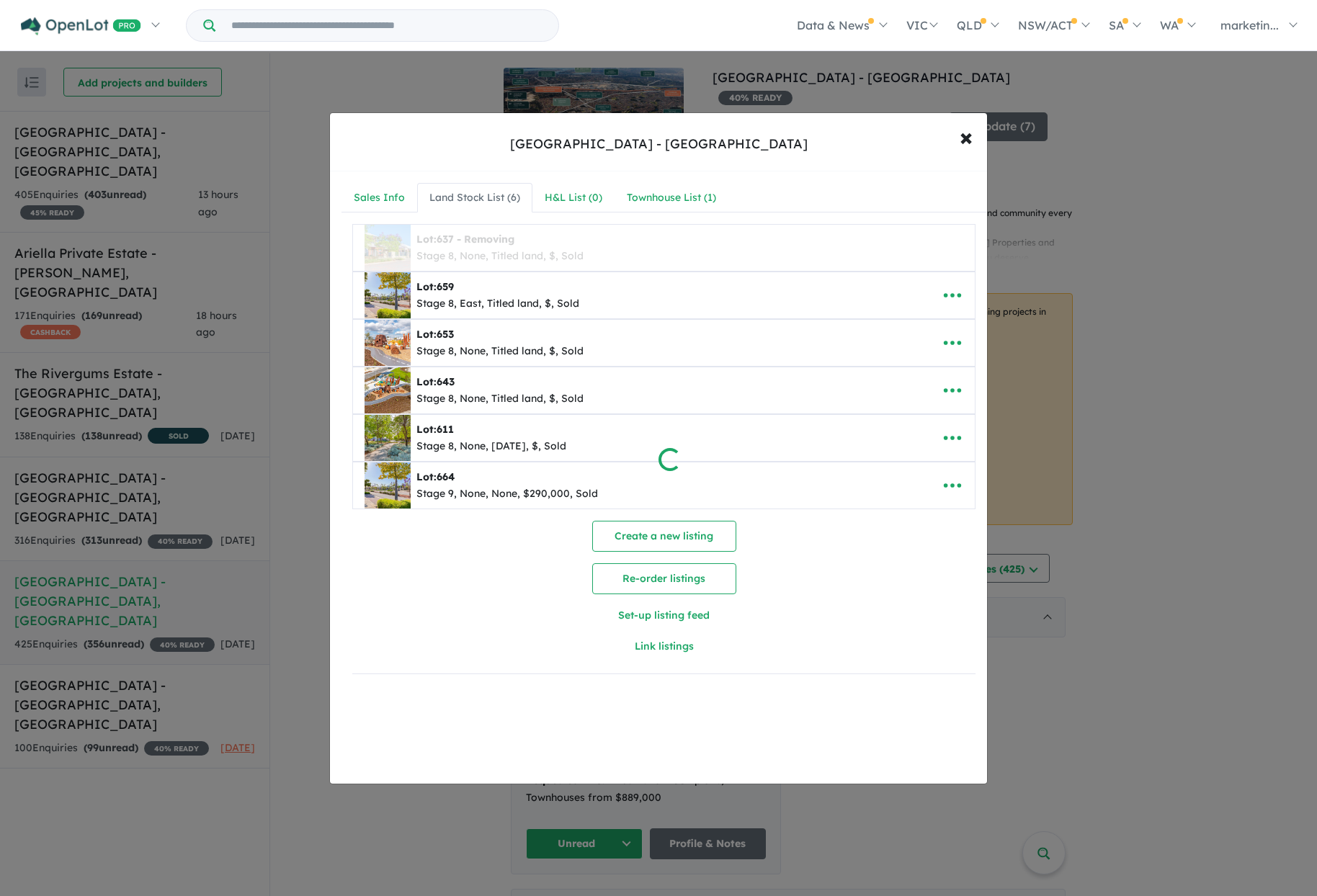
click at [942, 293] on div at bounding box center [658, 448] width 1317 height 896
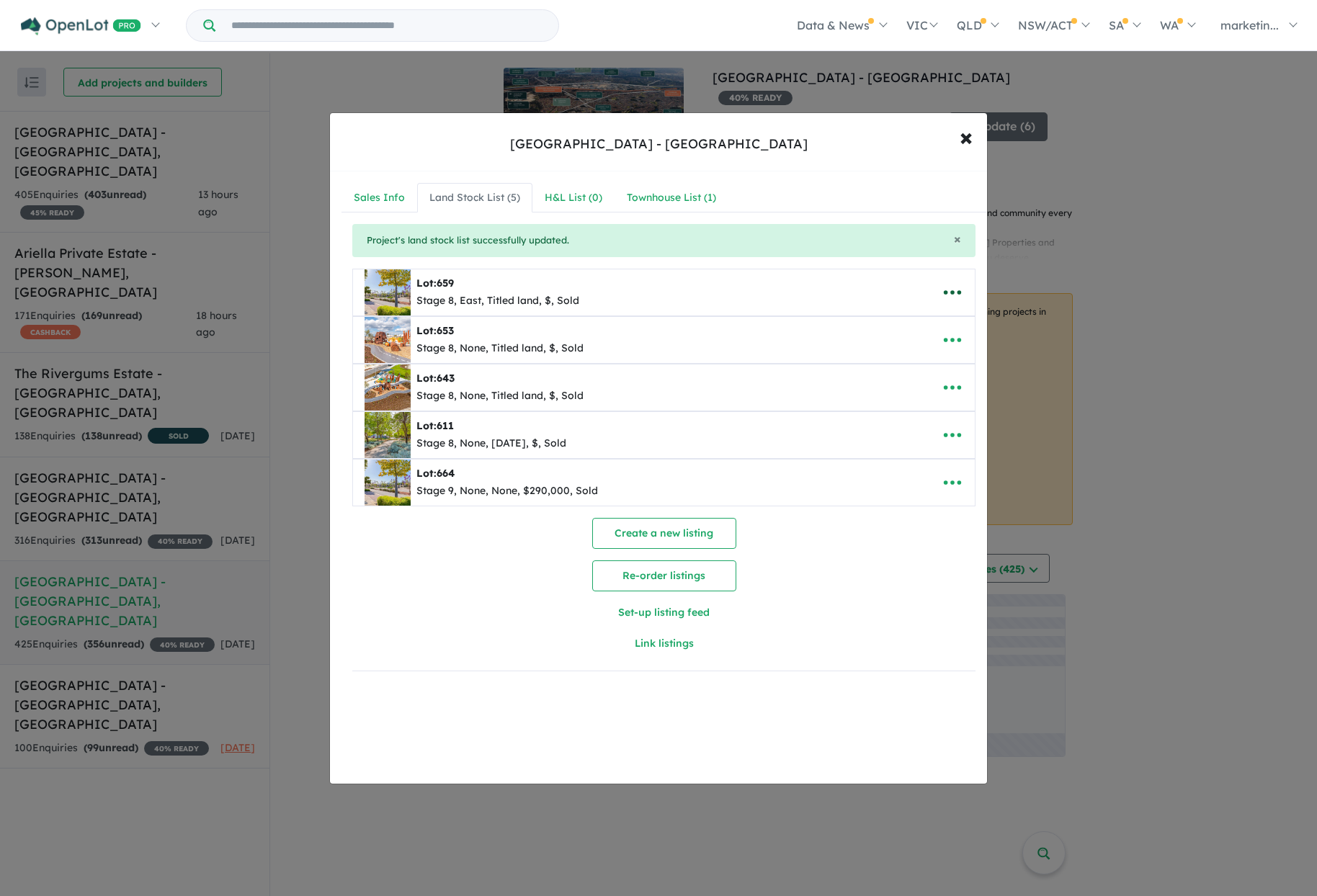
click at [944, 293] on icon "button" at bounding box center [952, 292] width 21 height 21
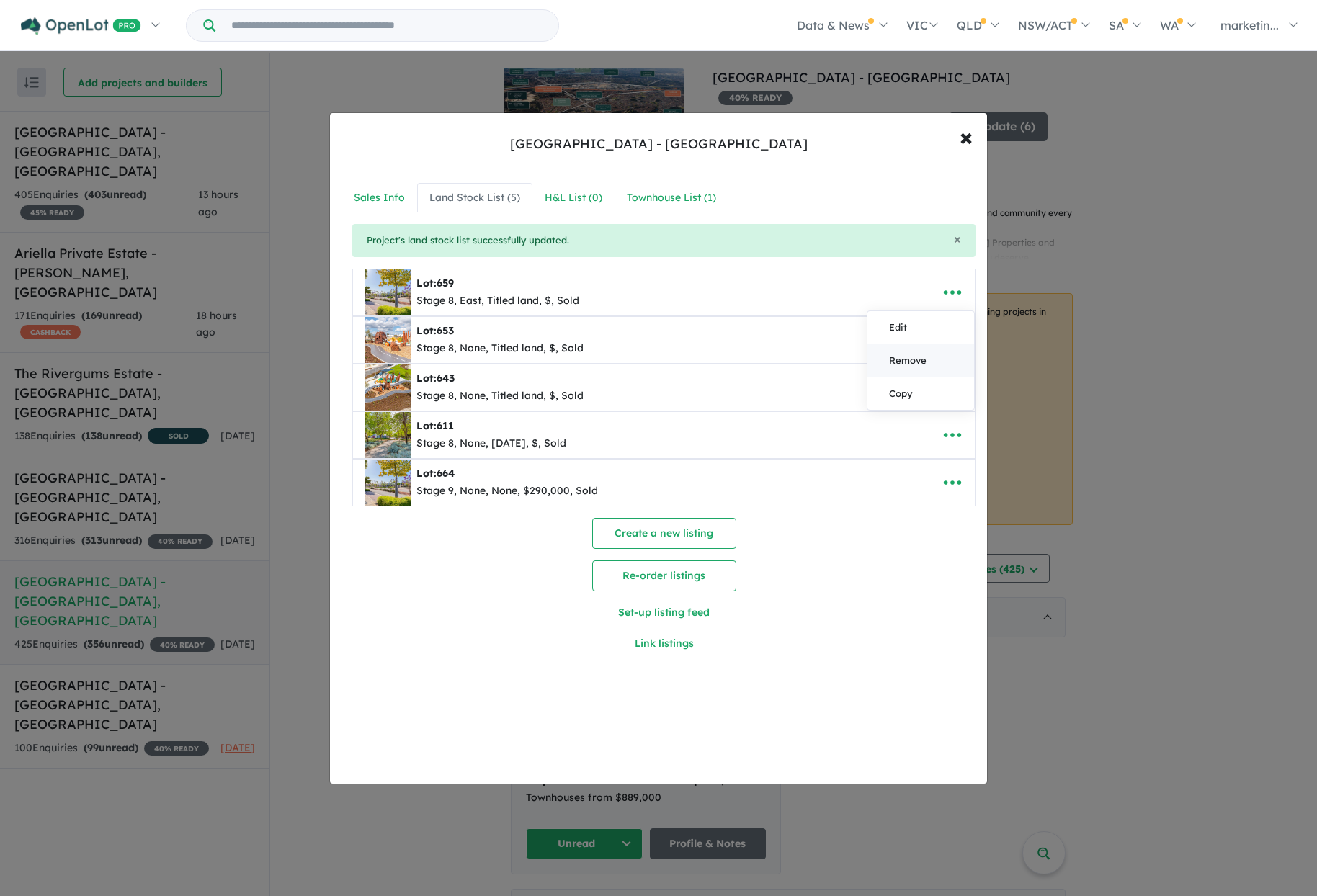
click at [892, 368] on link "Remove" at bounding box center [920, 361] width 106 height 33
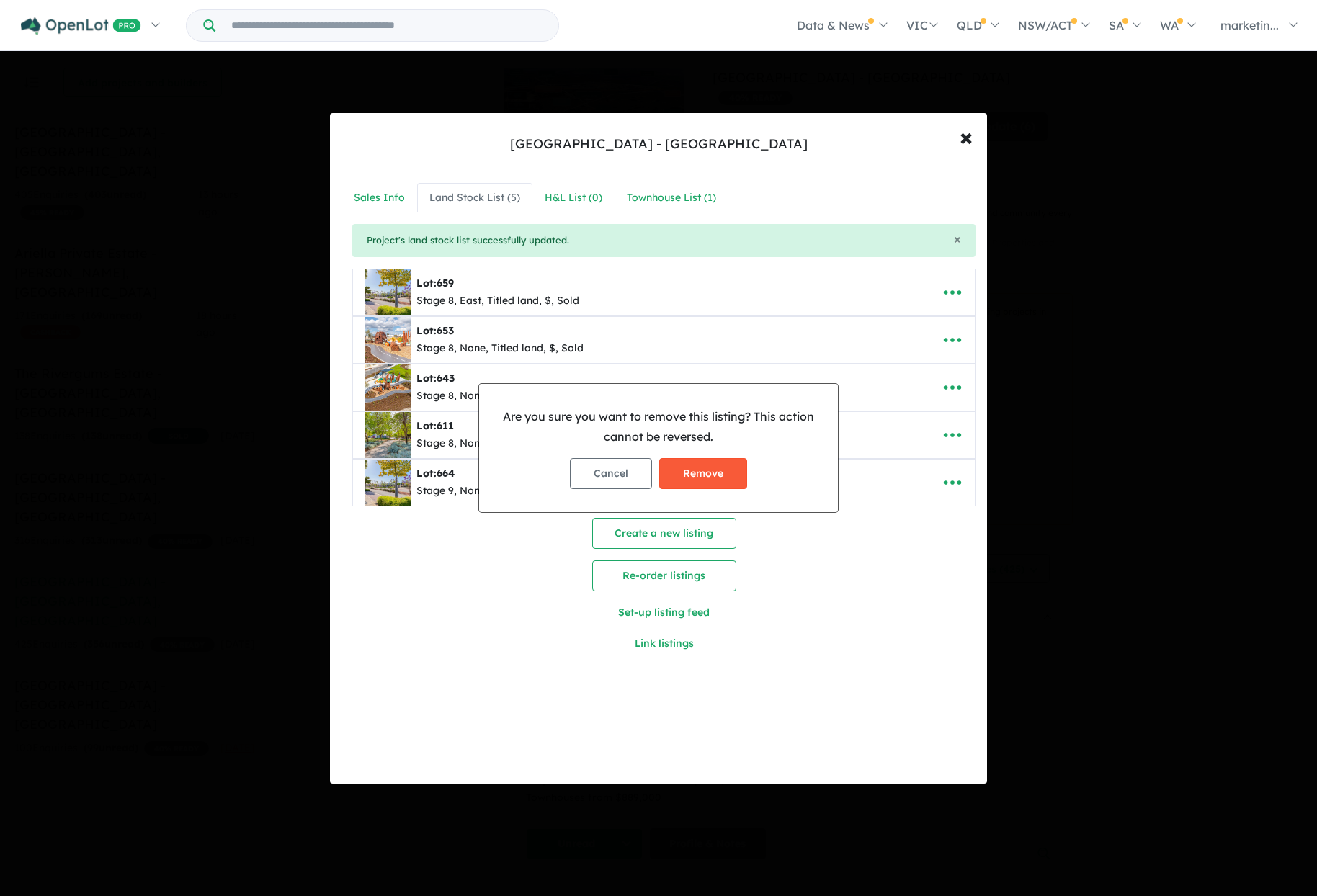
click at [713, 481] on button "Remove" at bounding box center [703, 474] width 88 height 31
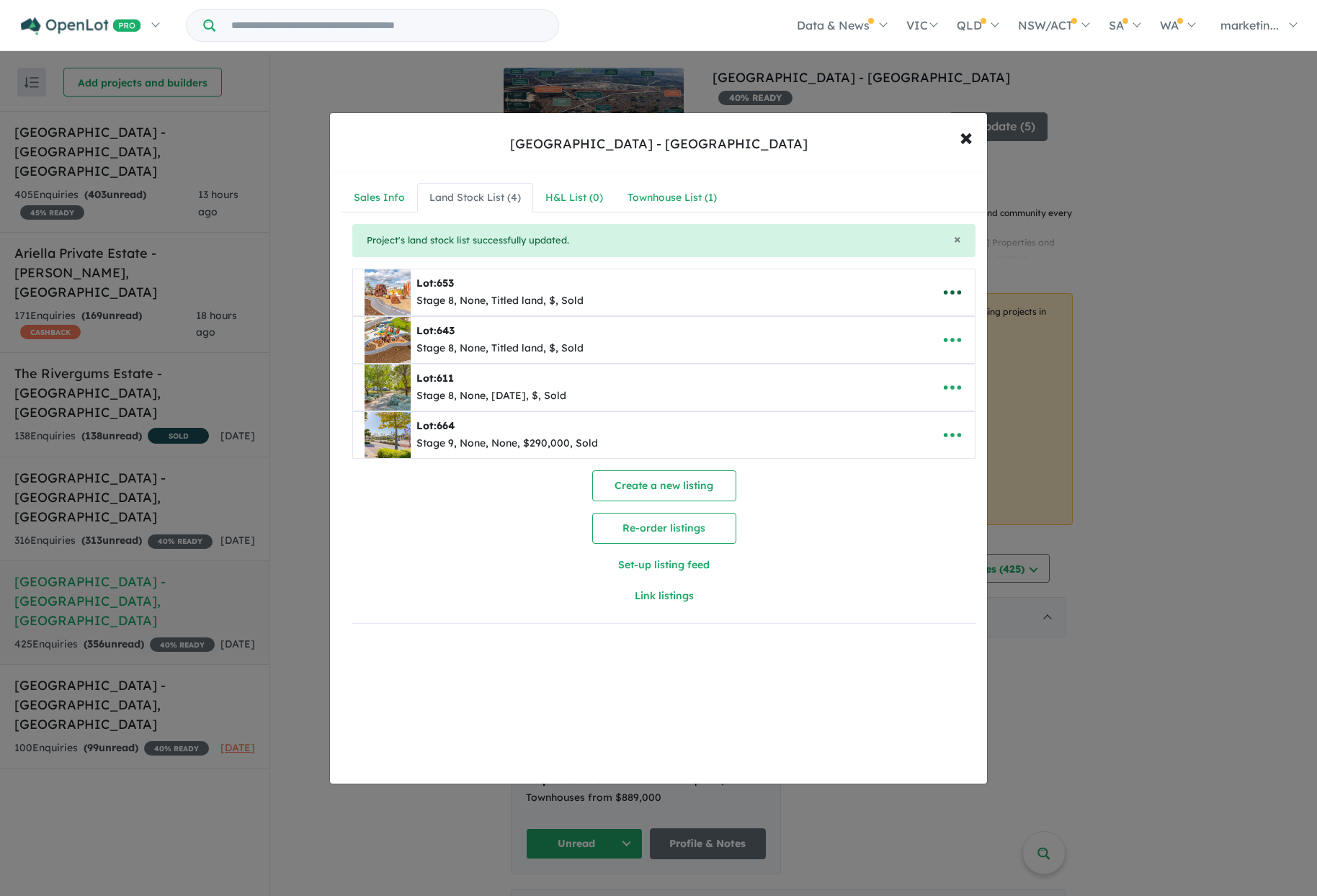
click at [958, 294] on button "button" at bounding box center [952, 292] width 45 height 33
click at [928, 362] on link "Remove" at bounding box center [920, 361] width 106 height 33
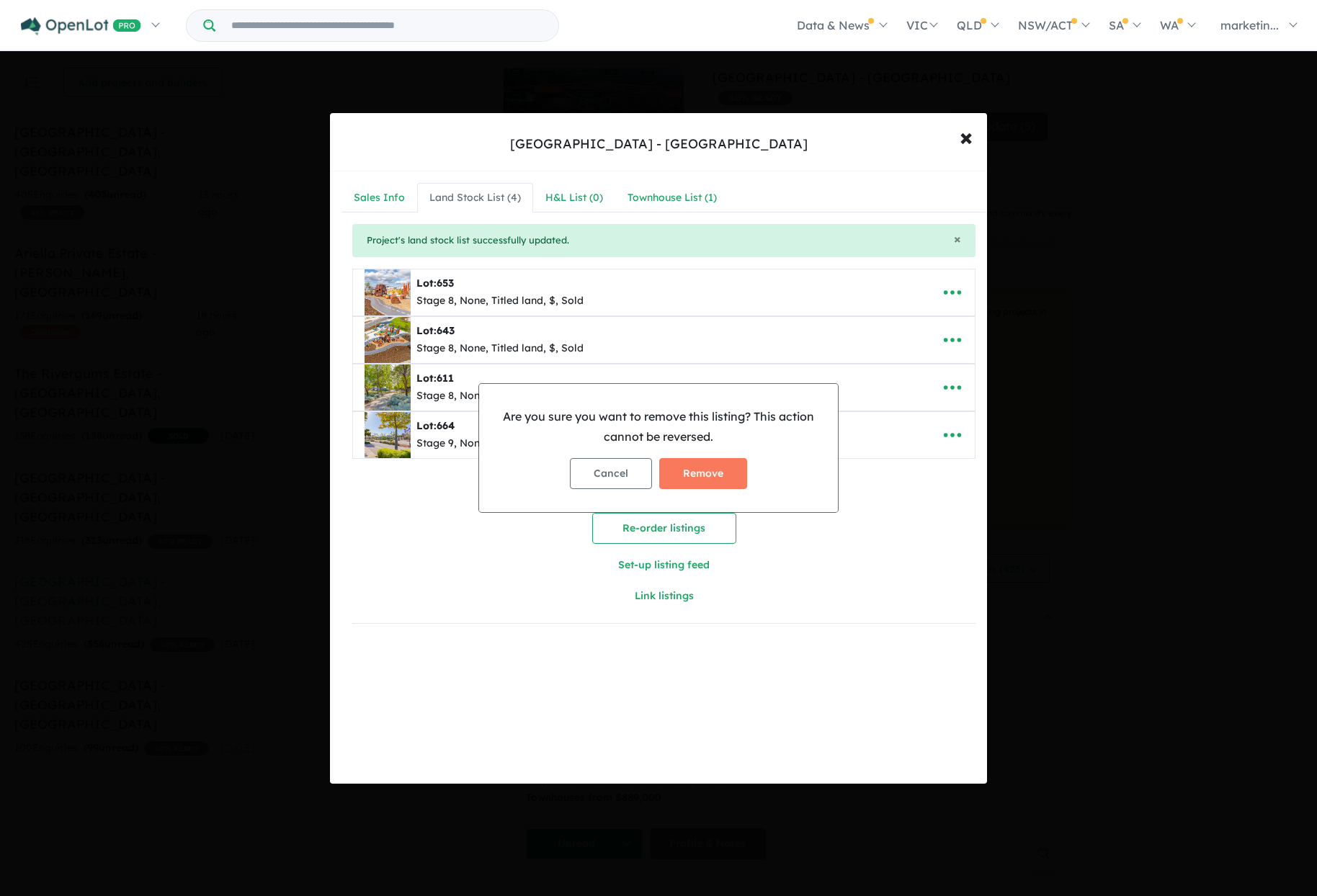
click at [714, 468] on button "Remove" at bounding box center [703, 474] width 88 height 31
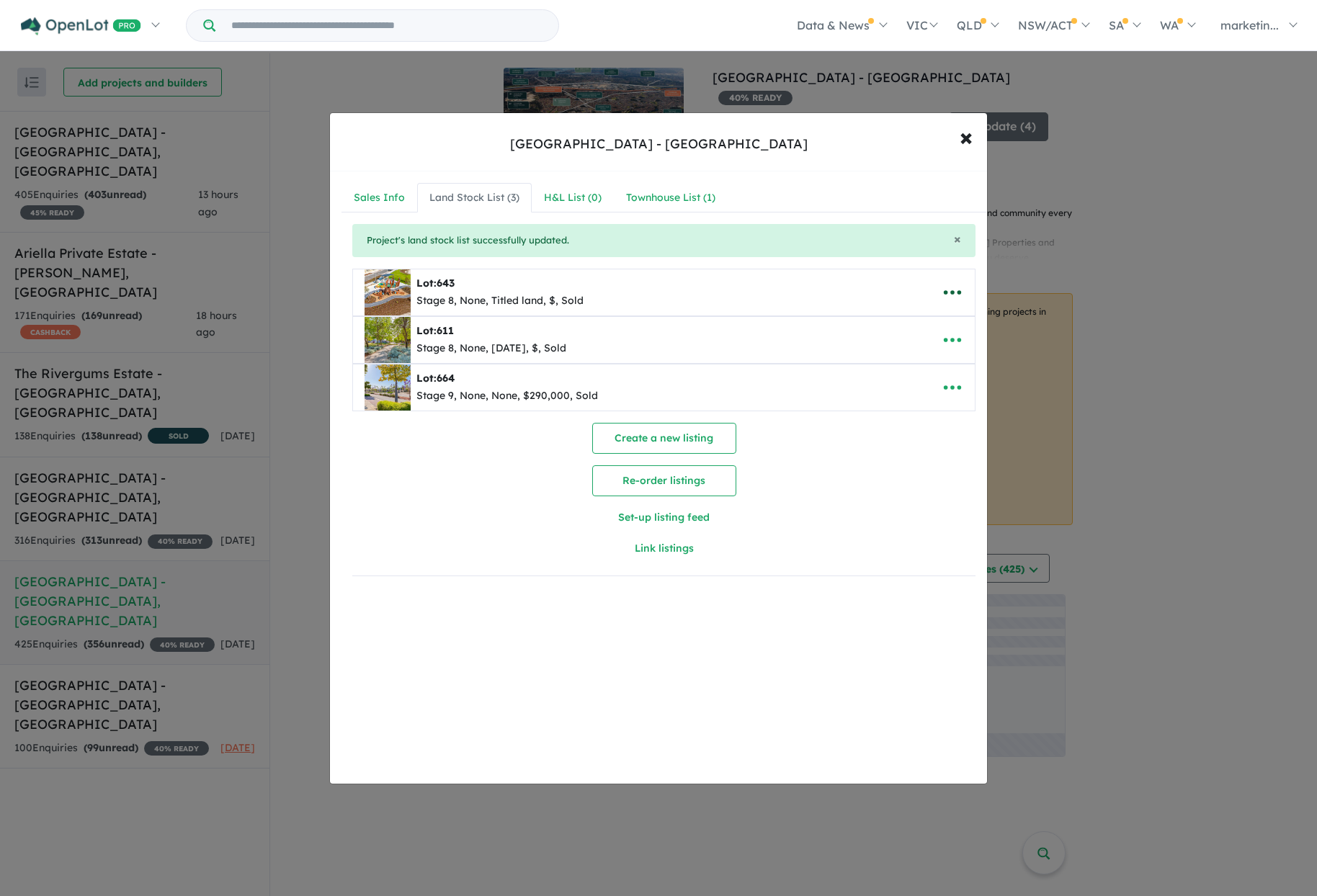
click at [953, 298] on icon "button" at bounding box center [952, 292] width 21 height 21
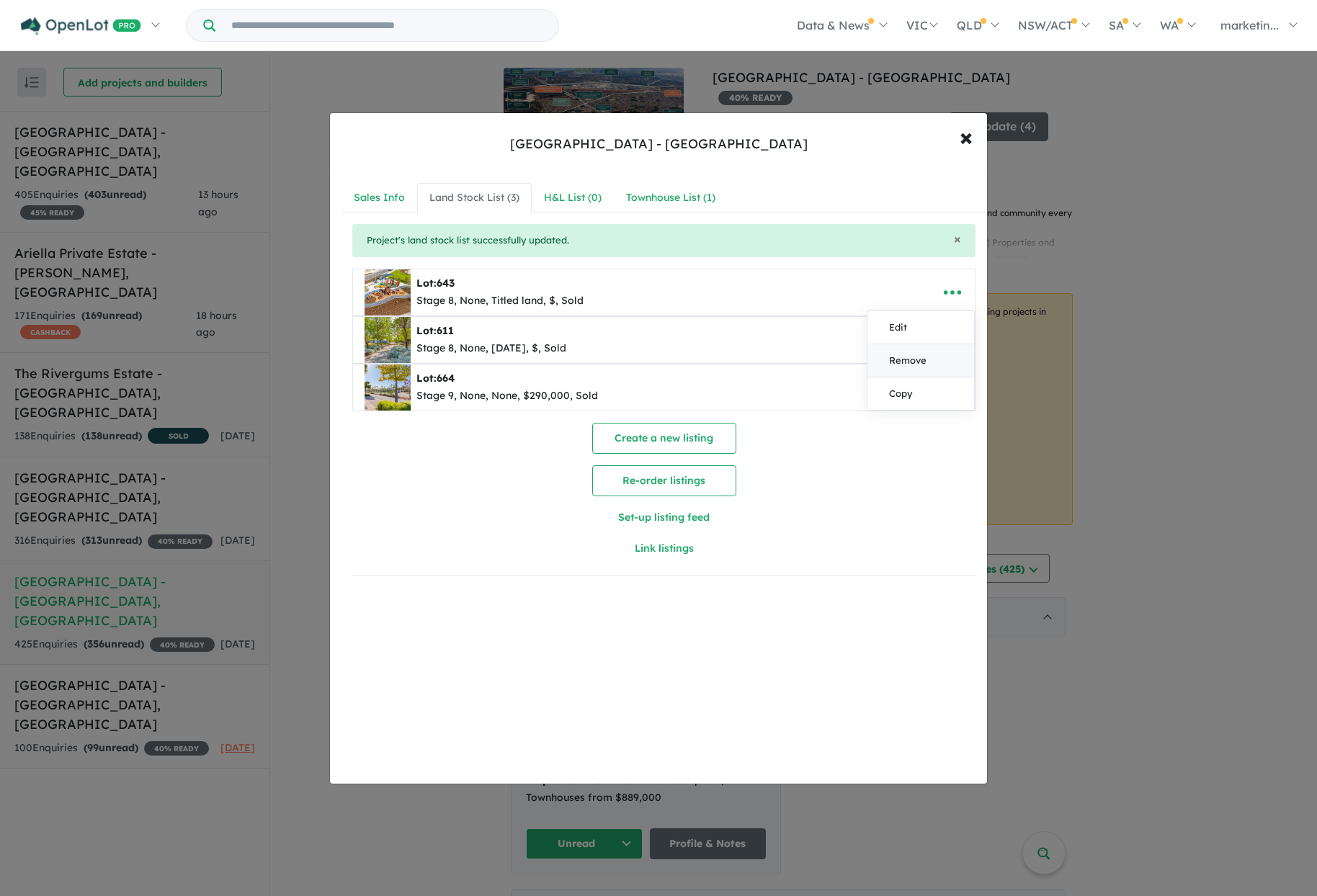
click at [906, 364] on link "Remove" at bounding box center [920, 361] width 106 height 33
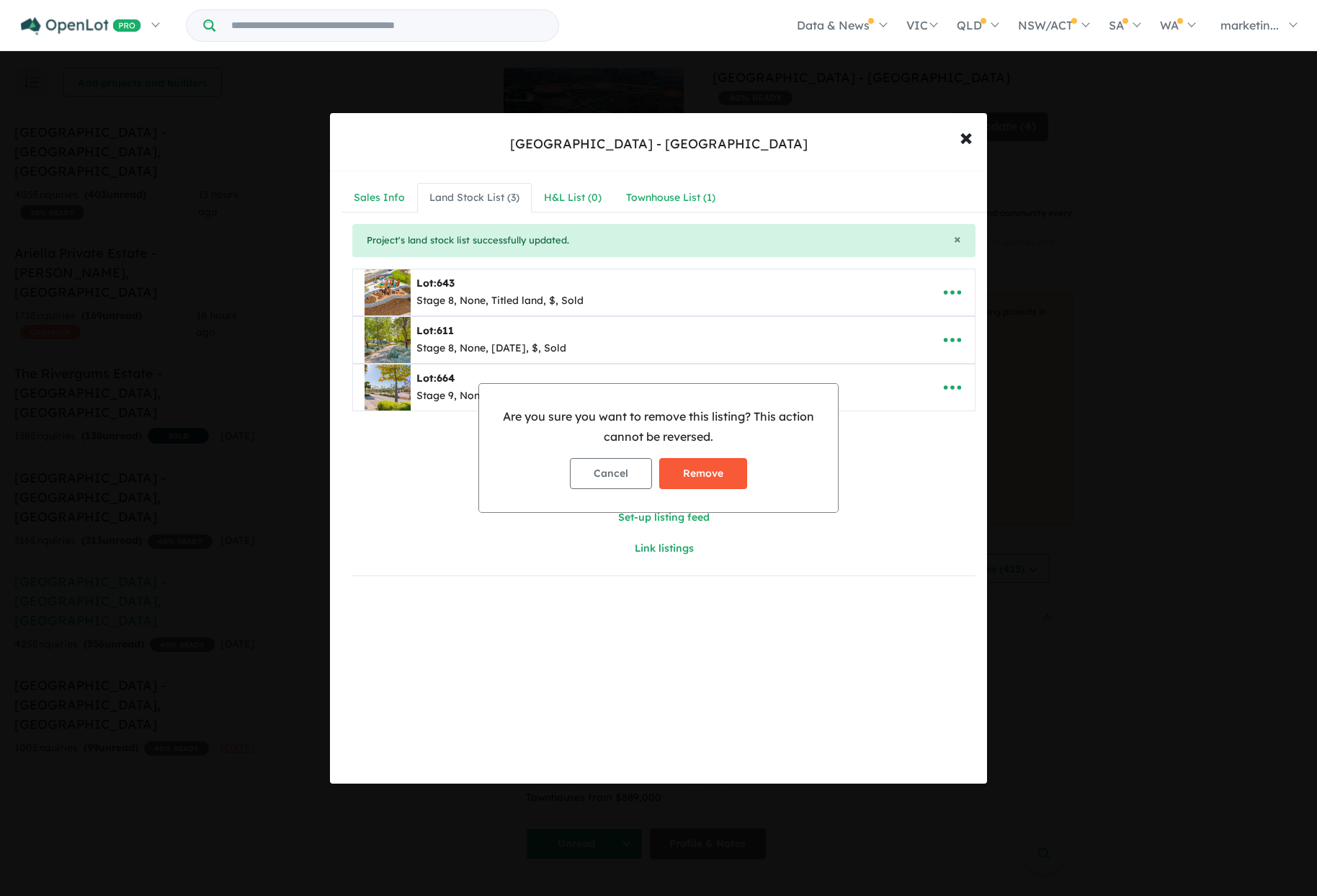
click at [713, 478] on button "Remove" at bounding box center [703, 474] width 88 height 31
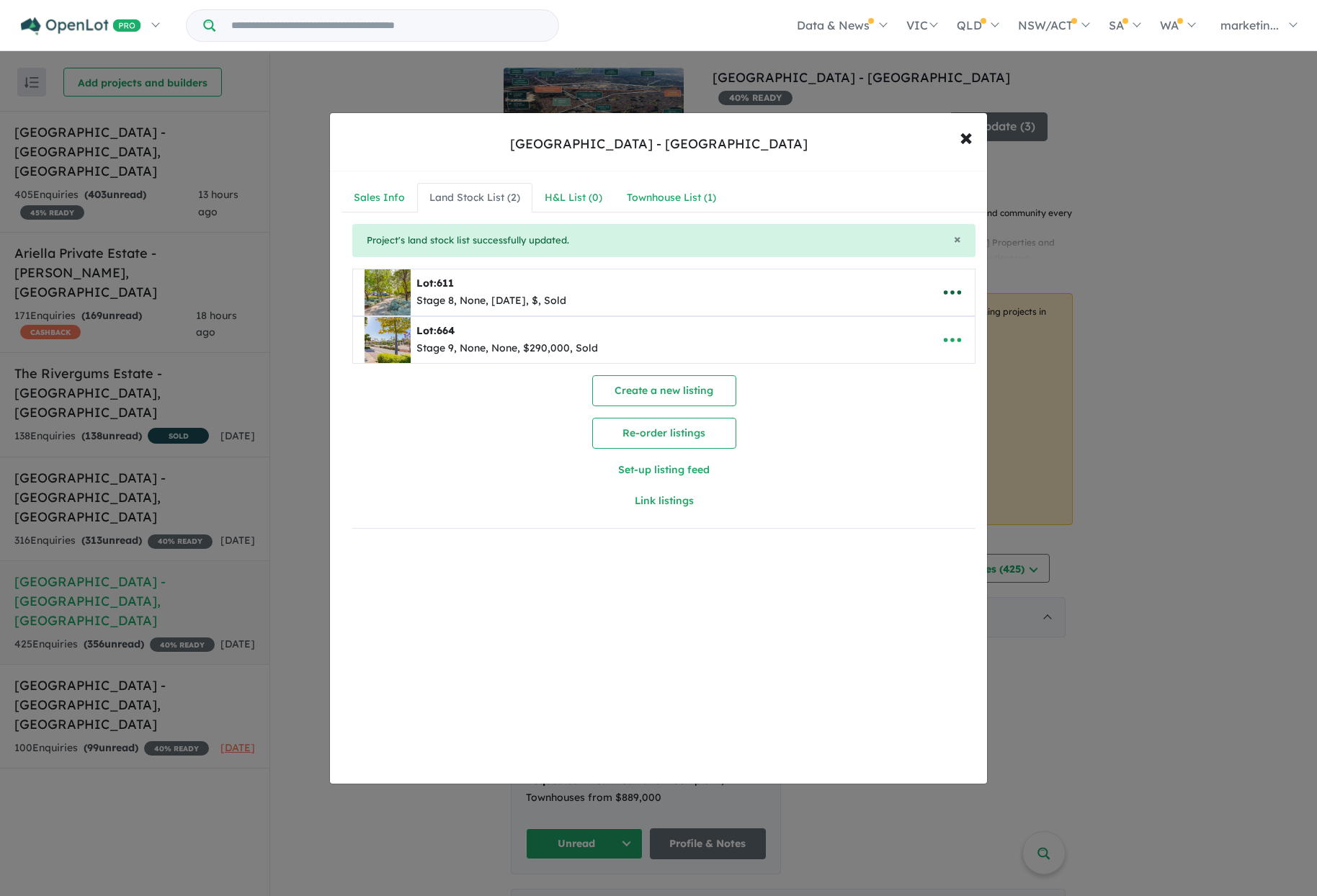
click at [950, 290] on icon "button" at bounding box center [952, 292] width 21 height 21
click at [898, 363] on link "Remove" at bounding box center [920, 361] width 106 height 33
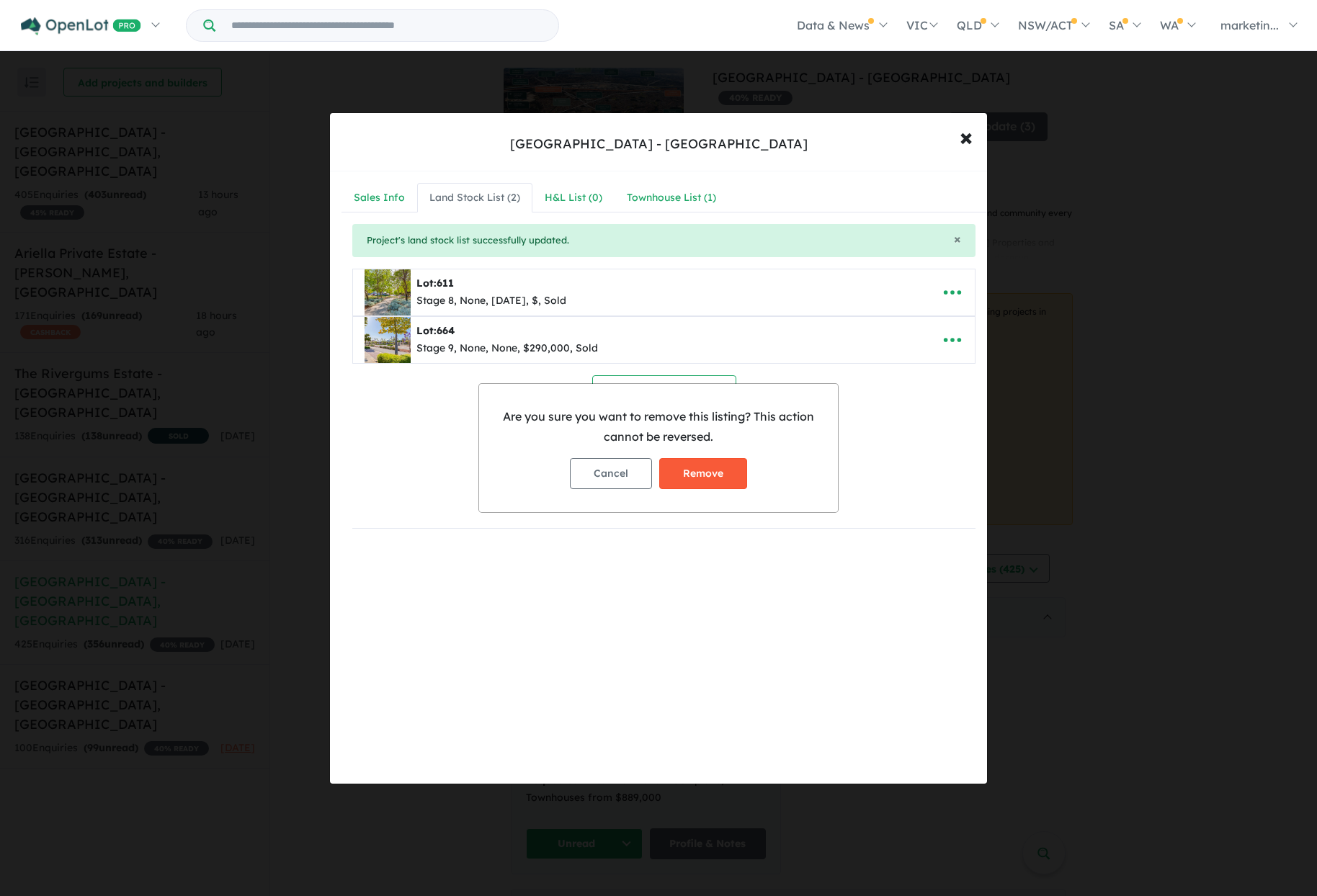
drag, startPoint x: 708, startPoint y: 491, endPoint x: 714, endPoint y: 485, distance: 8.5
click at [711, 488] on div "Cancel Remove" at bounding box center [658, 474] width 336 height 54
drag, startPoint x: 715, startPoint y: 477, endPoint x: 719, endPoint y: 471, distance: 7.2
click at [715, 475] on button "Remove" at bounding box center [703, 474] width 88 height 31
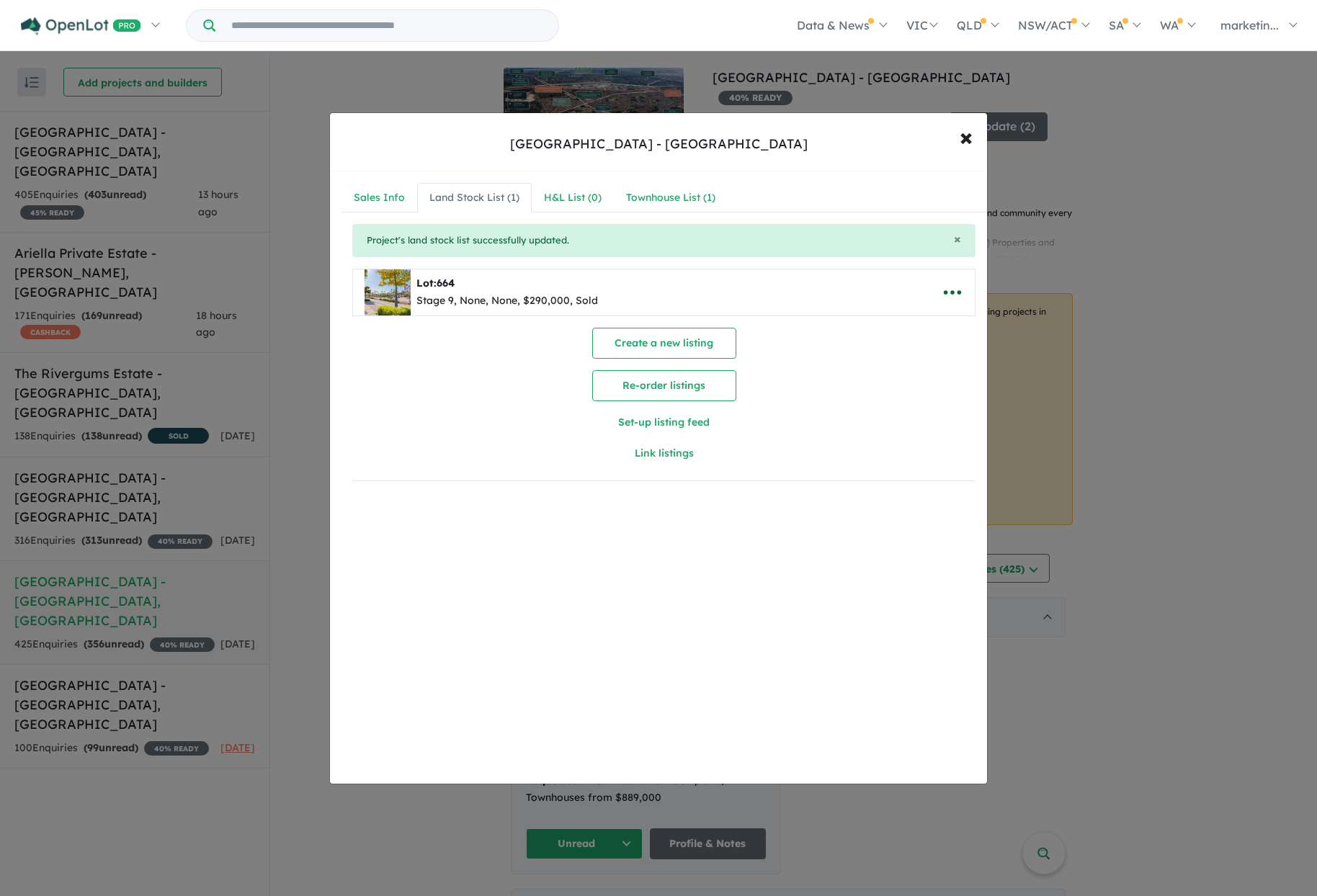
click at [942, 288] on icon "button" at bounding box center [952, 292] width 21 height 21
click at [905, 364] on link "Remove" at bounding box center [920, 361] width 106 height 33
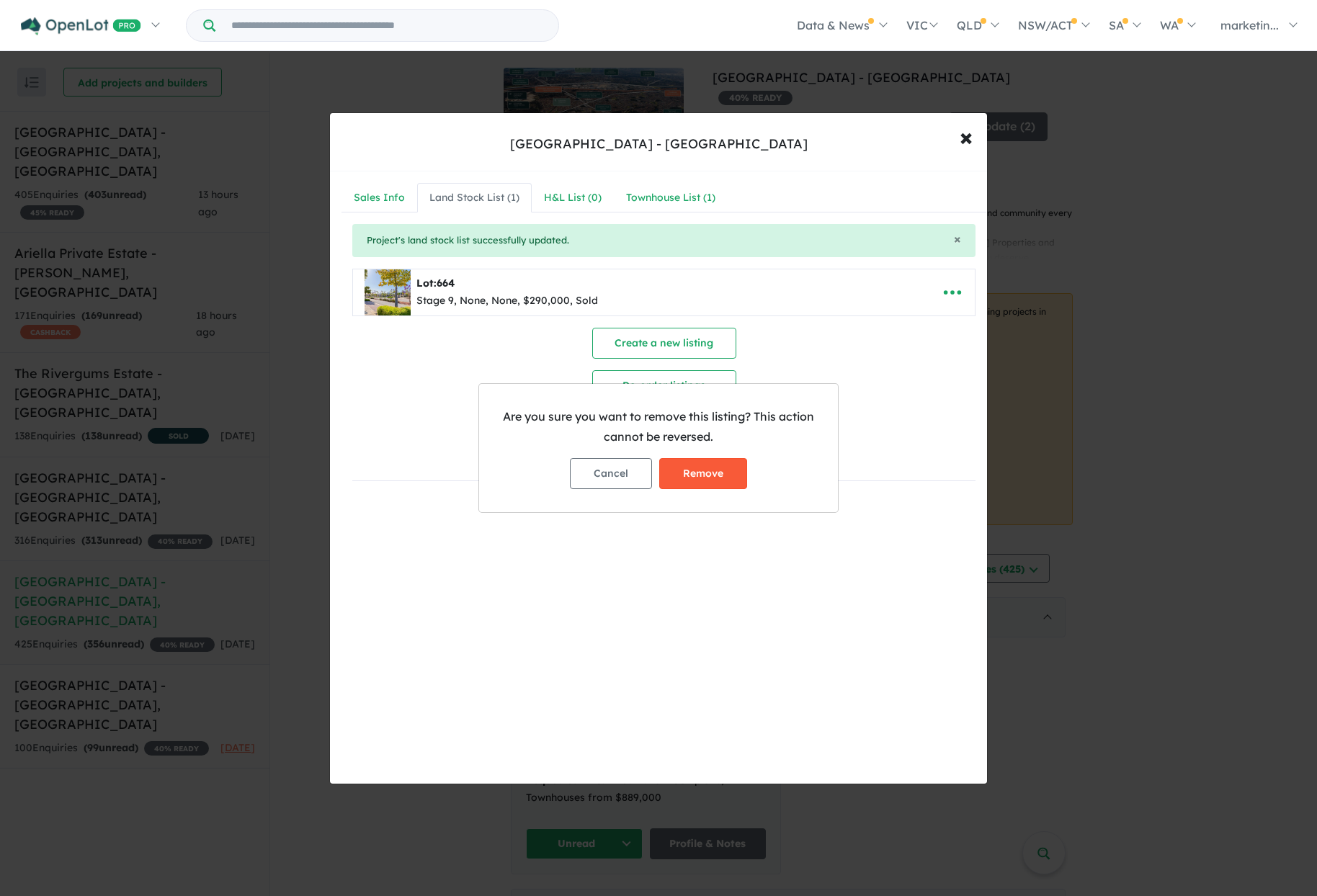
click at [699, 470] on button "Remove" at bounding box center [703, 474] width 88 height 31
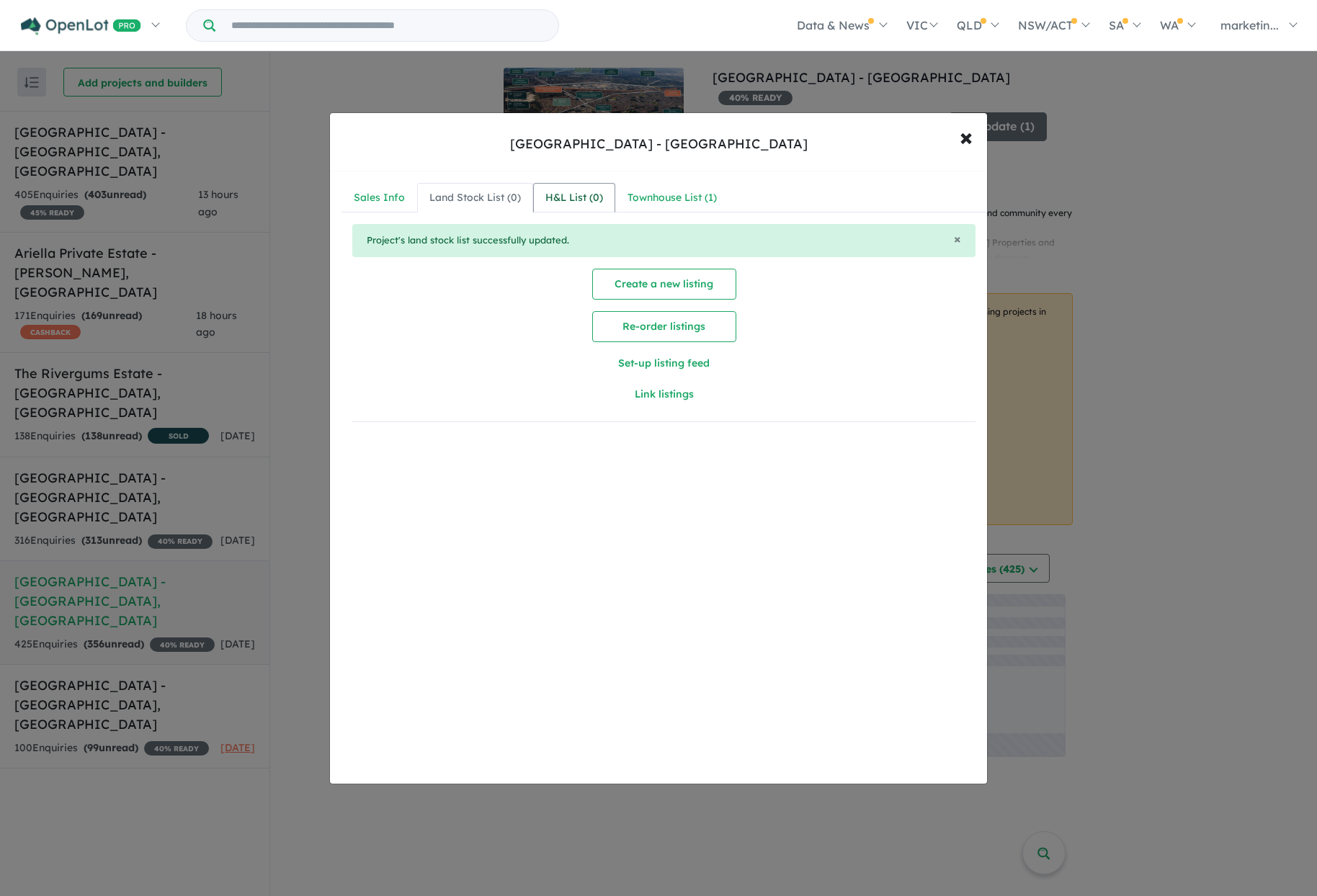
click at [578, 199] on div "H&L List ( 0 )" at bounding box center [574, 198] width 58 height 18
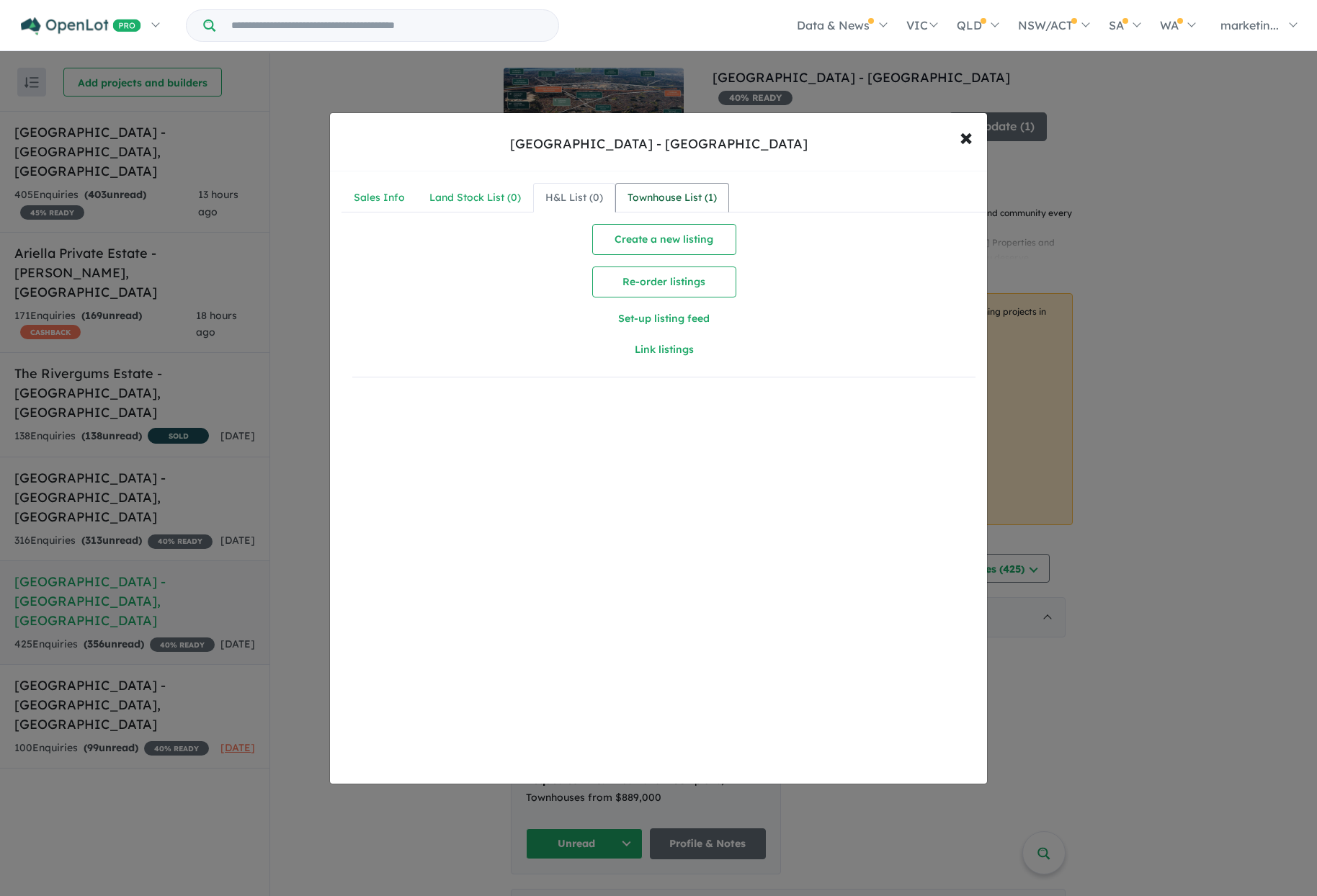
click at [702, 193] on div "Townhouse List ( 1 )" at bounding box center [672, 198] width 89 height 18
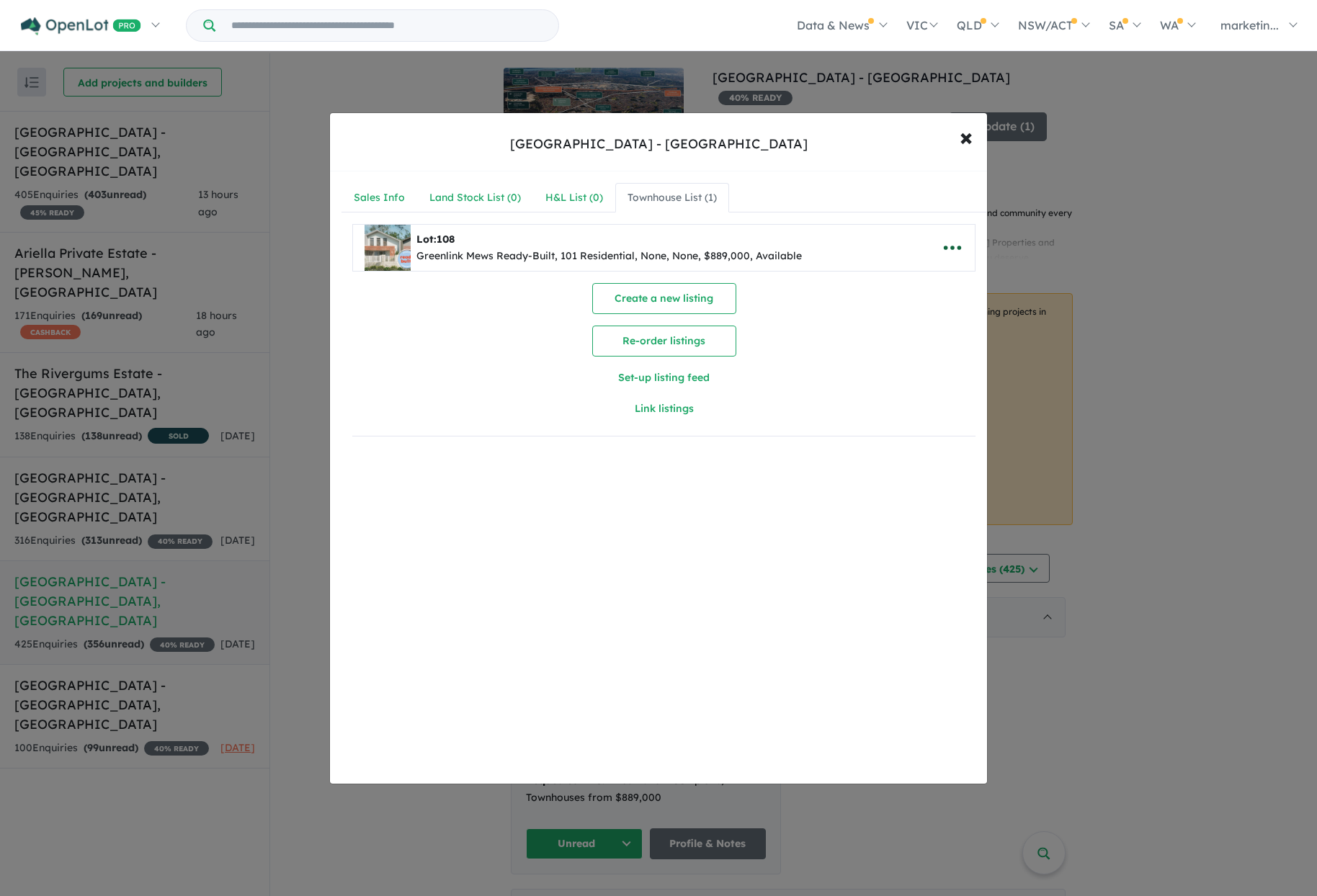
click at [950, 251] on icon "button" at bounding box center [952, 247] width 21 height 21
click at [917, 313] on link "Remove" at bounding box center [920, 316] width 106 height 33
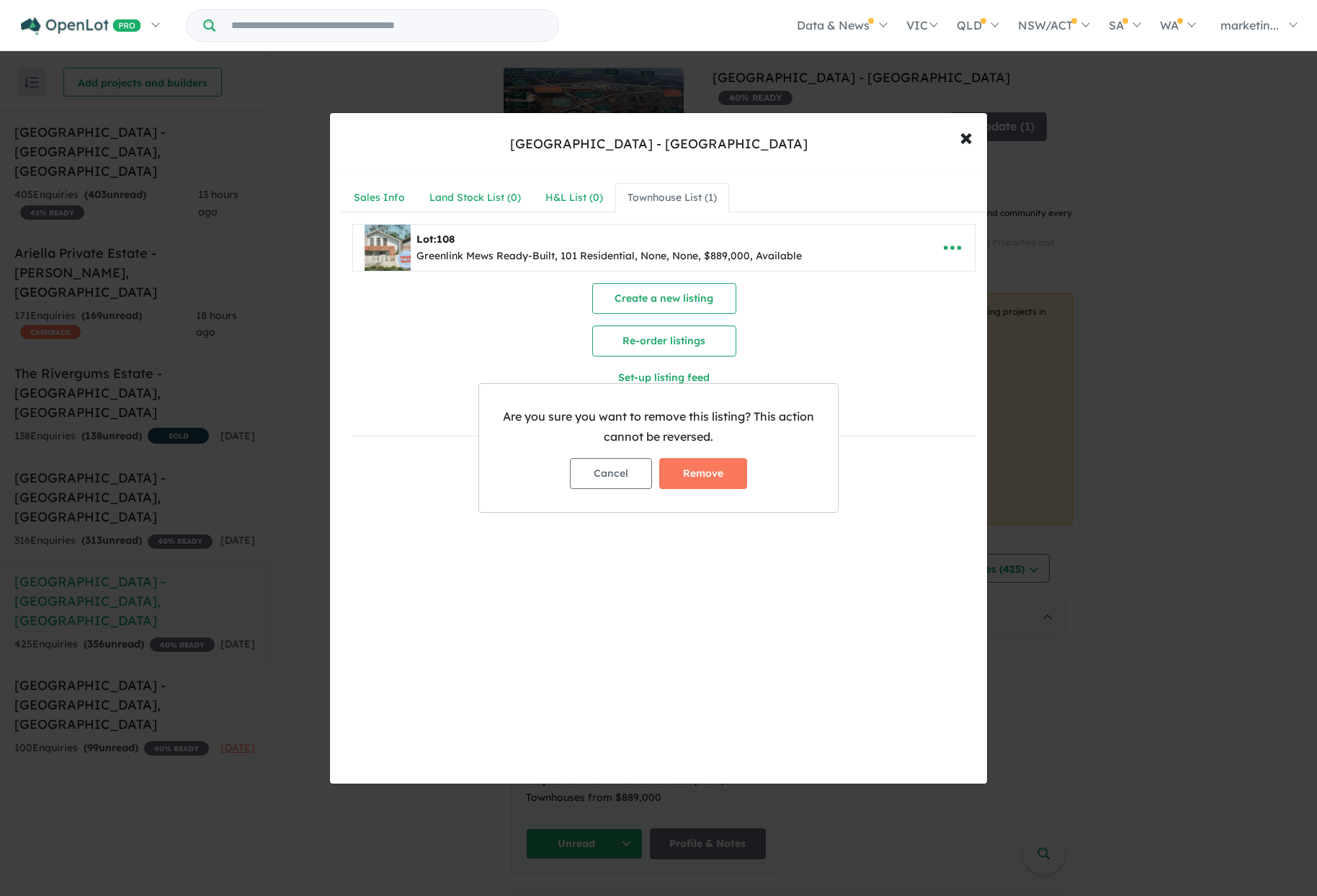
click at [712, 482] on button "Remove" at bounding box center [703, 474] width 88 height 31
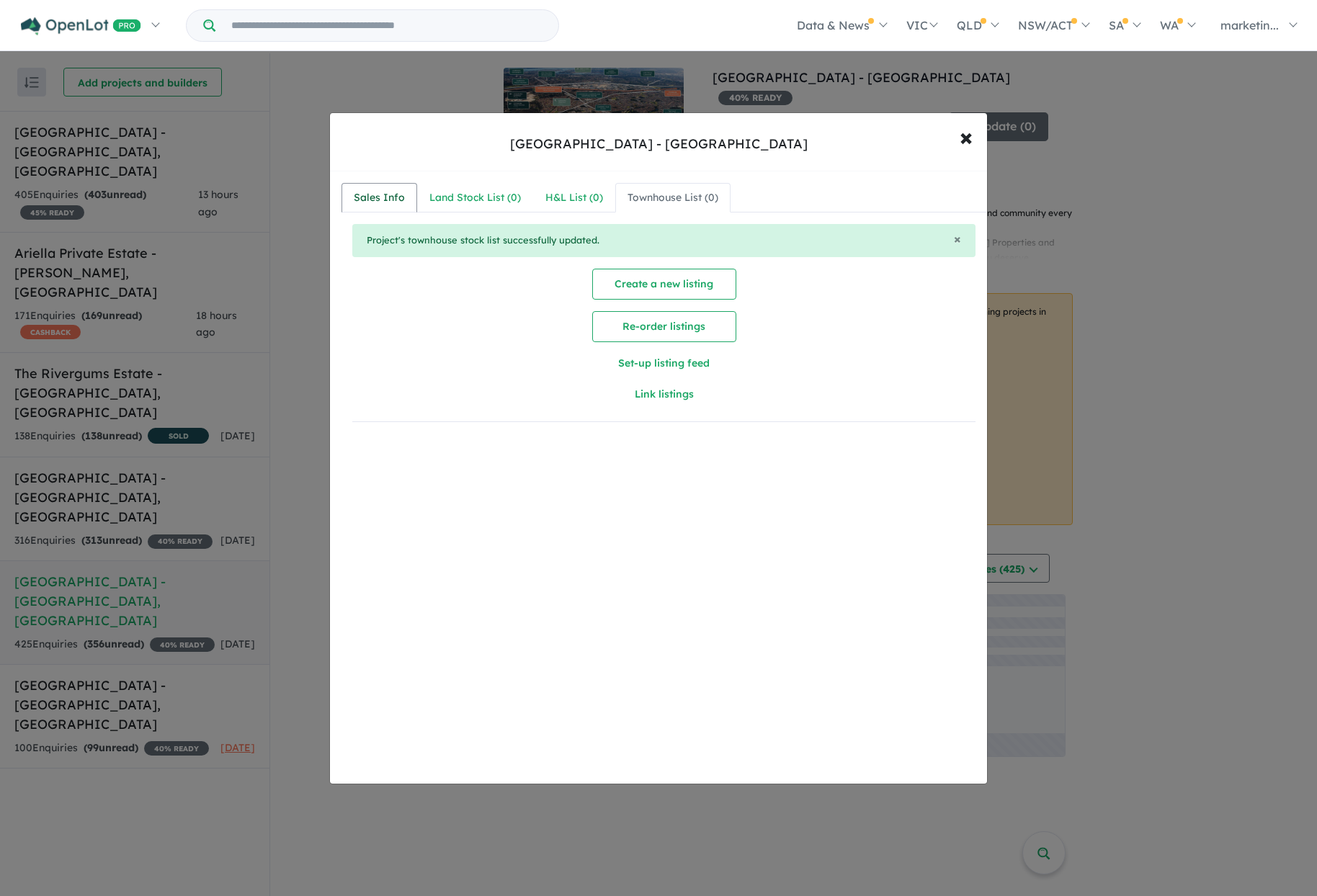
click at [370, 195] on div "Sales Info" at bounding box center [379, 198] width 51 height 18
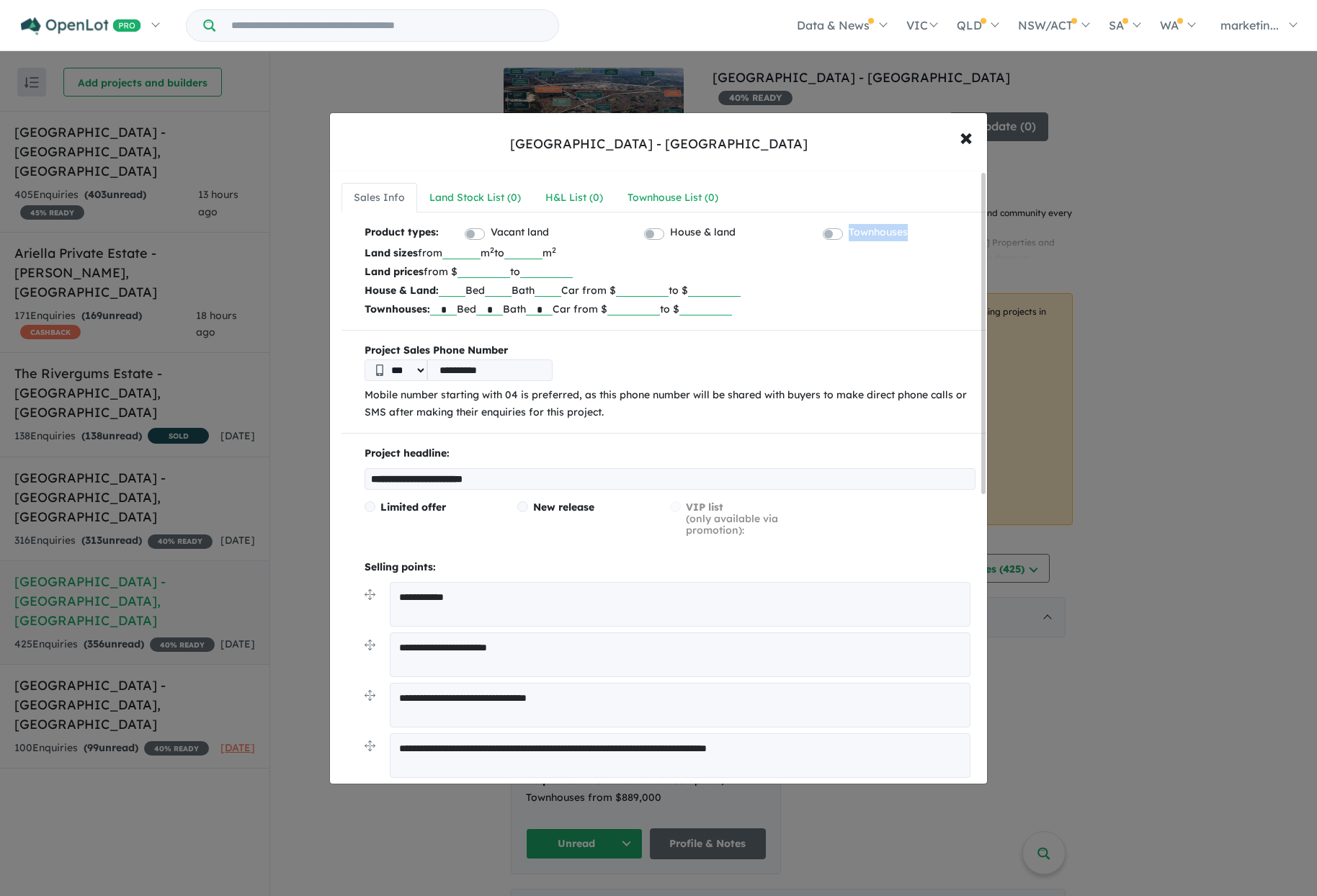
click at [848, 233] on label "Townhouses" at bounding box center [878, 233] width 59 height 18
drag, startPoint x: 829, startPoint y: 232, endPoint x: 824, endPoint y: 265, distance: 33.4
click at [848, 232] on label "Townhouses" at bounding box center [878, 233] width 59 height 18
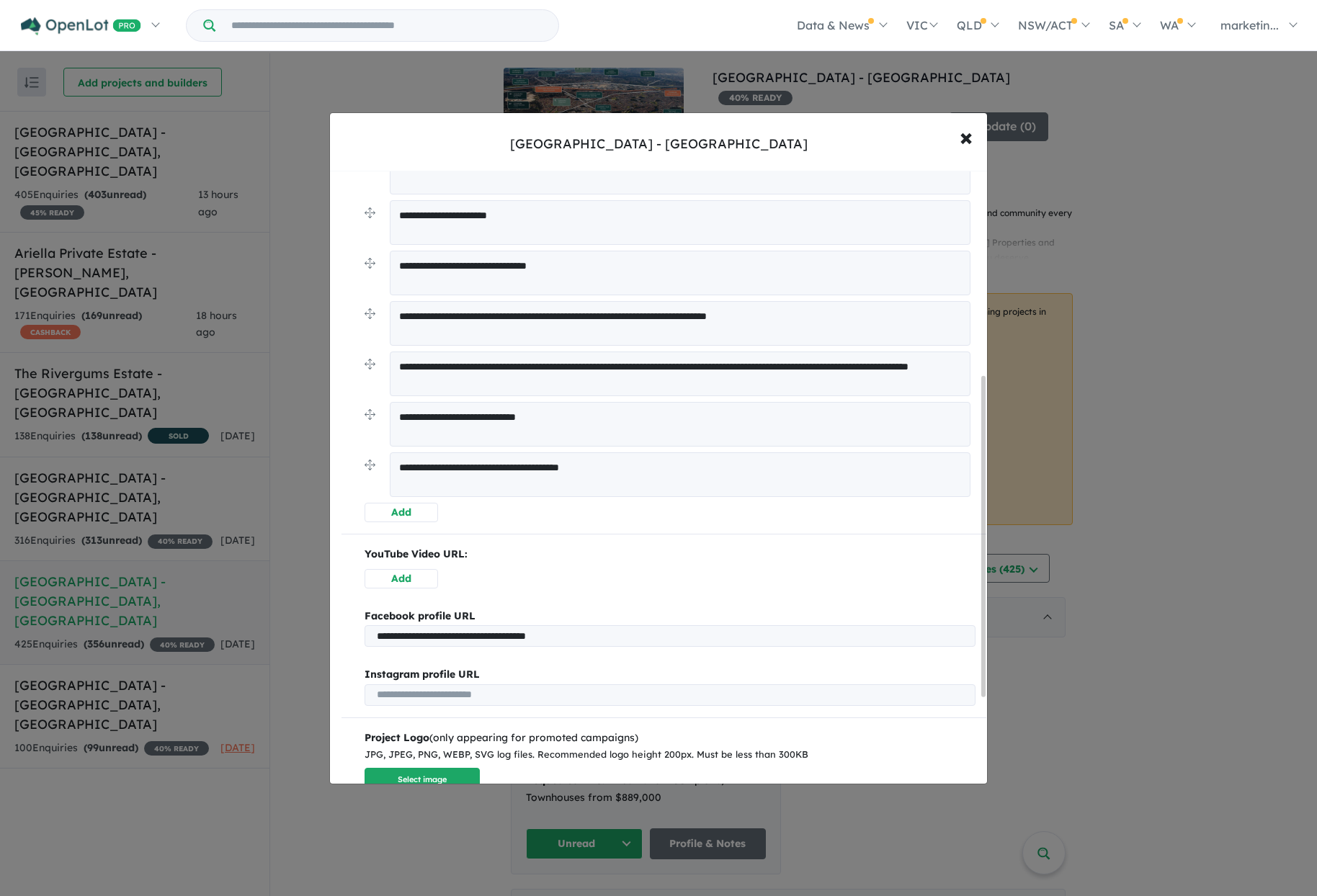
scroll to position [288, 0]
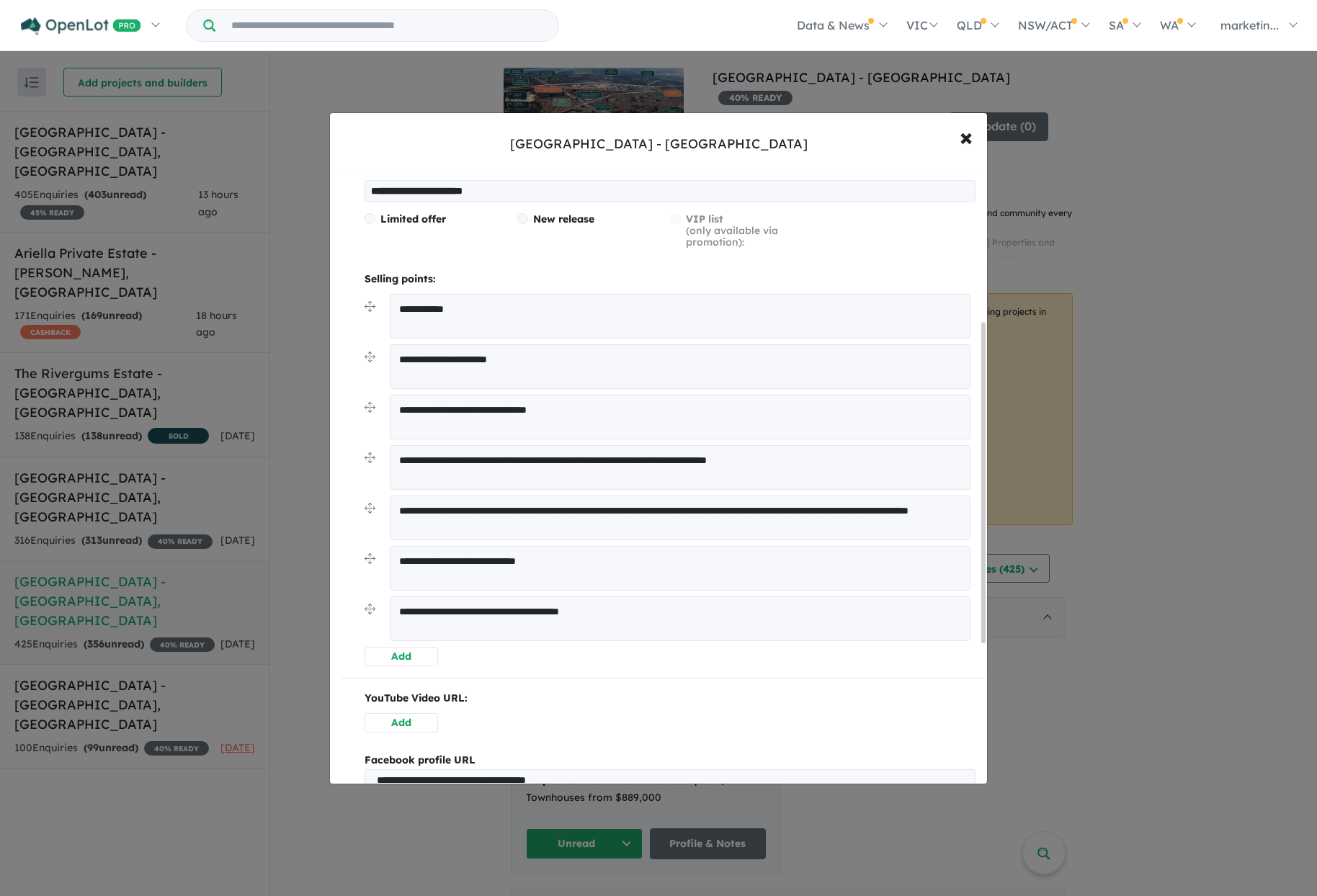
click at [474, 310] on textarea "**********" at bounding box center [680, 316] width 581 height 45
drag, startPoint x: 494, startPoint y: 306, endPoint x: 360, endPoint y: 306, distance: 134.0
click at [360, 306] on div "**********" at bounding box center [664, 411] width 645 height 510
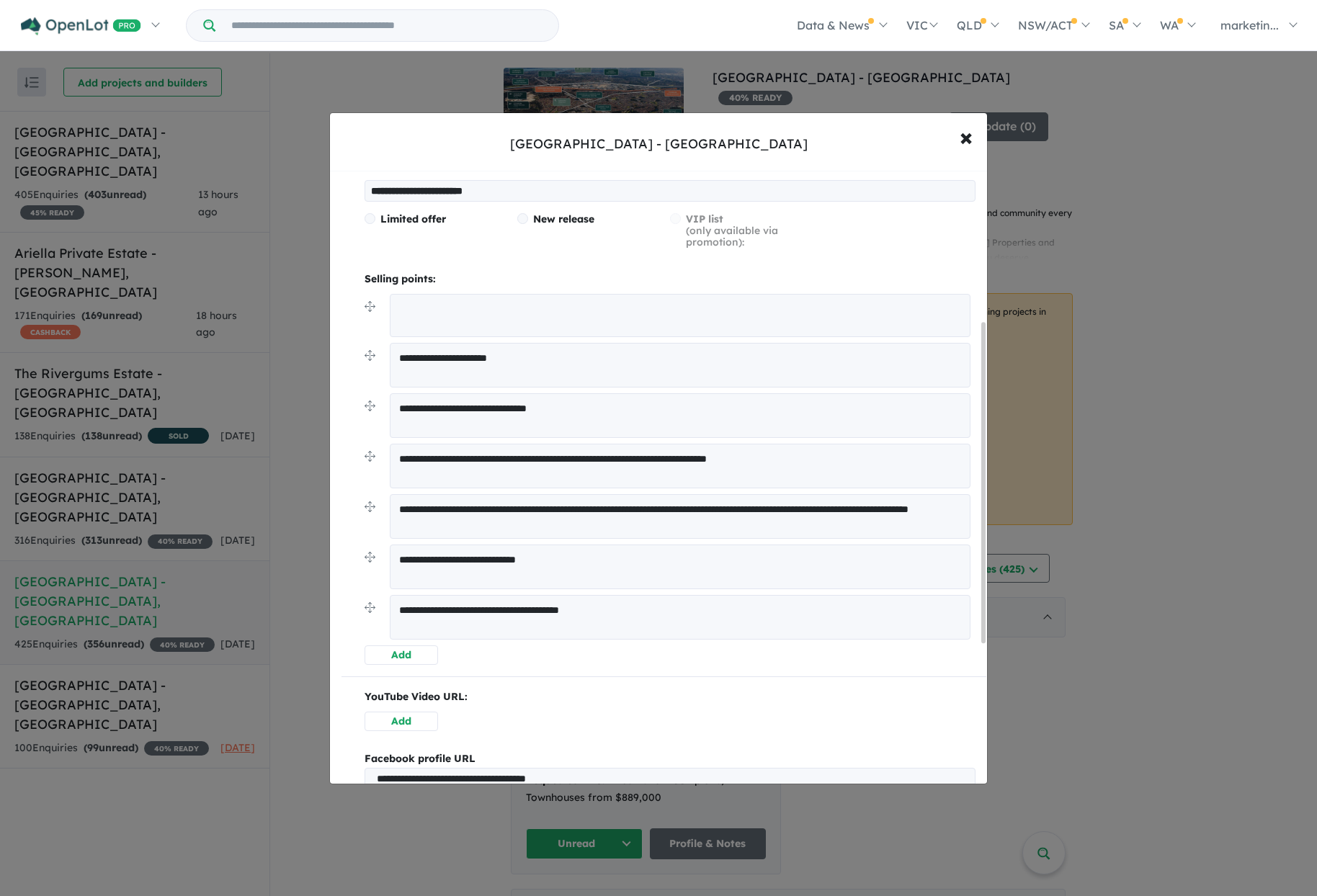
click at [478, 276] on p "Selling points:" at bounding box center [669, 279] width 611 height 18
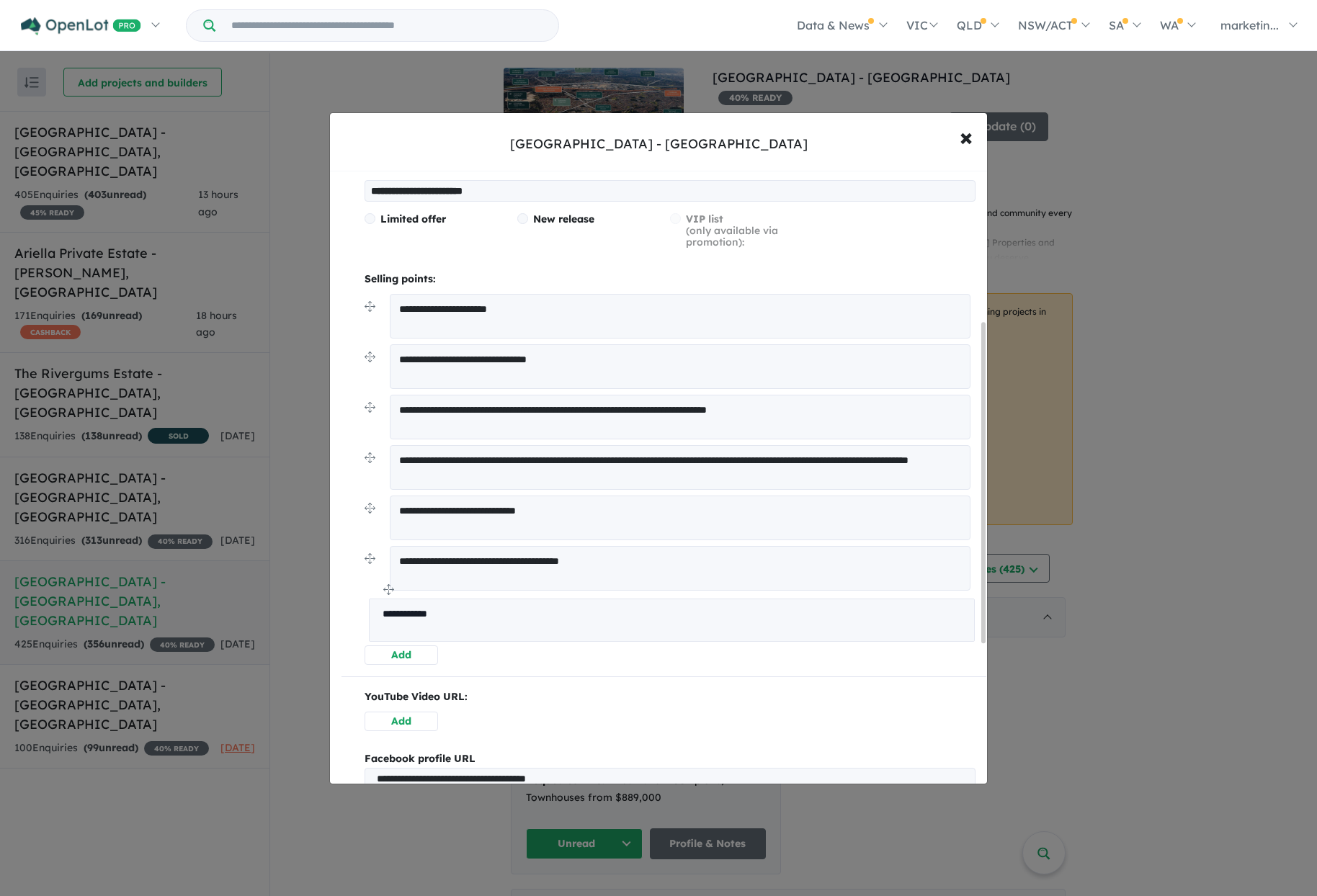
drag, startPoint x: 372, startPoint y: 304, endPoint x: 376, endPoint y: 589, distance: 285.0
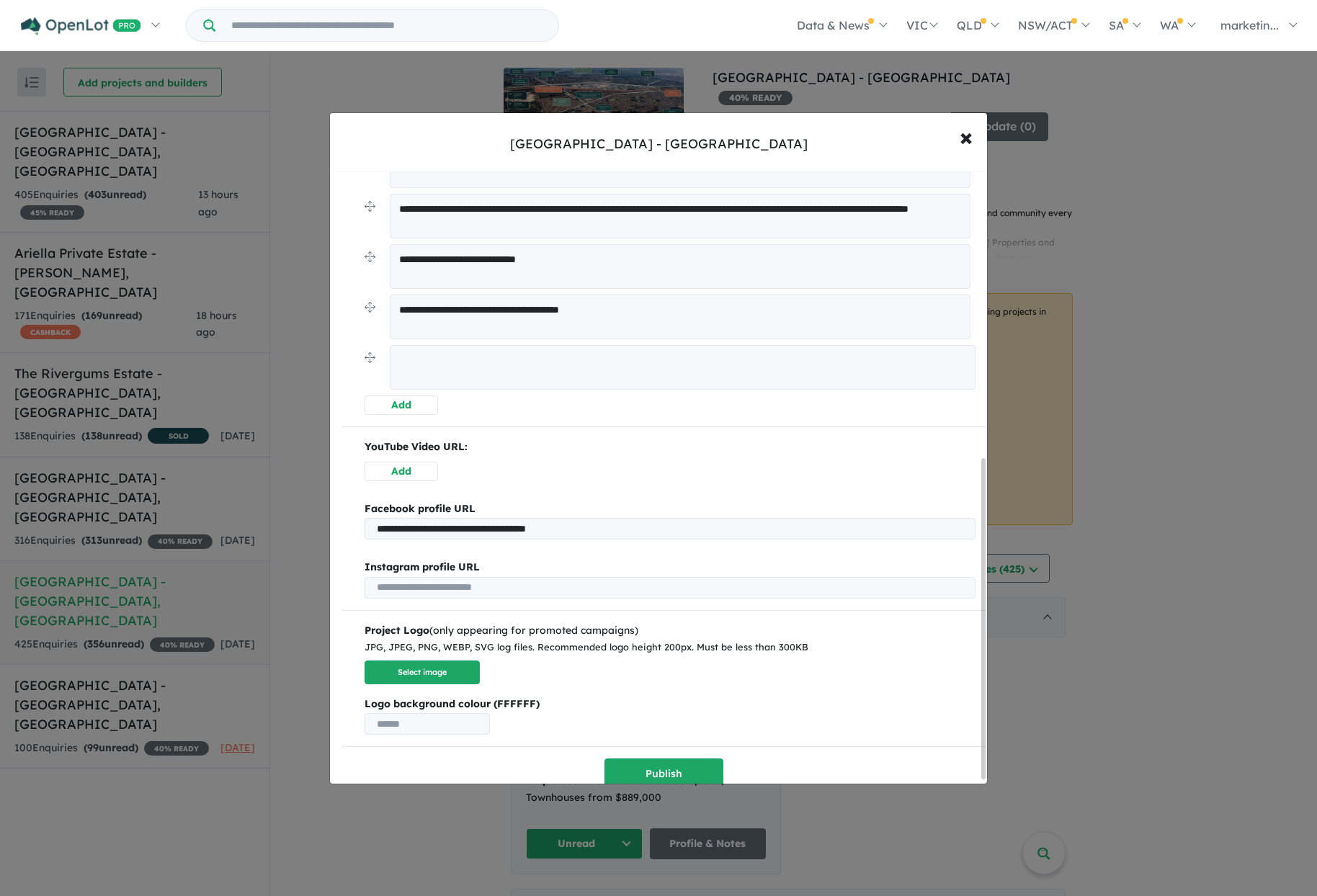
scroll to position [556, 0]
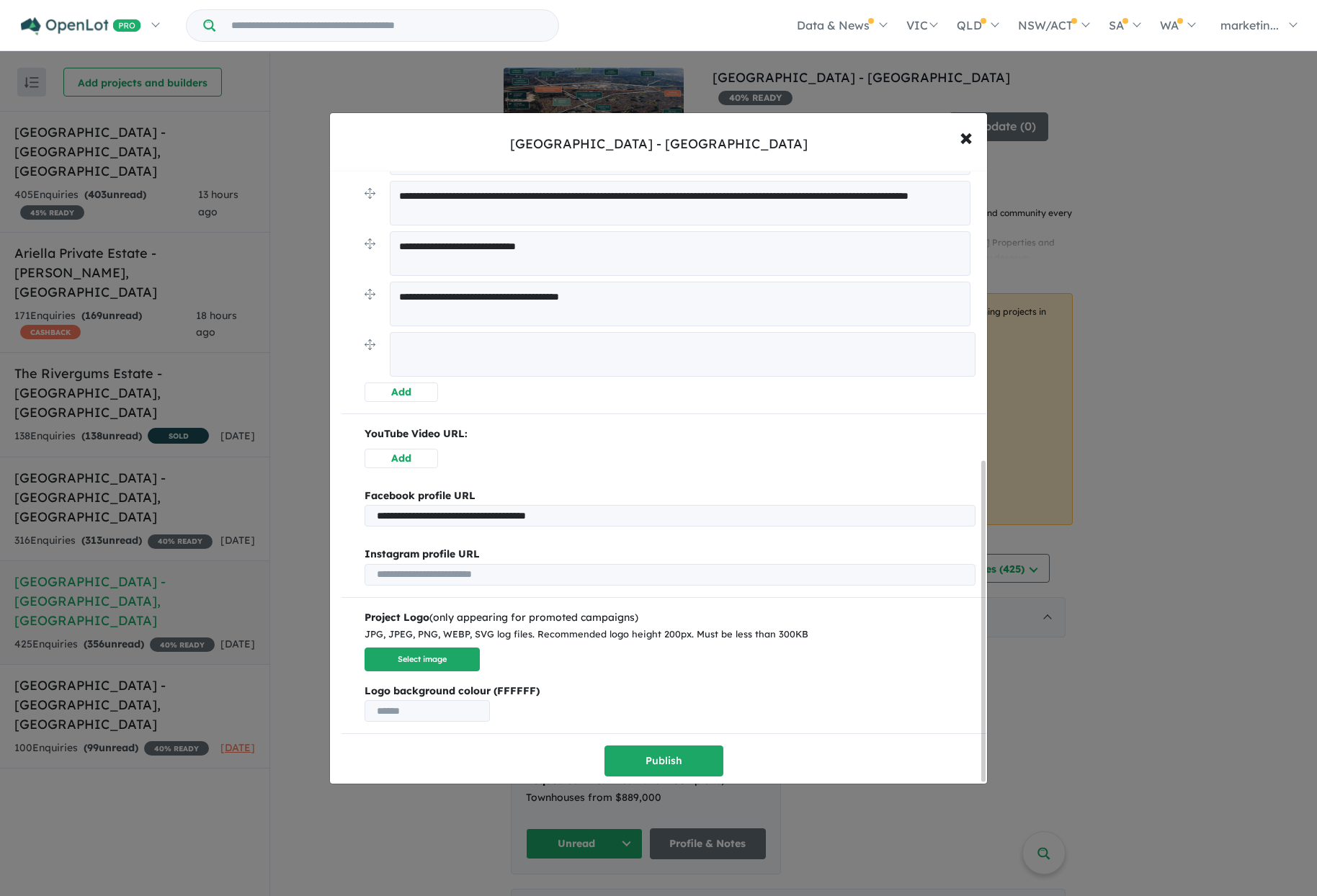
drag, startPoint x: 661, startPoint y: 738, endPoint x: 659, endPoint y: 760, distance: 22.1
click at [661, 738] on div "**********" at bounding box center [664, 224] width 645 height 1105
click at [659, 761] on button "Publish" at bounding box center [664, 761] width 119 height 31
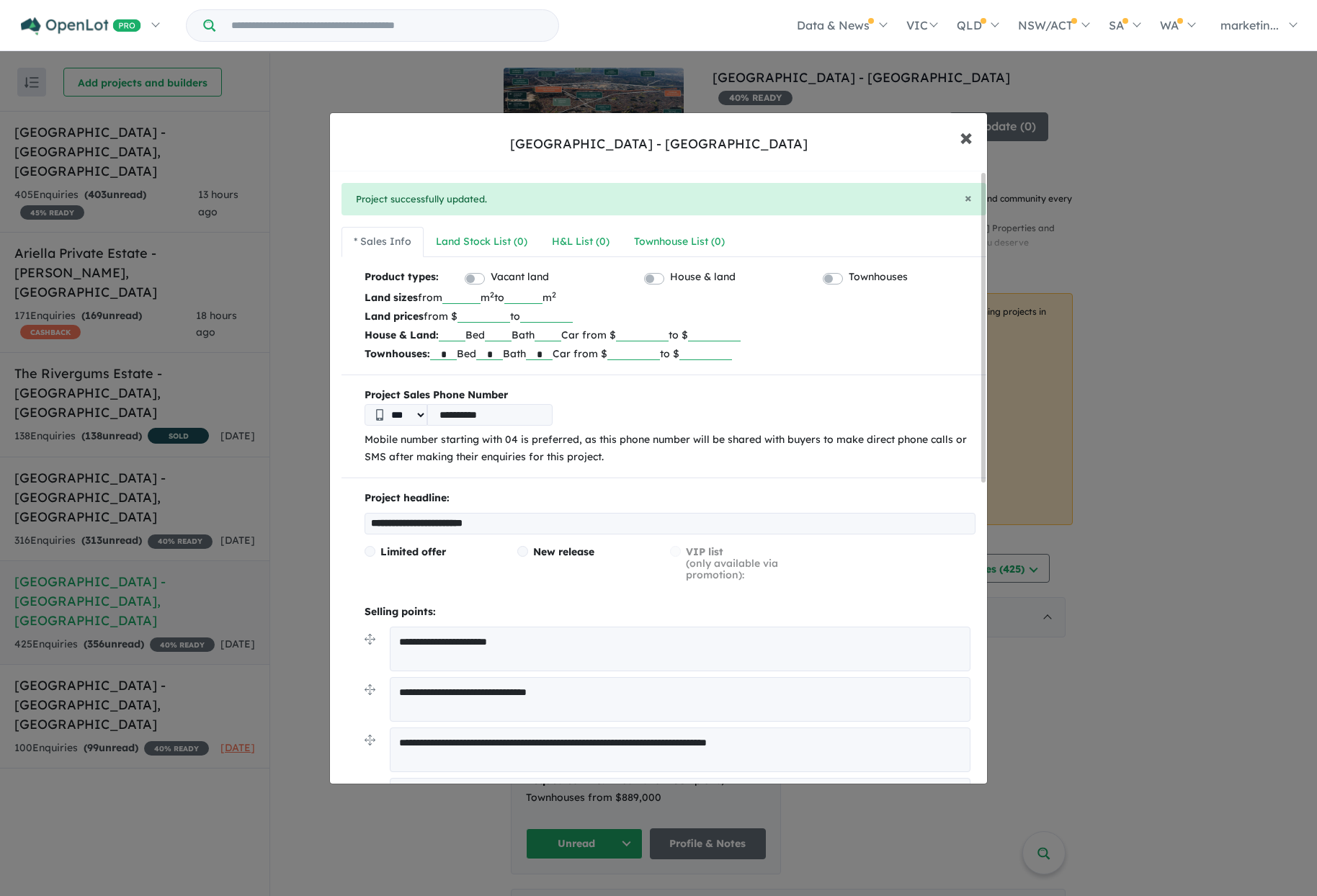
click at [955, 141] on button "× Close" at bounding box center [966, 136] width 42 height 39
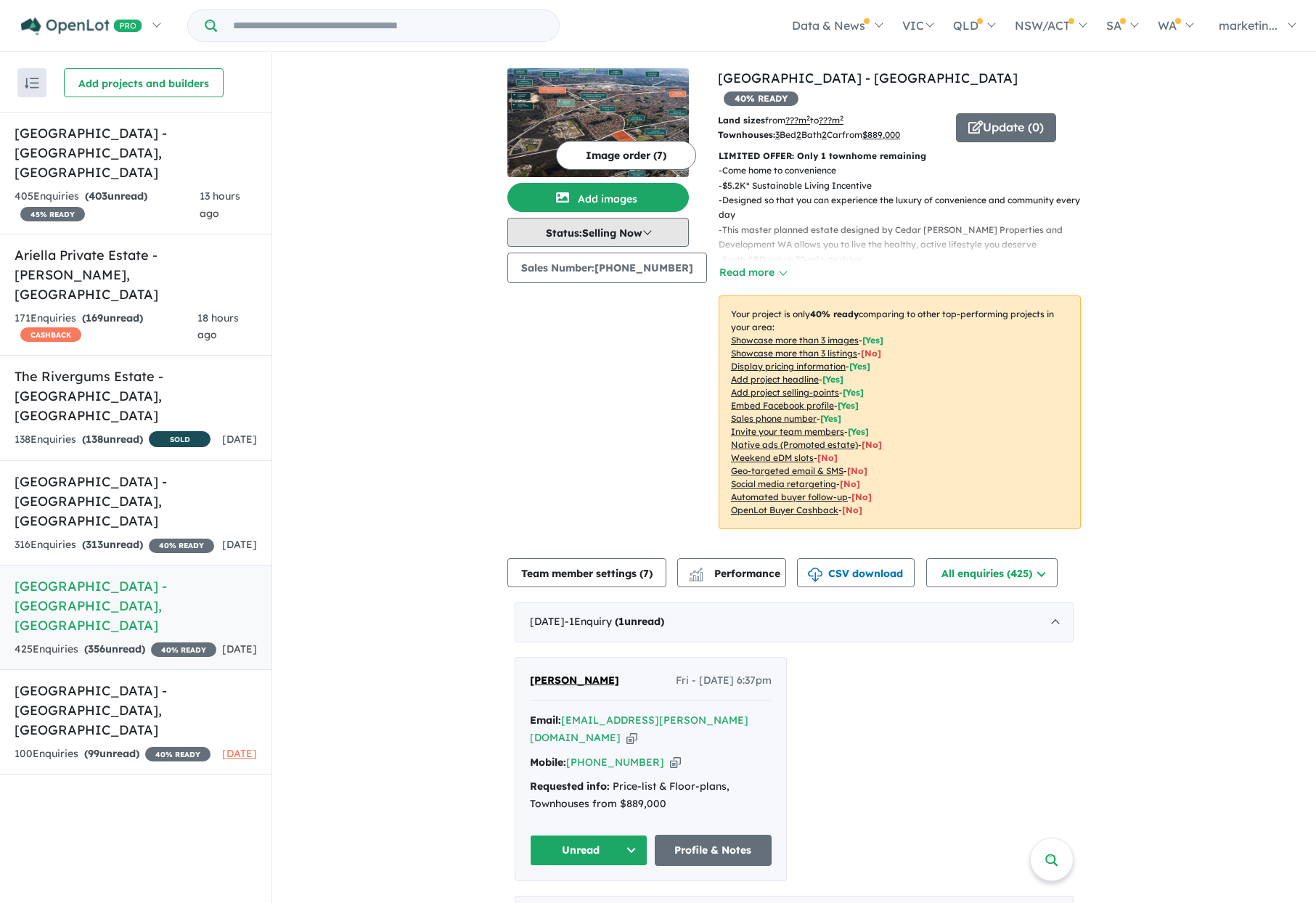
click at [646, 234] on button "Status: Selling Now" at bounding box center [599, 232] width 182 height 29
click at [545, 361] on button "Sold Out" at bounding box center [562, 366] width 107 height 33
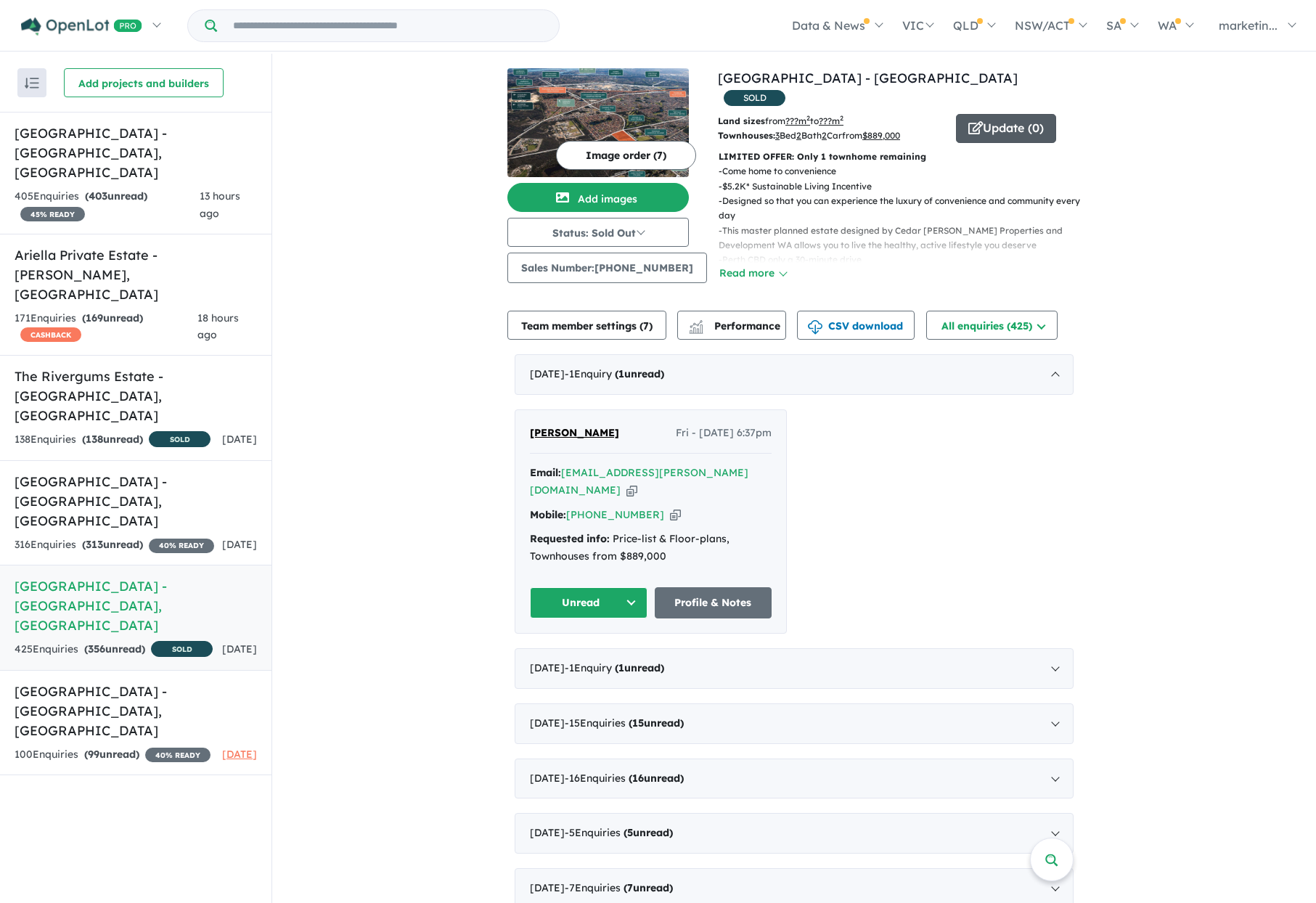
click at [969, 121] on icon "button" at bounding box center [976, 128] width 15 height 13
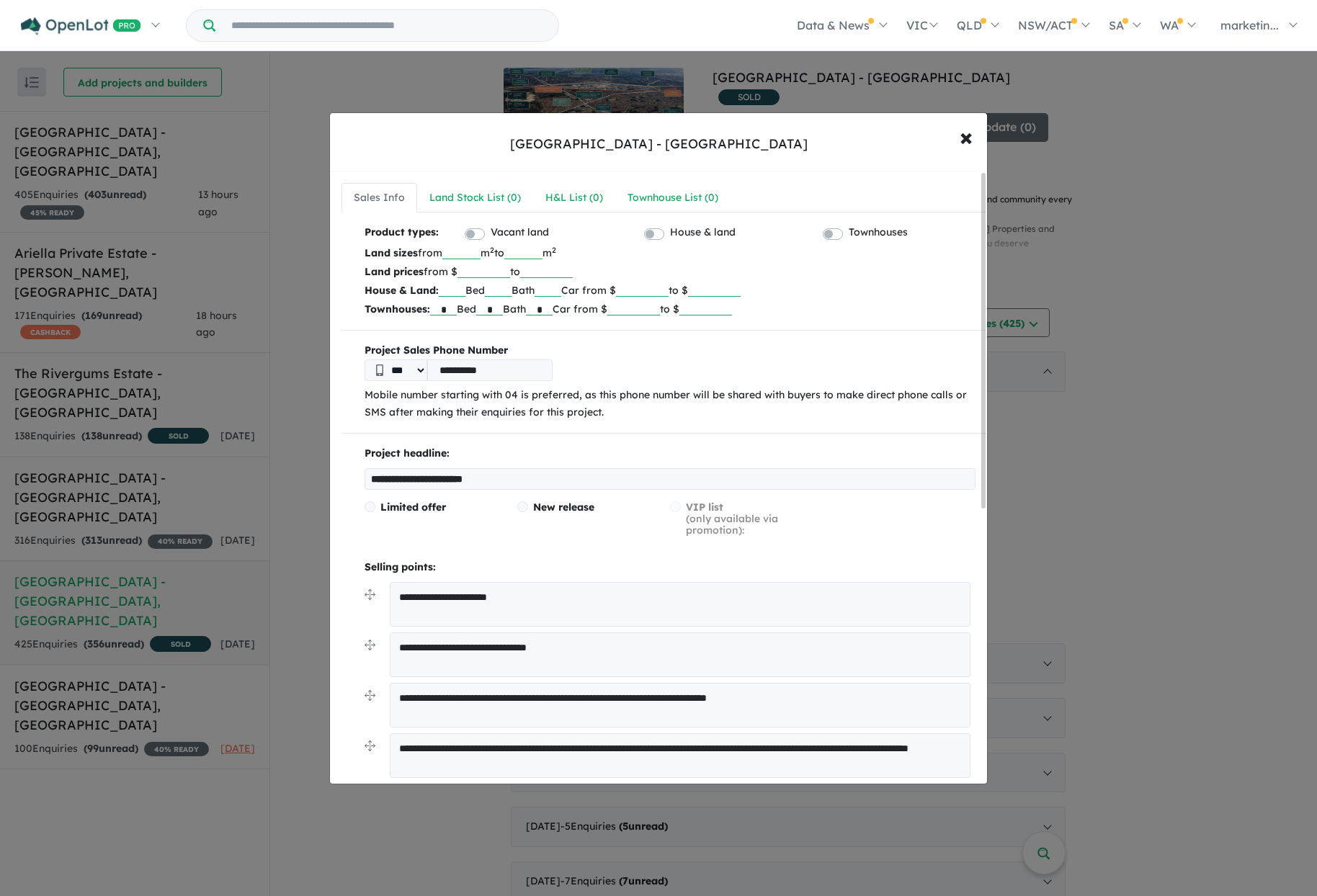
click at [533, 478] on input "**********" at bounding box center [669, 479] width 611 height 21
drag, startPoint x: 474, startPoint y: 478, endPoint x: 362, endPoint y: 477, distance: 112.0
click at [362, 477] on div "**********" at bounding box center [664, 675] width 645 height 459
type input "**********"
click at [871, 430] on div "**********" at bounding box center [664, 752] width 645 height 1054
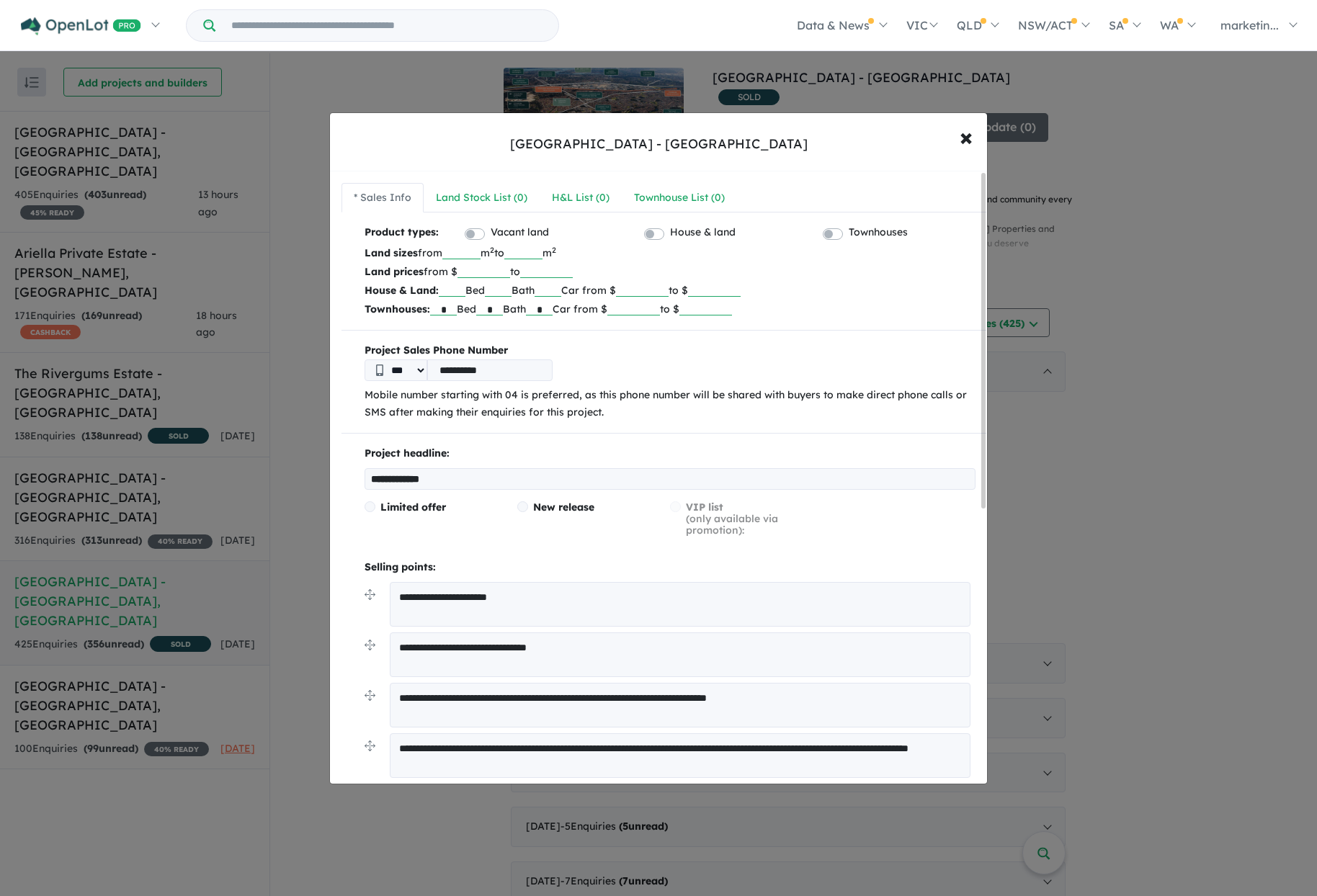
scroll to position [504, 0]
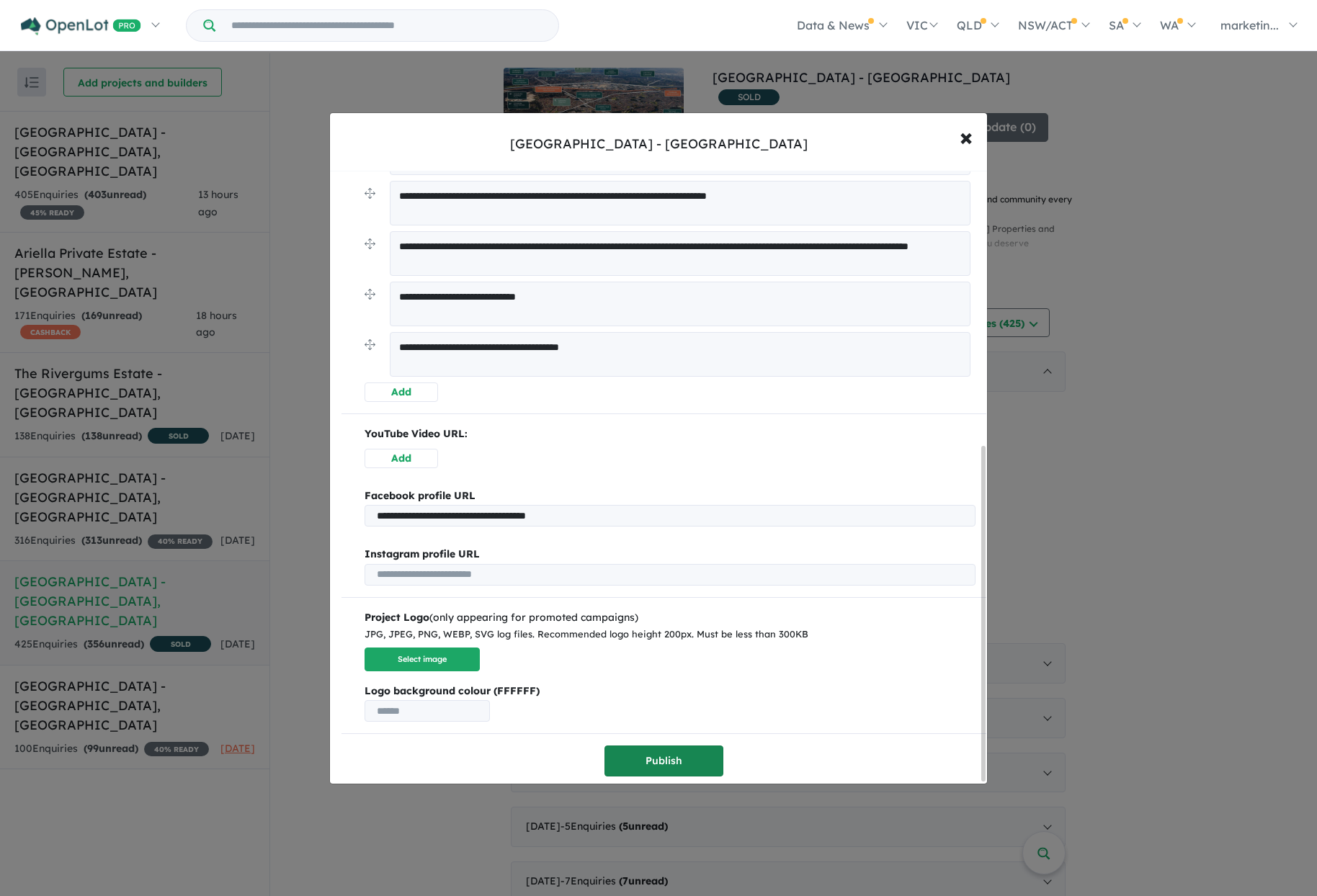
click at [619, 752] on button "Publish" at bounding box center [664, 761] width 119 height 31
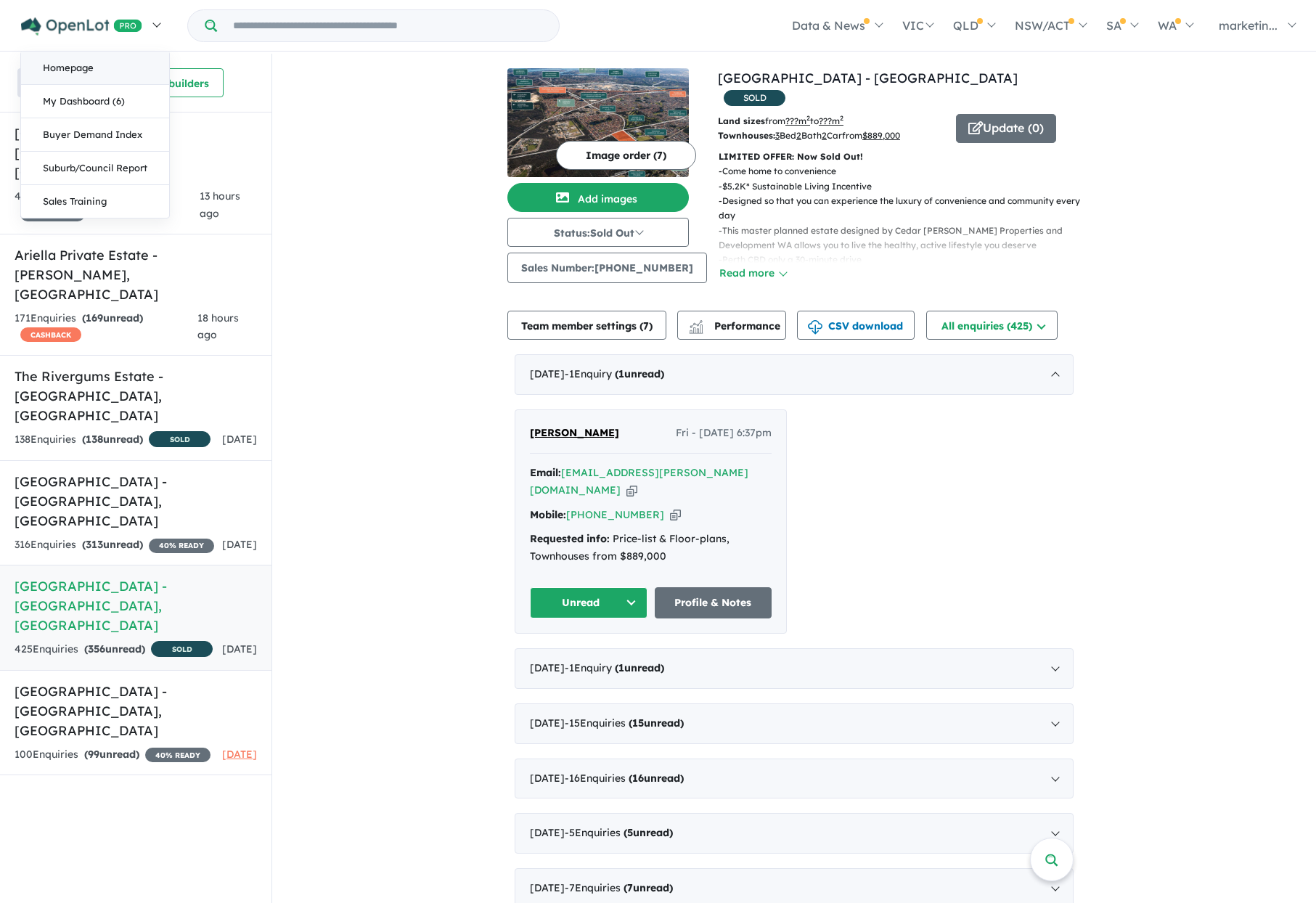
click at [87, 72] on link "Homepage" at bounding box center [95, 68] width 148 height 33
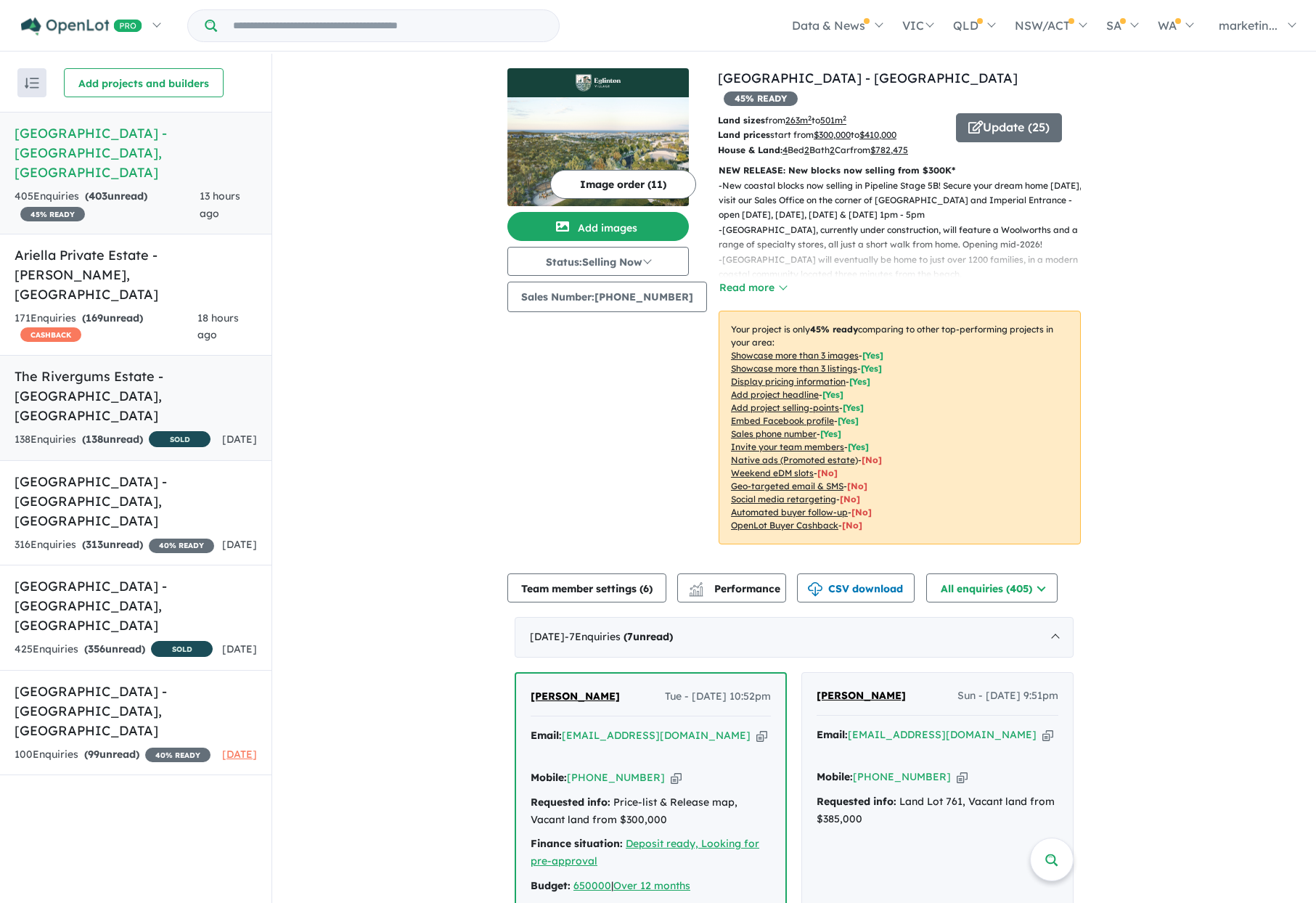
click at [186, 432] on div "138 Enquir ies ( 138 unread) SOLD" at bounding box center [112, 440] width 196 height 18
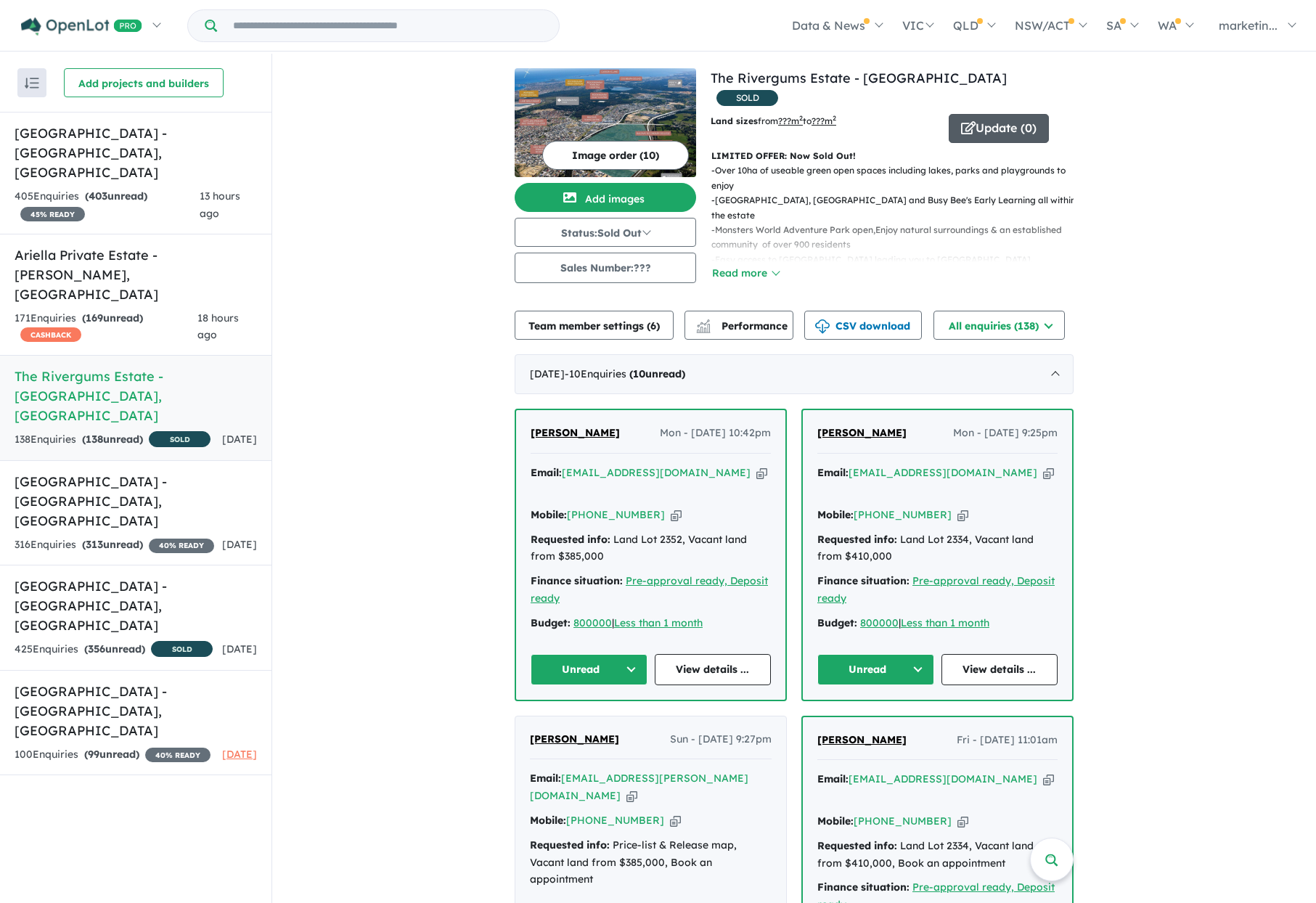
click at [967, 121] on icon "button" at bounding box center [969, 128] width 15 height 13
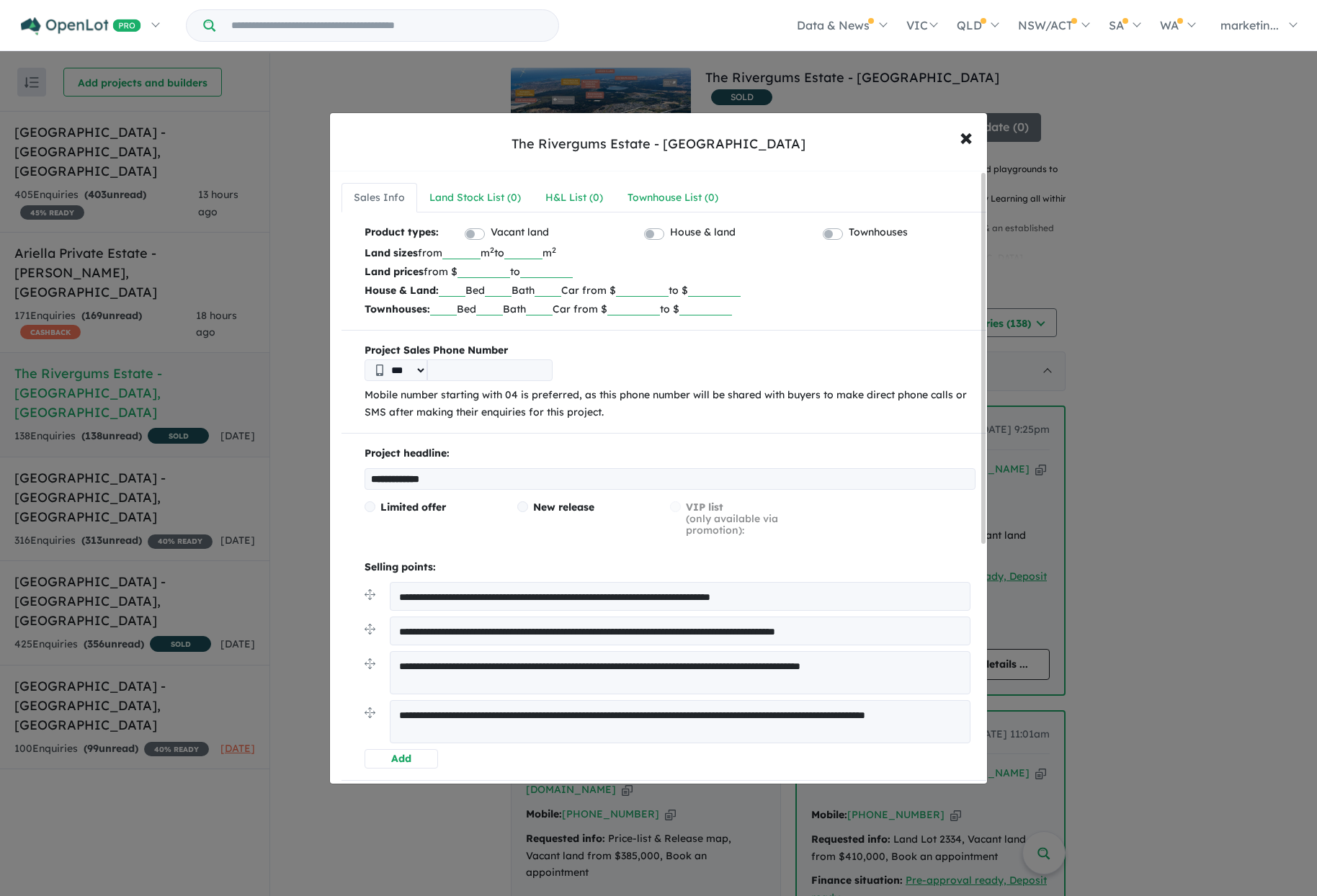
click at [369, 506] on span at bounding box center [370, 507] width 11 height 11
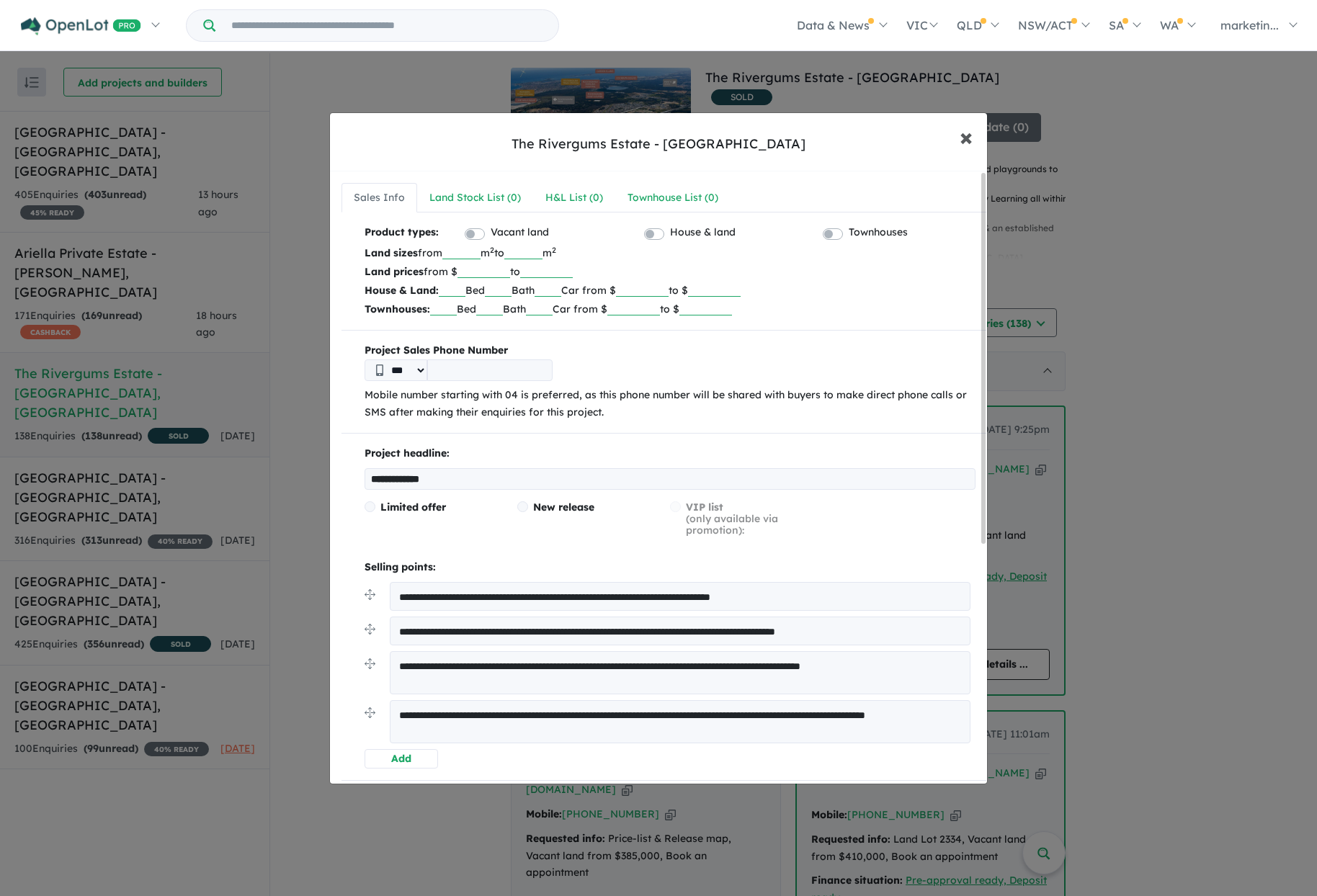
click at [966, 141] on span "×" at bounding box center [966, 136] width 13 height 31
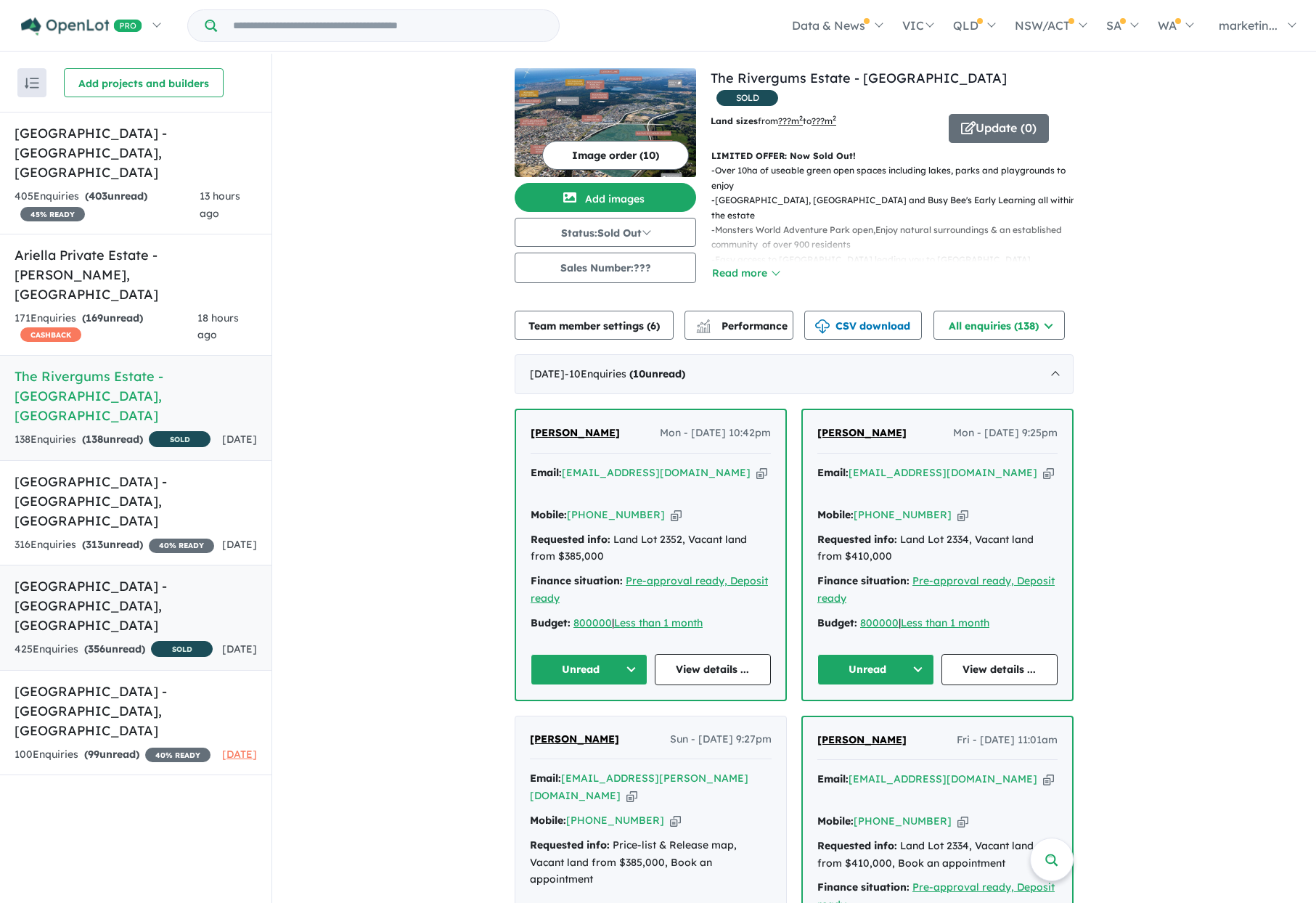
click at [150, 576] on h5 "[GEOGRAPHIC_DATA] - [GEOGRAPHIC_DATA] , [GEOGRAPHIC_DATA]" at bounding box center [136, 606] width 242 height 59
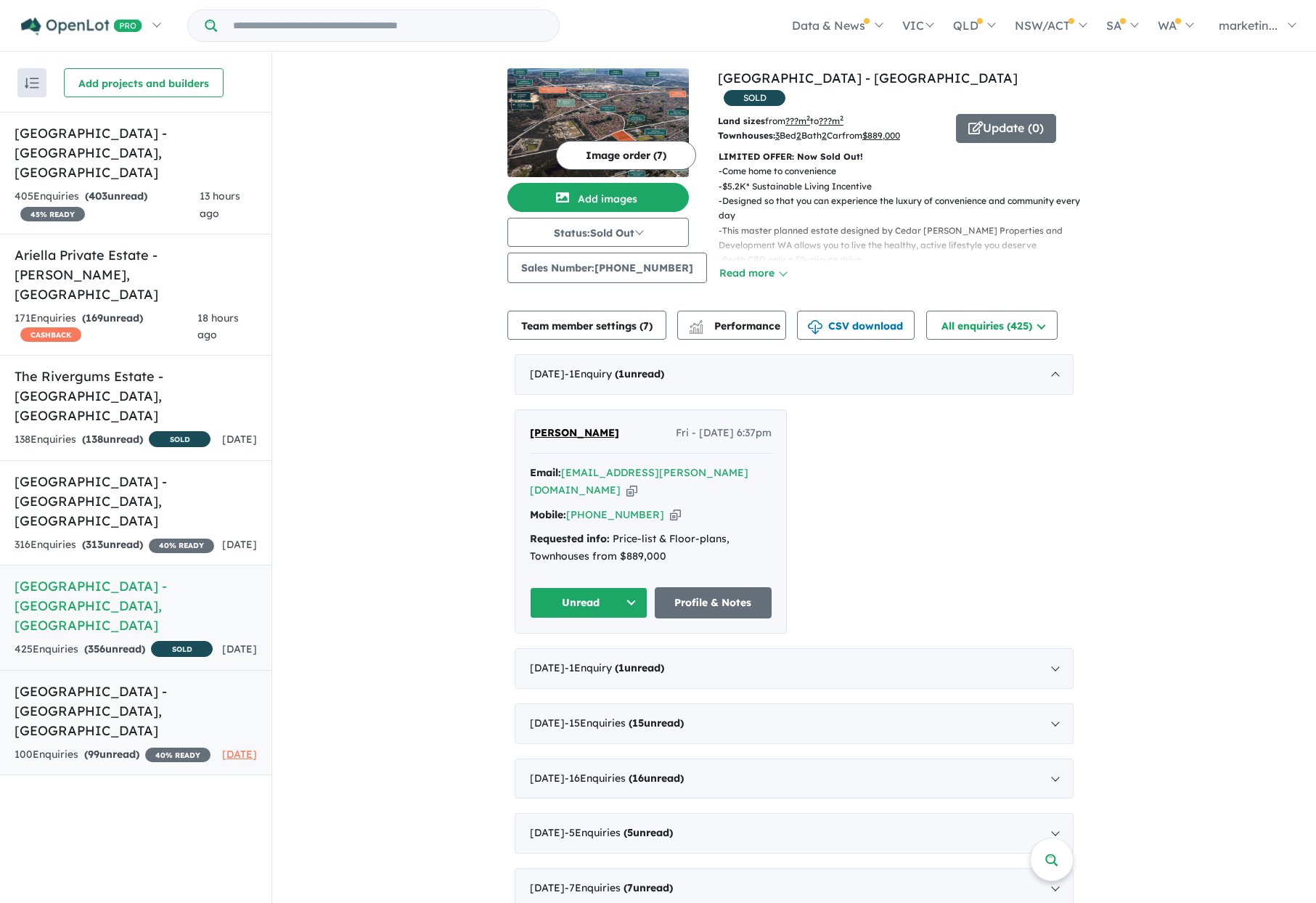
click at [108, 682] on h5 "[GEOGRAPHIC_DATA] - [GEOGRAPHIC_DATA] , [GEOGRAPHIC_DATA]" at bounding box center [136, 712] width 242 height 59
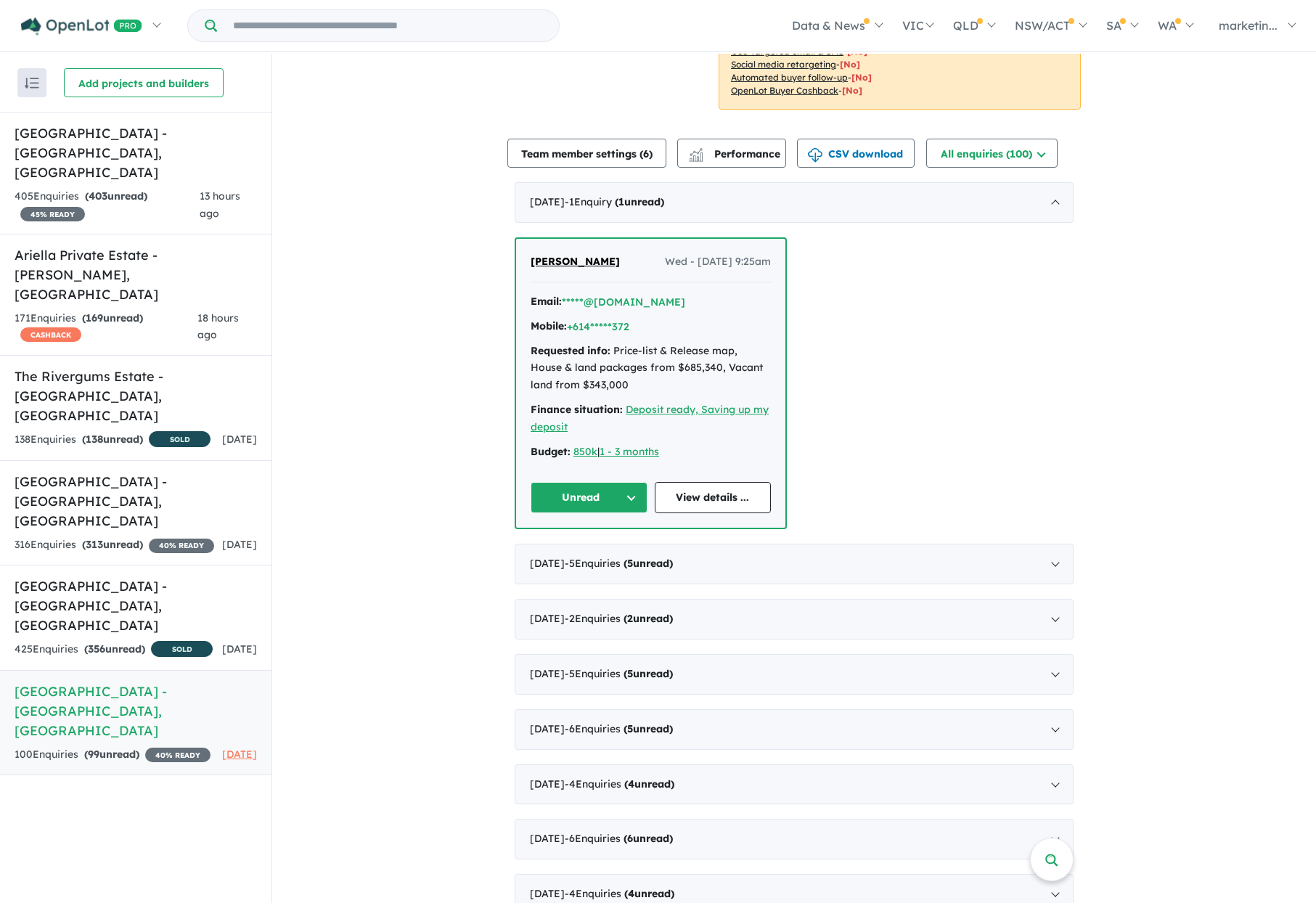
scroll to position [508, 0]
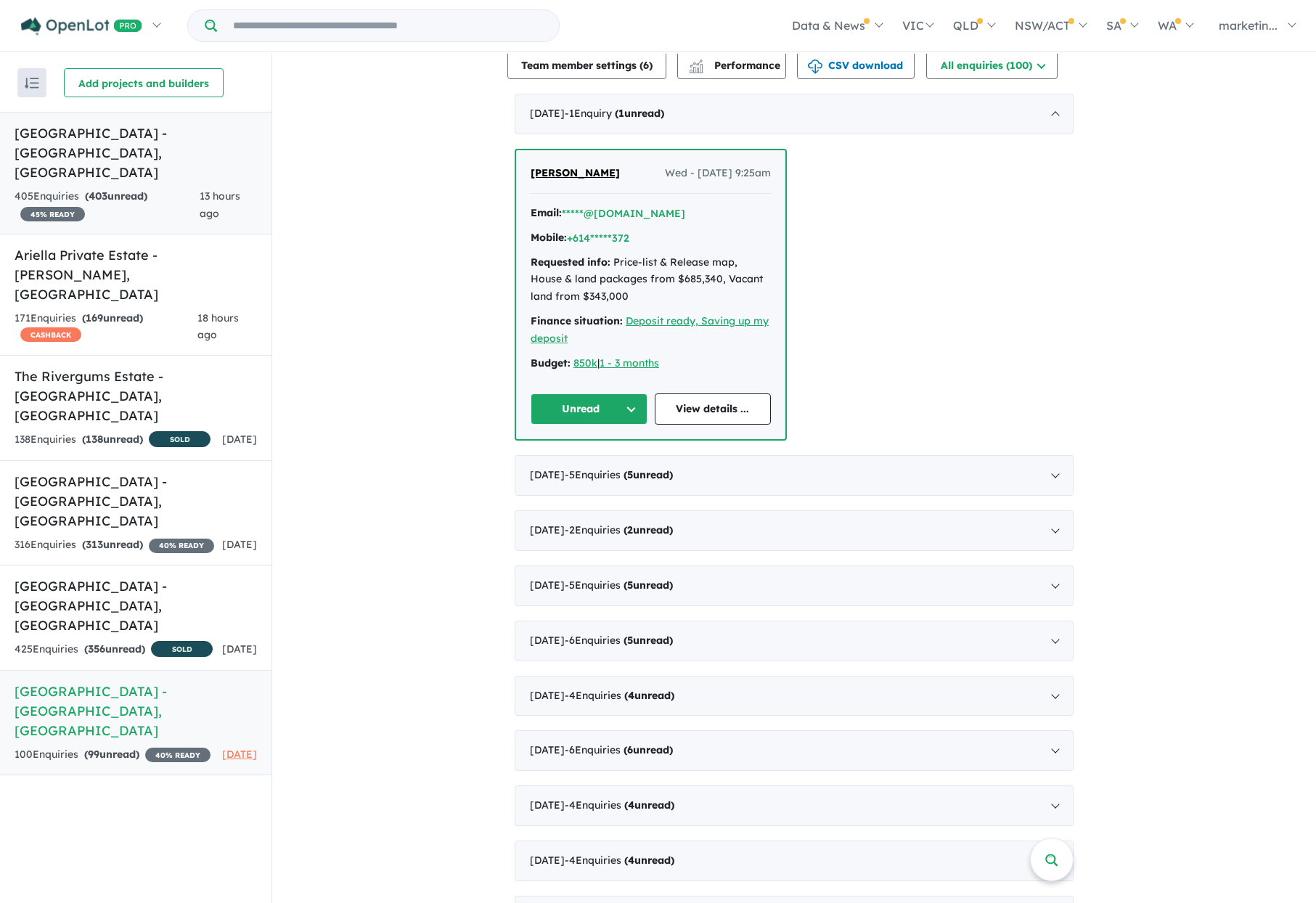
click at [89, 131] on h5 "[GEOGRAPHIC_DATA] - [GEOGRAPHIC_DATA] , [GEOGRAPHIC_DATA]" at bounding box center [136, 153] width 242 height 59
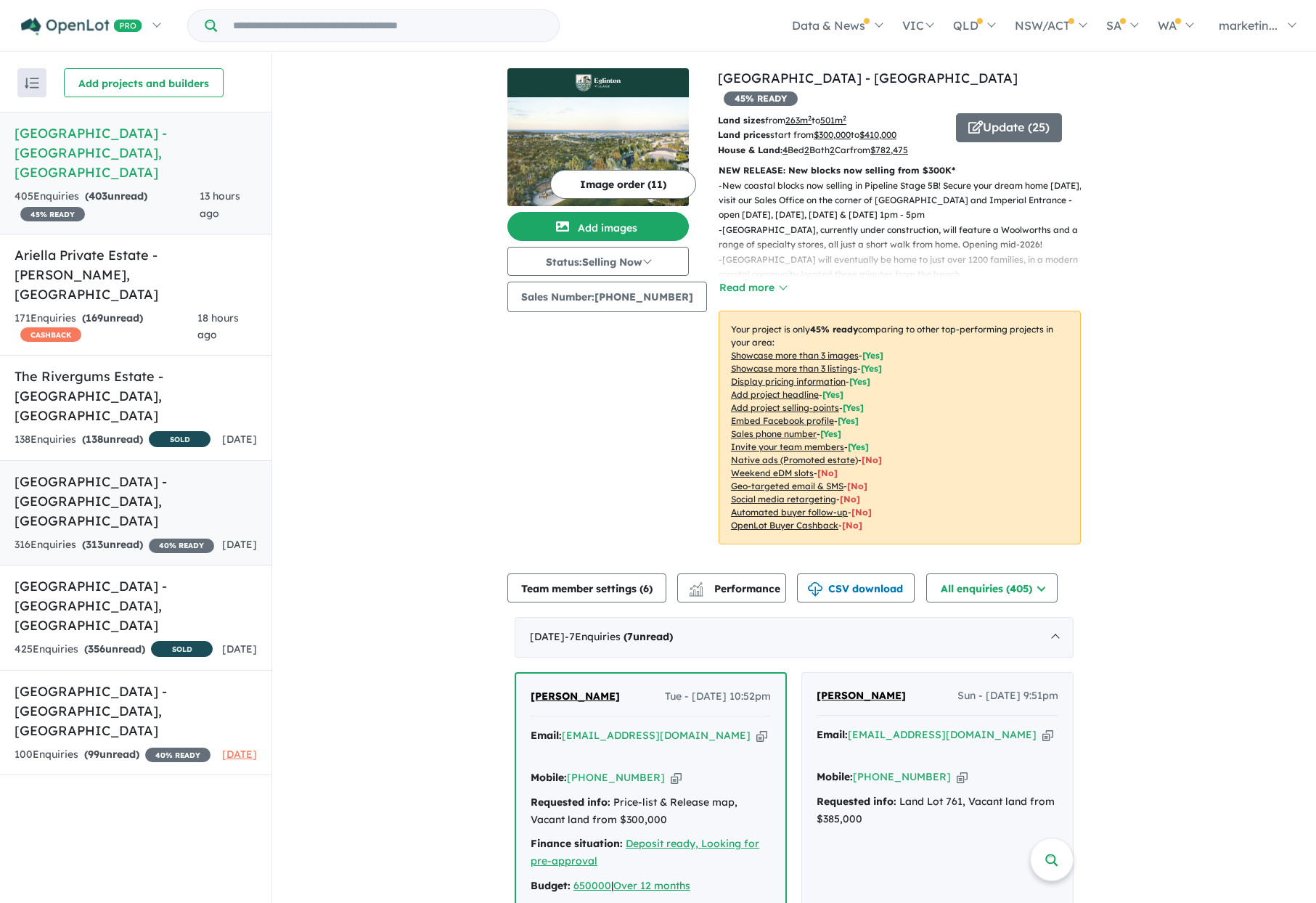
click at [145, 460] on link "Bushmead Estate - [GEOGRAPHIC_DATA] , [GEOGRAPHIC_DATA] 316 Enquir ies ( 313 un…" at bounding box center [135, 513] width 271 height 105
